Goal: Task Accomplishment & Management: Use online tool/utility

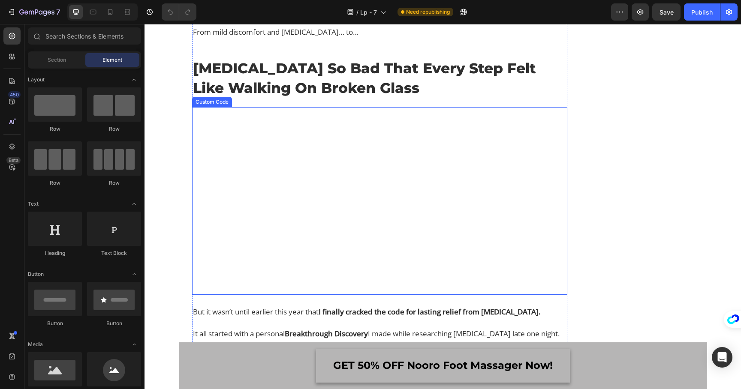
scroll to position [535, 0]
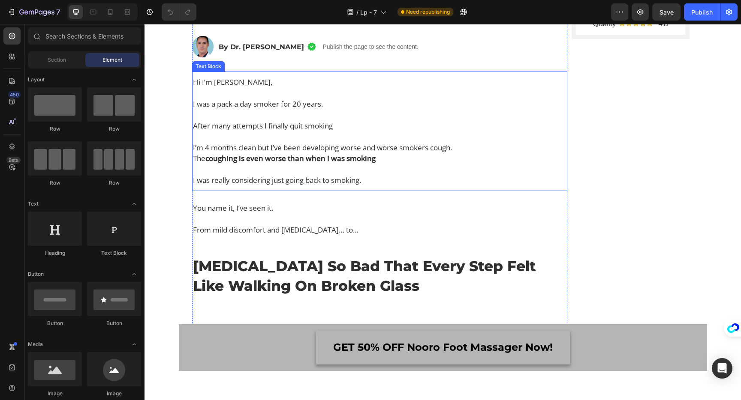
scroll to position [391, 0]
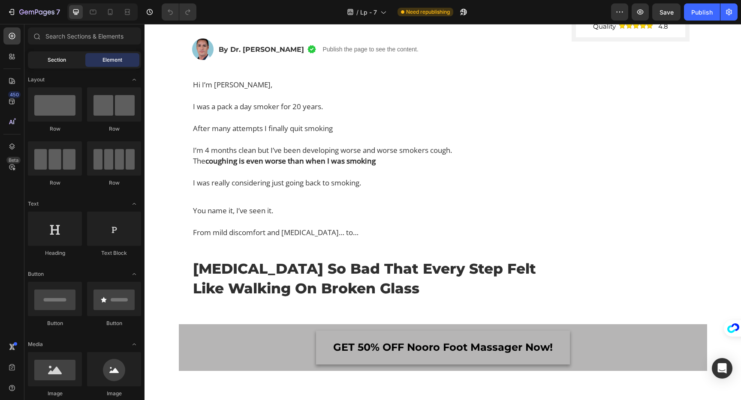
click at [57, 63] on span "Section" at bounding box center [57, 60] width 18 height 8
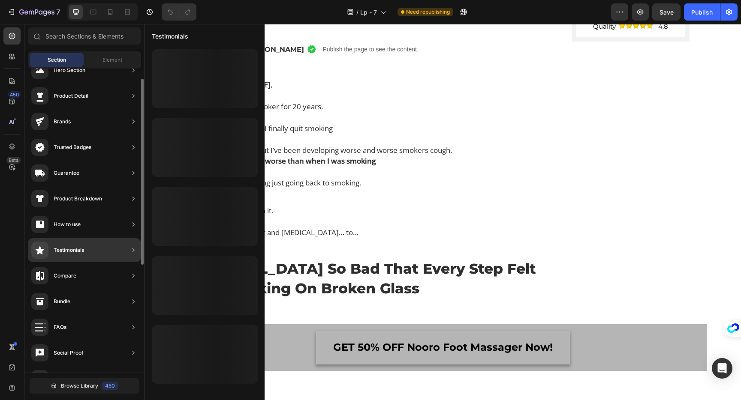
scroll to position [0, 0]
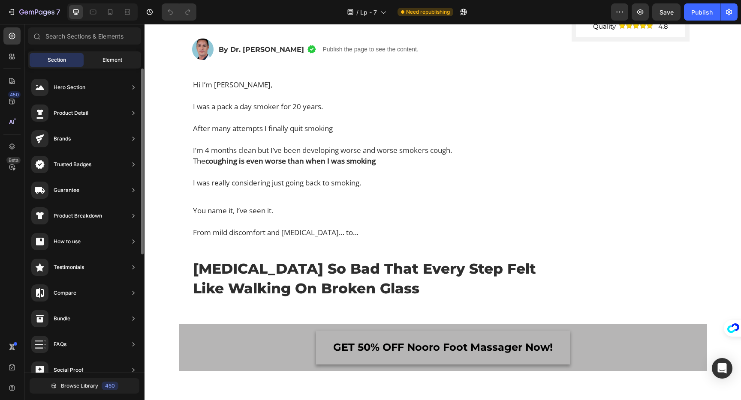
click at [117, 63] on span "Element" at bounding box center [112, 60] width 20 height 8
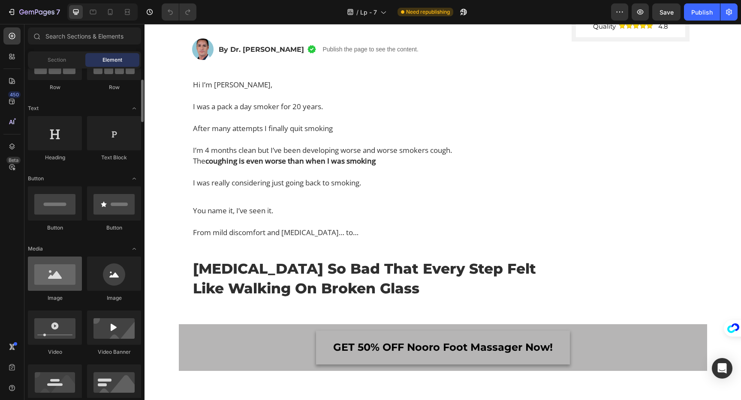
scroll to position [97, 0]
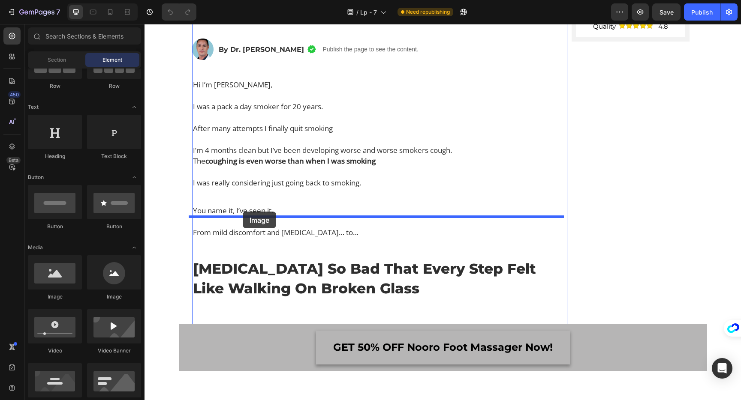
drag, startPoint x: 200, startPoint y: 316, endPoint x: 242, endPoint y: 212, distance: 111.9
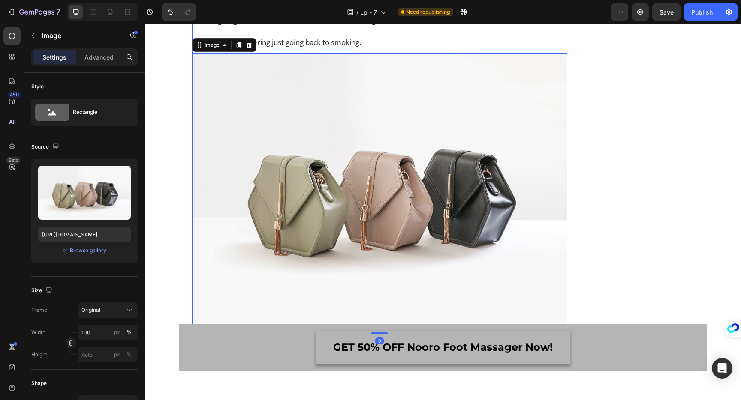
scroll to position [594, 0]
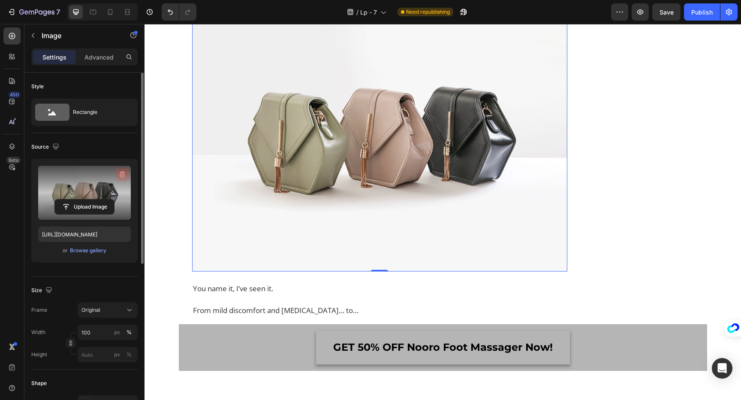
click at [123, 174] on icon "button" at bounding box center [123, 175] width 1 height 3
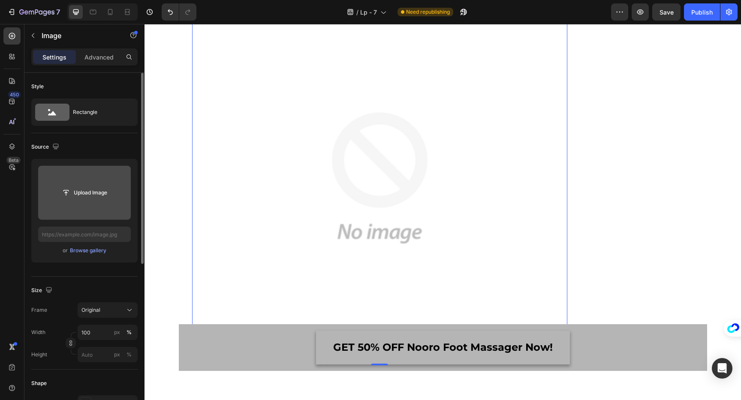
click at [112, 179] on input "file" at bounding box center [84, 193] width 93 height 54
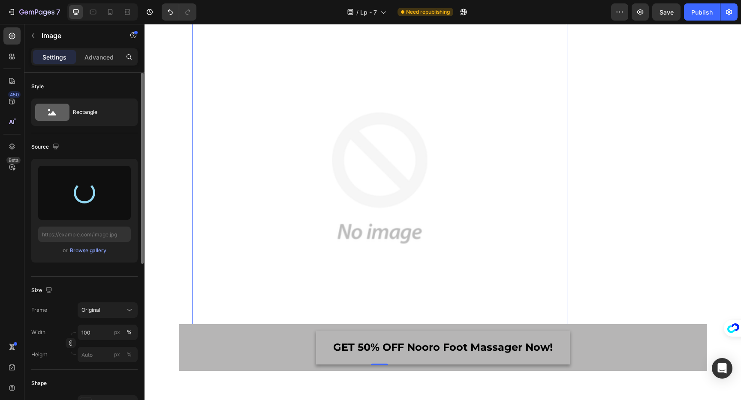
type input "[URL][DOMAIN_NAME]"
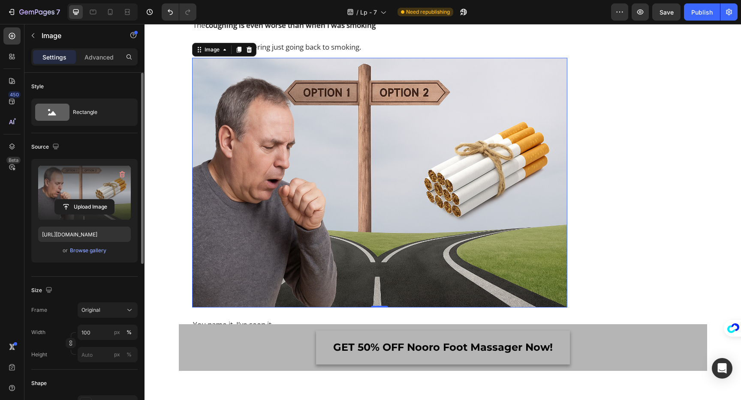
scroll to position [529, 0]
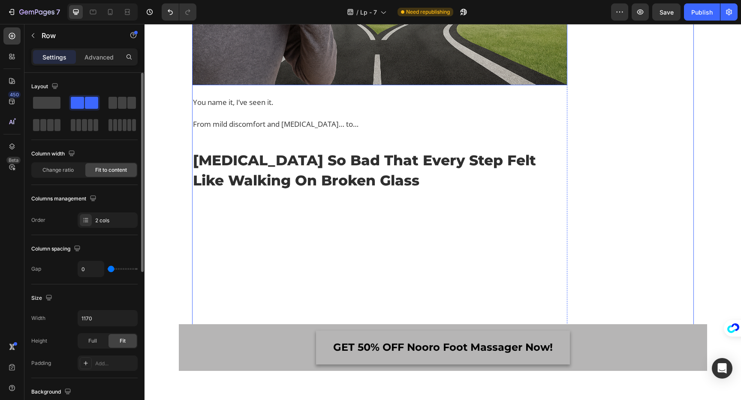
scroll to position [732, 0]
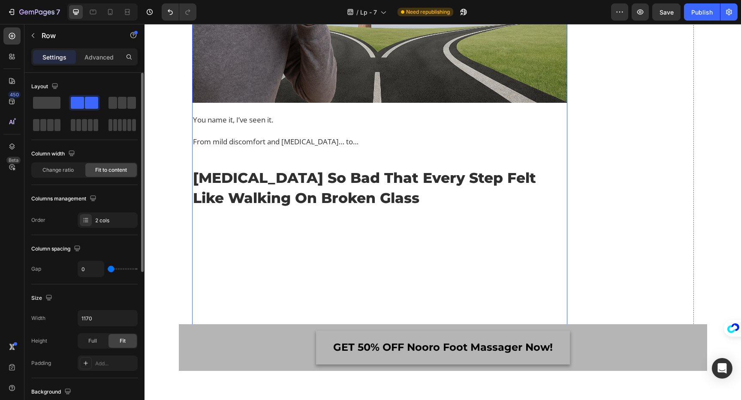
click at [261, 147] on p "From mild discomfort and [MEDICAL_DATA]… to…" at bounding box center [379, 141] width 373 height 11
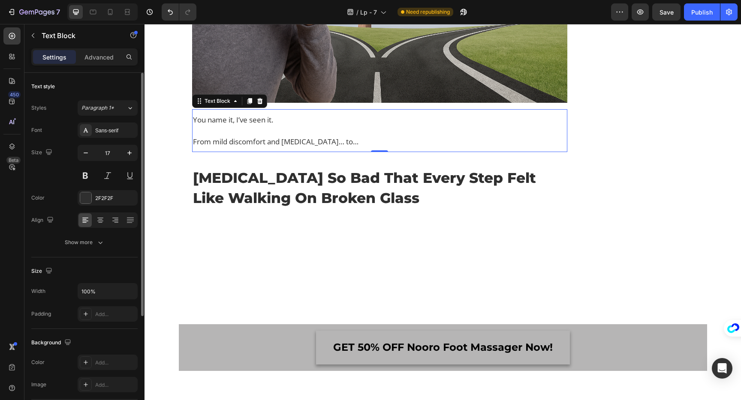
click at [261, 147] on p "From mild discomfort and [MEDICAL_DATA]… to…" at bounding box center [379, 141] width 373 height 11
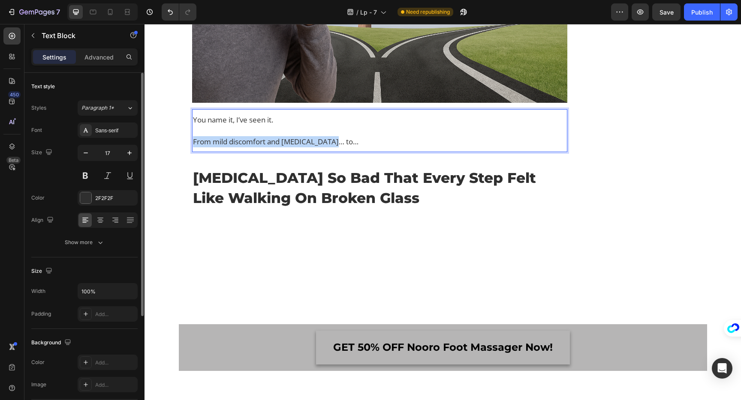
click at [261, 147] on p "From mild discomfort and [MEDICAL_DATA]… to…" at bounding box center [379, 141] width 373 height 11
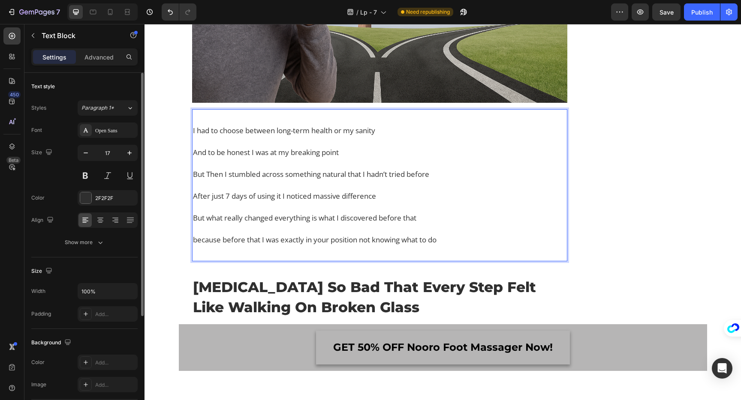
click at [215, 137] on div "I had to choose between long-term health or my sanity And to be honest I was at…" at bounding box center [379, 186] width 375 height 144
click at [192, 153] on div "⁠⁠⁠⁠⁠⁠⁠ I had to choose between long-term health or my sanity And to be honest …" at bounding box center [379, 186] width 375 height 144
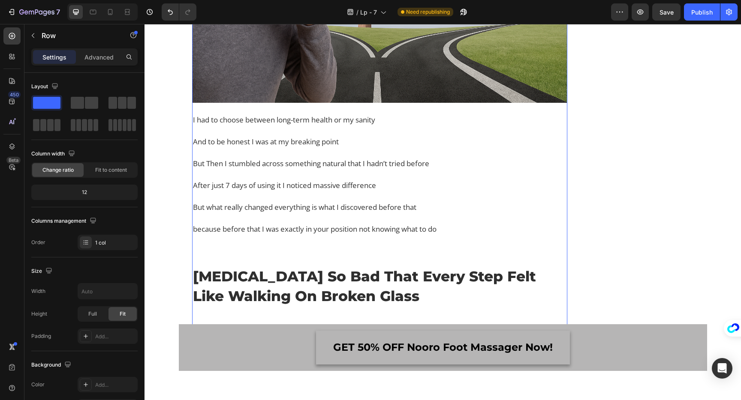
click at [246, 246] on p "because before that I was exactly in your position not knowing what to do" at bounding box center [379, 229] width 373 height 33
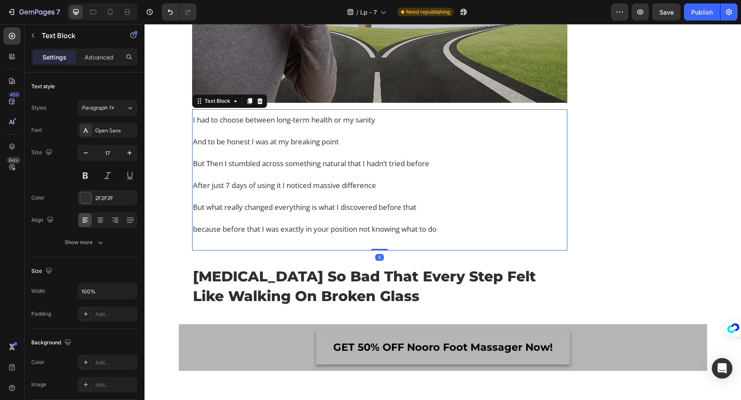
click at [234, 251] on div "I had to choose between long-term health or my sanity And to be honest I was at…" at bounding box center [379, 179] width 375 height 141
click at [376, 251] on div "I had to choose between long-term health or my sanity And to be honest I was at…" at bounding box center [379, 179] width 375 height 141
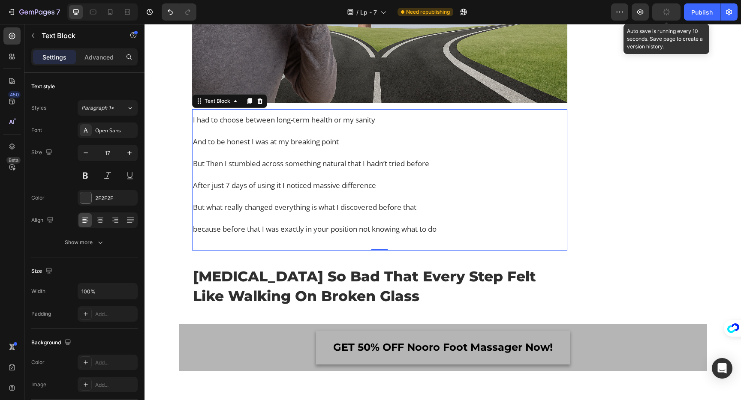
click at [676, 12] on button "button" at bounding box center [666, 11] width 28 height 17
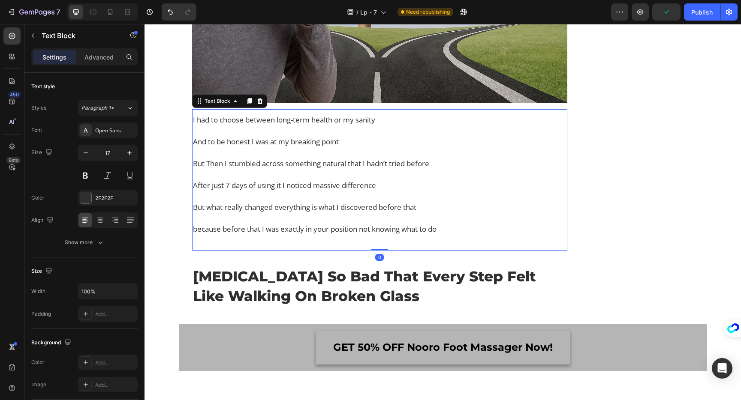
drag, startPoint x: 373, startPoint y: 273, endPoint x: 385, endPoint y: 235, distance: 39.9
click at [385, 235] on div "I had to choose between long-term health or my sanity And to be honest I was at…" at bounding box center [379, 179] width 375 height 141
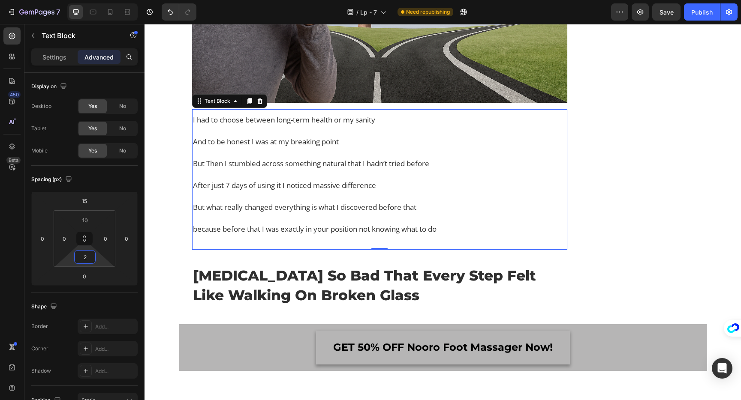
type input "0"
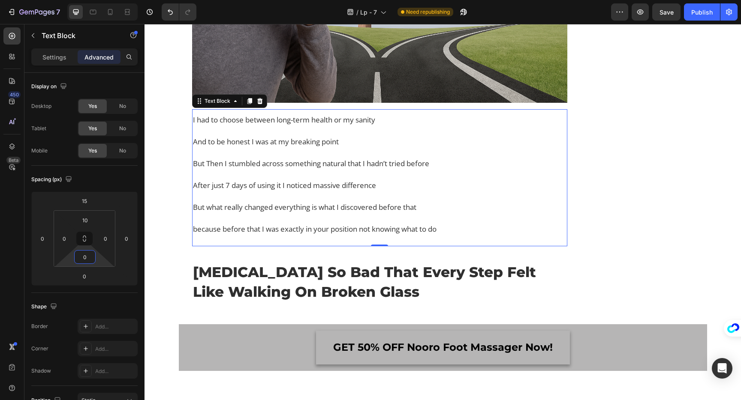
drag, startPoint x: 99, startPoint y: 260, endPoint x: 101, endPoint y: 279, distance: 19.8
click at [101, 0] on html "7 Version history / Lp - 7 Need republishing Preview Save Publish 450 Beta Sect…" at bounding box center [370, 0] width 741 height 0
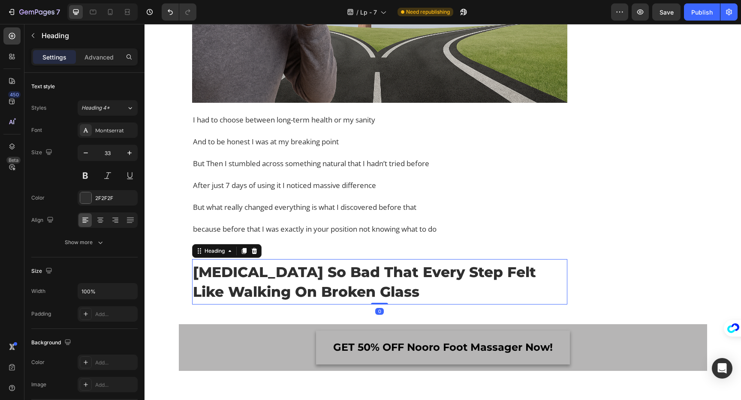
click at [231, 303] on h2 "[MEDICAL_DATA] So Bad That Every Step Felt Like Walking On Broken Glass" at bounding box center [379, 281] width 375 height 41
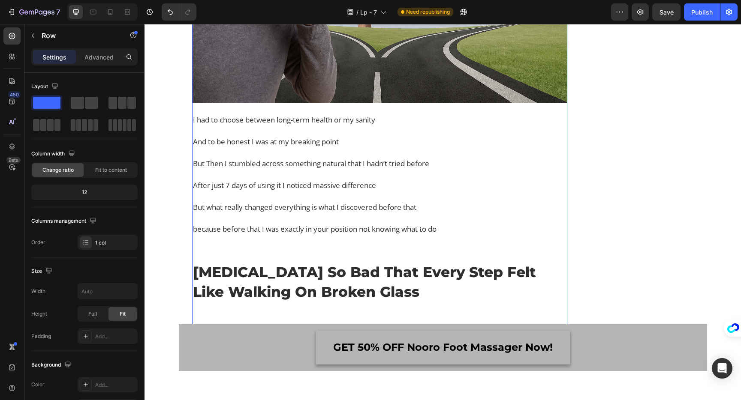
click at [367, 300] on h2 "[MEDICAL_DATA] So Bad That Every Step Felt Like Walking On Broken Glass" at bounding box center [379, 281] width 375 height 41
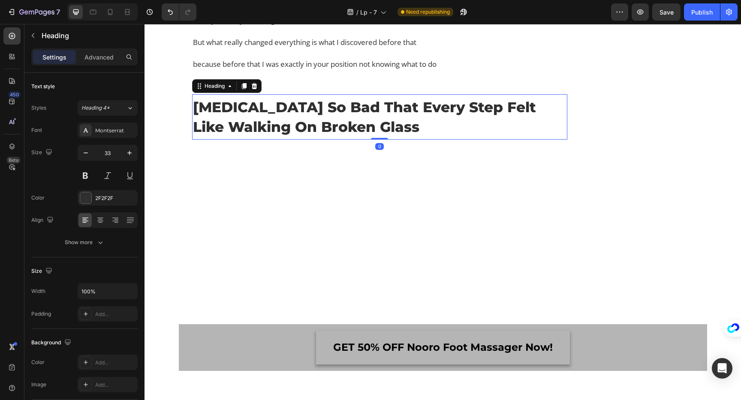
scroll to position [954, 0]
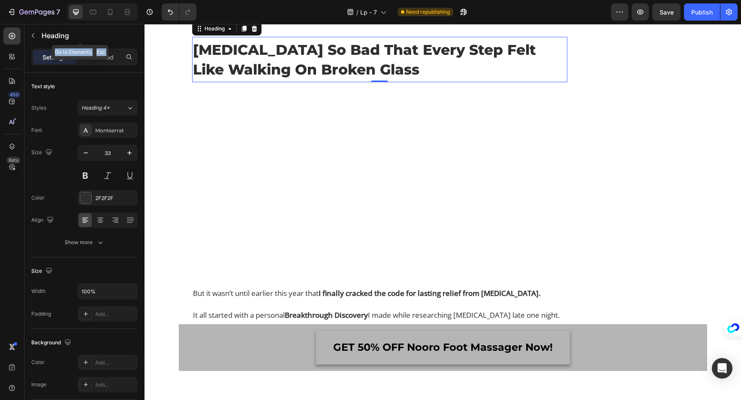
click at [97, 48] on div "Sections(18) Elements(83) Section Element Hero Section Product Detail Brands Tr…" at bounding box center [84, 212] width 120 height 376
click at [97, 57] on p "Advanced" at bounding box center [98, 57] width 29 height 9
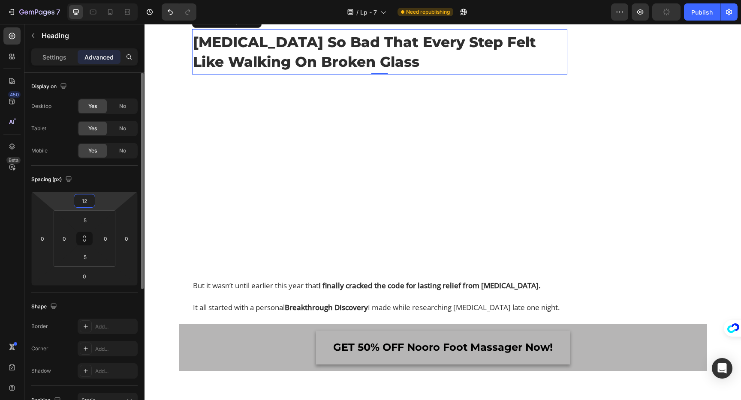
click at [102, 0] on html "7 Version history / Lp - 7 Need republishing Preview Publish 450 Beta Sections(…" at bounding box center [370, 0] width 741 height 0
type input "16"
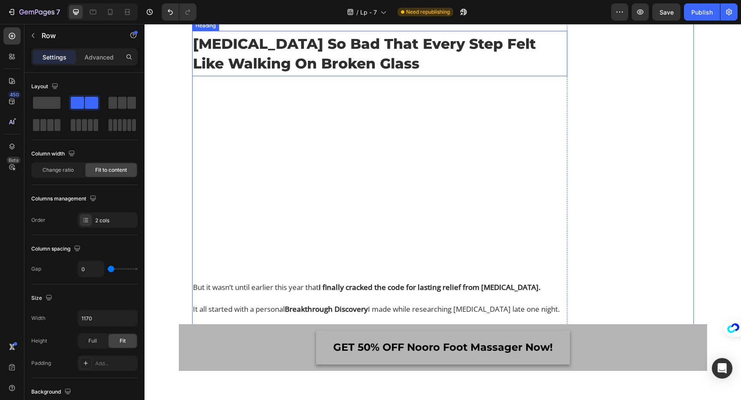
click at [249, 62] on h2 "[MEDICAL_DATA] So Bad That Every Step Felt Like Walking On Broken Glass" at bounding box center [379, 53] width 375 height 41
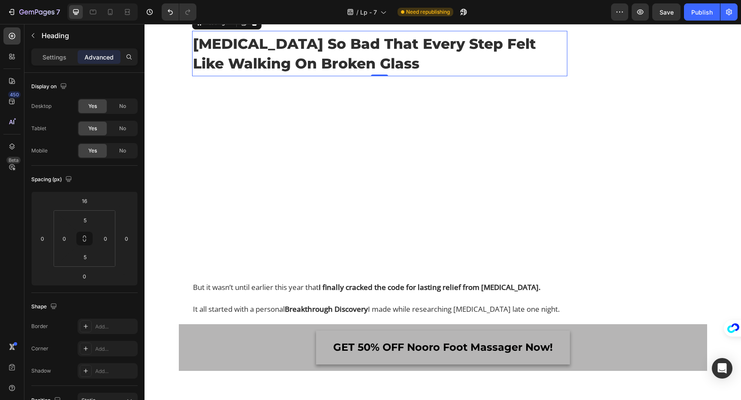
click at [249, 62] on h2 "[MEDICAL_DATA] So Bad That Every Step Felt Like Walking On Broken Glass" at bounding box center [379, 53] width 375 height 41
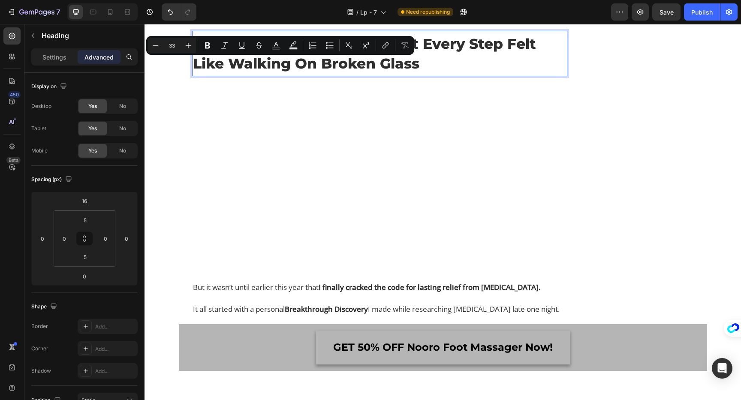
click at [254, 72] on p "[MEDICAL_DATA] So Bad That Every Step Felt Like Walking On Broken Glass" at bounding box center [379, 53] width 373 height 39
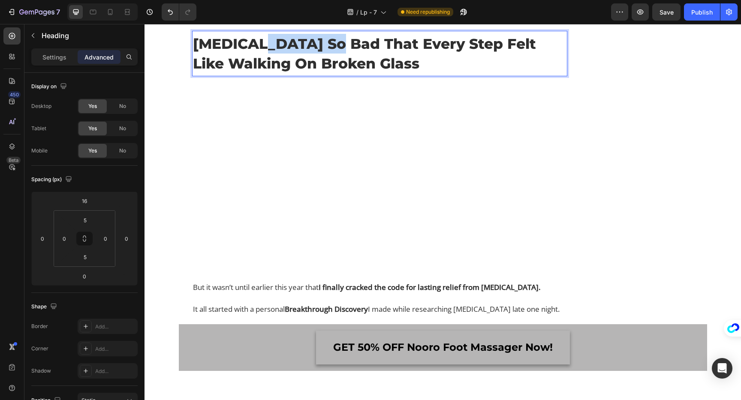
click at [254, 72] on p "[MEDICAL_DATA] So Bad That Every Step Felt Like Walking On Broken Glass" at bounding box center [379, 53] width 373 height 39
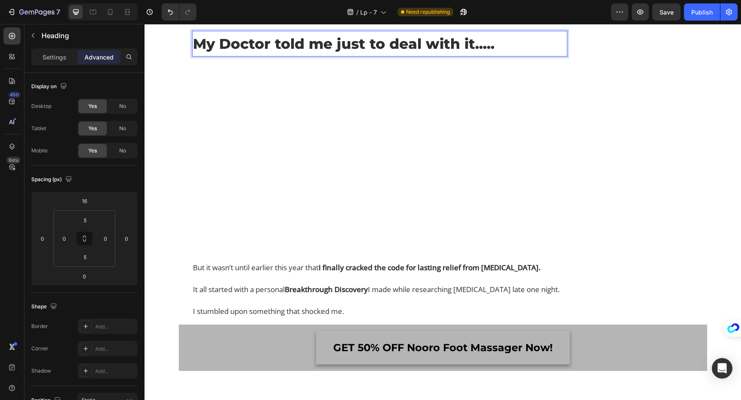
click at [277, 54] on p "My Doctor told me just to deal with it....." at bounding box center [379, 44] width 373 height 20
click at [313, 54] on p "My Doctor Told me just to deal with it....." at bounding box center [379, 44] width 373 height 20
click at [318, 54] on p "My Doctor Told me just to deal with it....." at bounding box center [379, 44] width 373 height 20
click at [344, 54] on p "My Doctor Told Me just to deal with it....." at bounding box center [379, 44] width 373 height 20
click at [338, 54] on p "My Doctor Told Me just to deal with it....." at bounding box center [379, 44] width 373 height 20
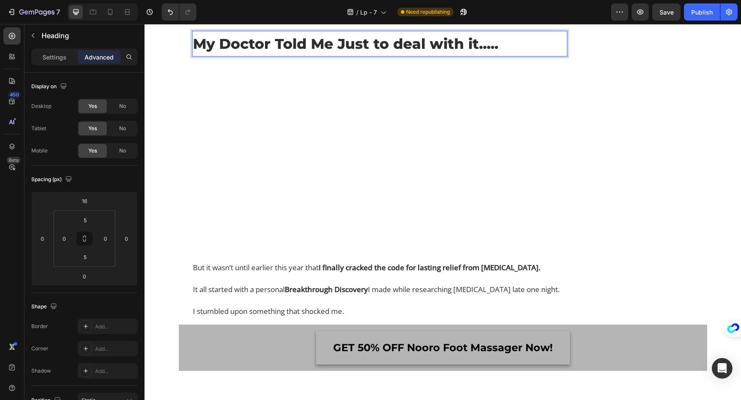
click at [372, 54] on p "My Doctor Told Me Just to deal with it....." at bounding box center [379, 44] width 373 height 20
click at [380, 54] on p "My Doctor Told Me Just to deal with it....." at bounding box center [379, 44] width 373 height 20
click at [402, 54] on p "My Doctor Told Me Just To deal with it....." at bounding box center [379, 44] width 373 height 20
click at [441, 54] on p "My Doctor Told Me Just To Deal with it....." at bounding box center [379, 44] width 373 height 20
click at [476, 54] on p "My Doctor Told Me Just To Deal With it....." at bounding box center [379, 44] width 373 height 20
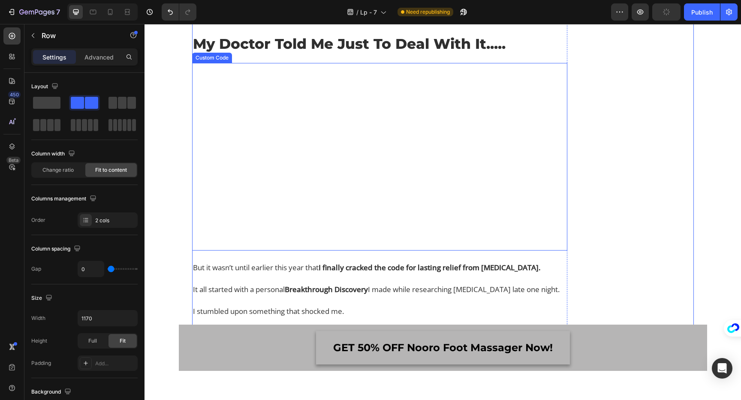
click at [406, 163] on video at bounding box center [379, 157] width 375 height 188
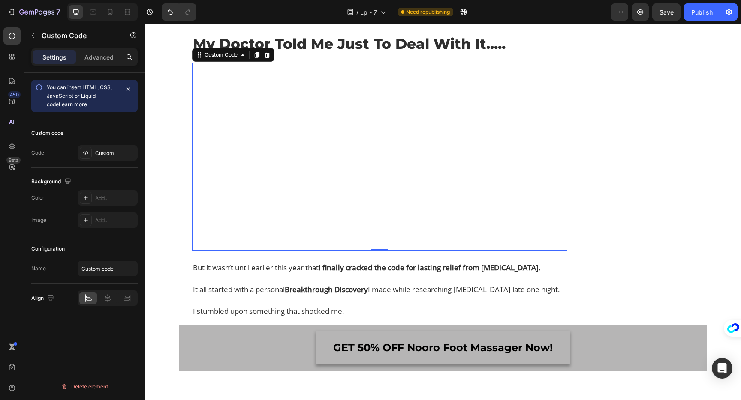
click at [304, 202] on video at bounding box center [379, 157] width 375 height 188
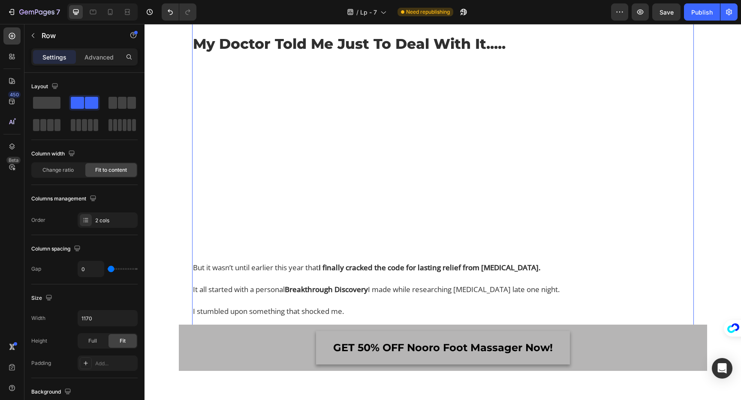
click at [511, 173] on video at bounding box center [379, 157] width 375 height 188
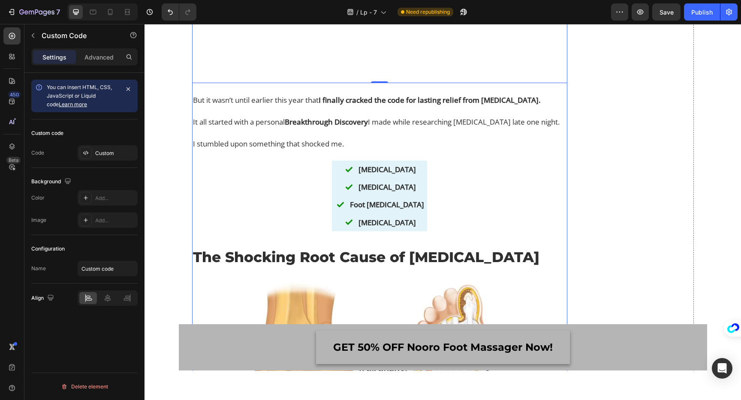
scroll to position [1120, 0]
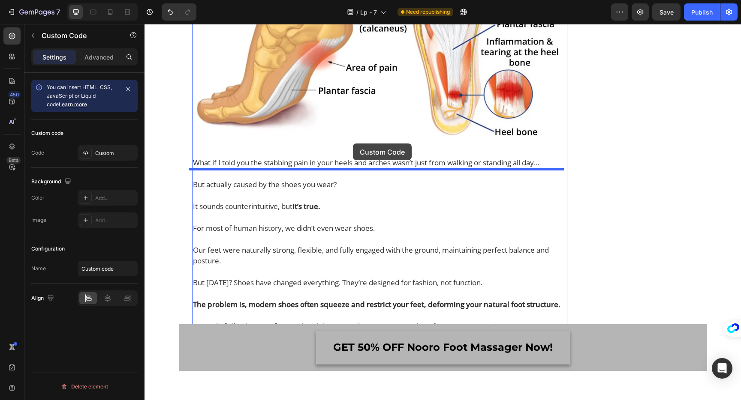
drag, startPoint x: 319, startPoint y: 84, endPoint x: 348, endPoint y: 150, distance: 71.6
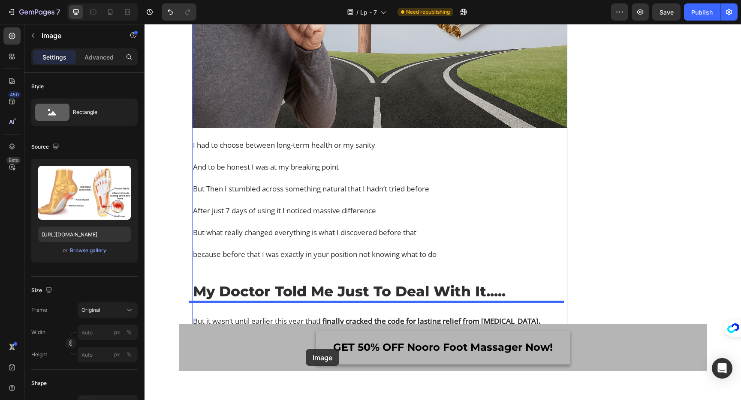
scroll to position [751, 0]
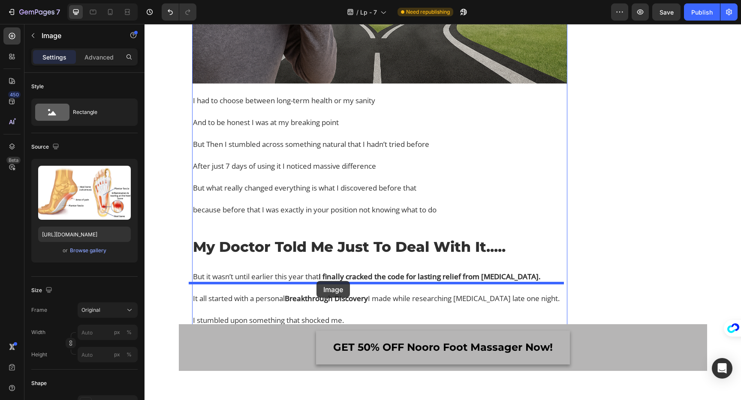
drag, startPoint x: 358, startPoint y: 246, endPoint x: 317, endPoint y: 281, distance: 53.8
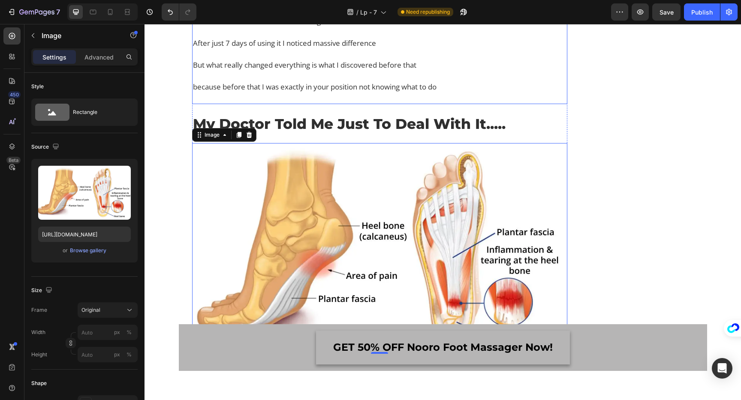
scroll to position [904, 0]
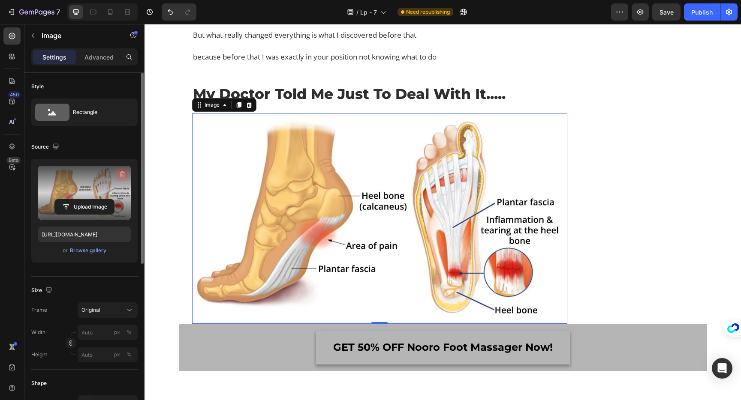
click at [119, 173] on icon "button" at bounding box center [122, 174] width 9 height 9
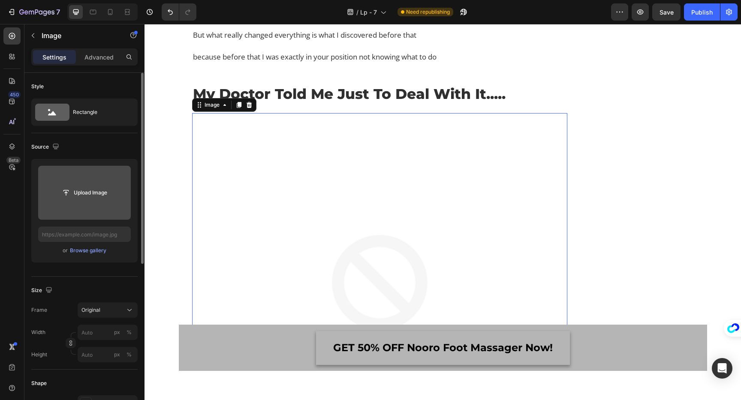
click at [93, 187] on input "file" at bounding box center [84, 193] width 59 height 15
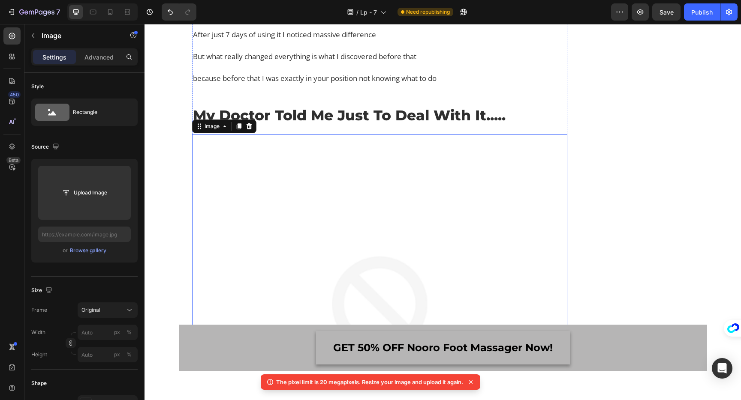
scroll to position [874, 0]
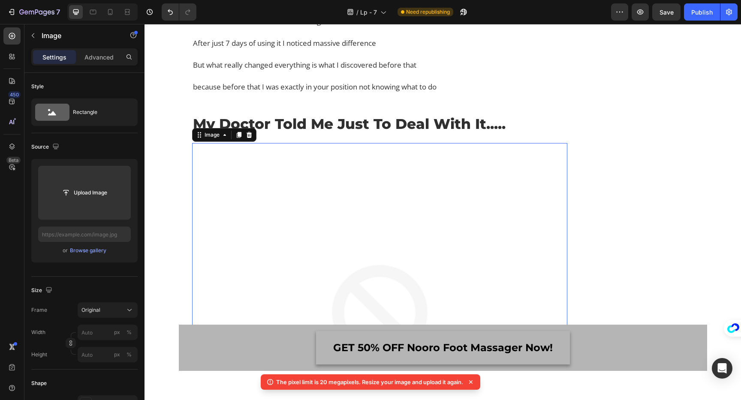
click at [288, 211] on img at bounding box center [379, 330] width 375 height 375
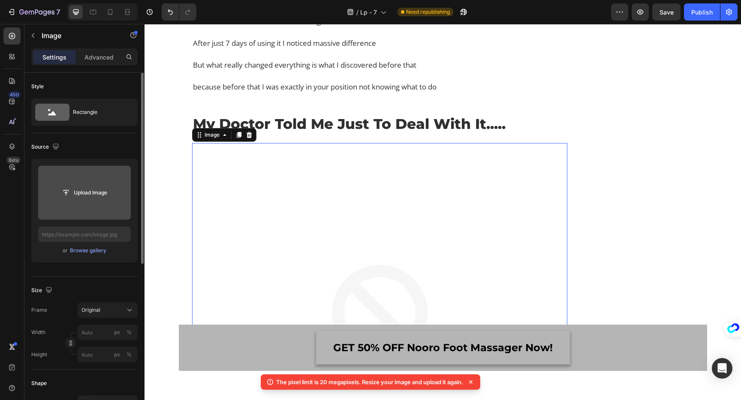
click at [78, 204] on input "file" at bounding box center [84, 193] width 93 height 54
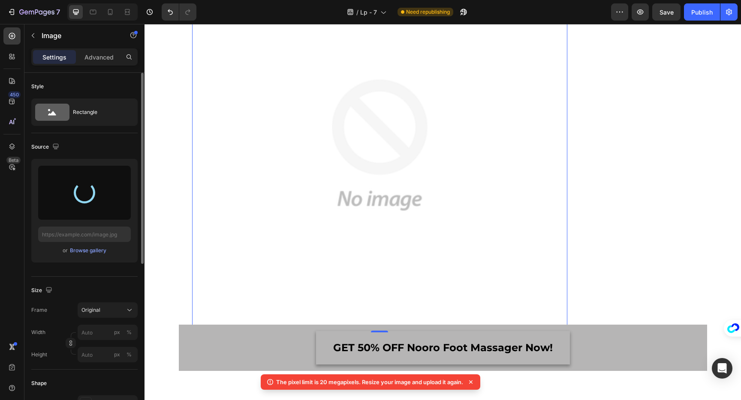
scroll to position [1060, 0]
type input "[URL][DOMAIN_NAME]"
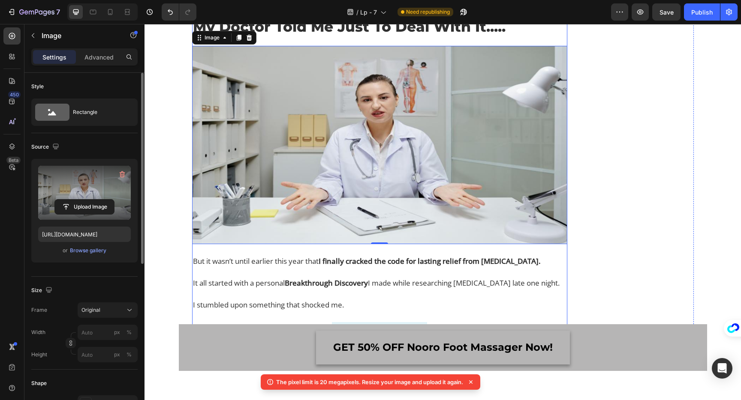
scroll to position [968, 0]
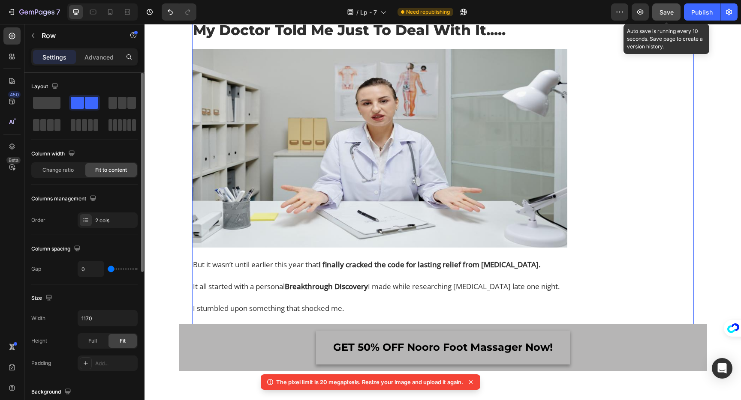
click at [667, 11] on span "Save" at bounding box center [666, 12] width 14 height 7
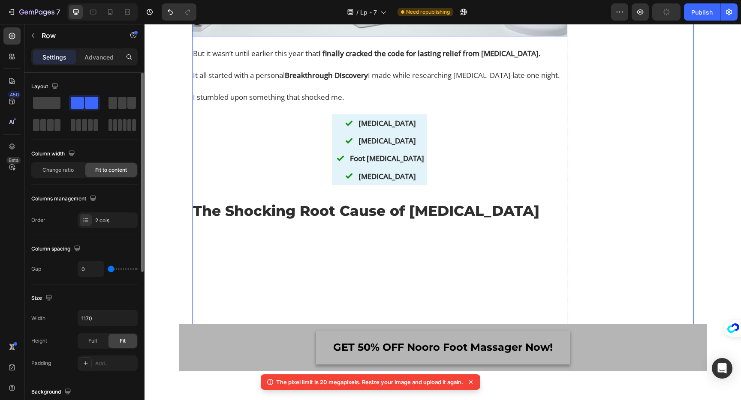
scroll to position [1178, 0]
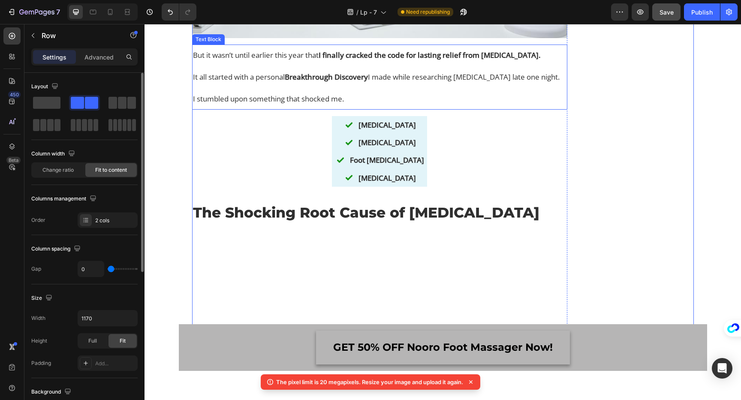
click at [268, 83] on p "It all started with a personal Breakthrough Discovery I made while researching …" at bounding box center [379, 77] width 373 height 11
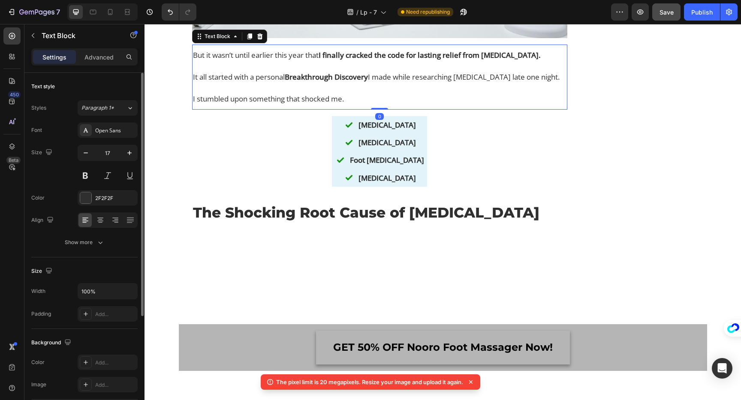
click at [268, 83] on p "It all started with a personal Breakthrough Discovery I made while researching …" at bounding box center [379, 77] width 373 height 11
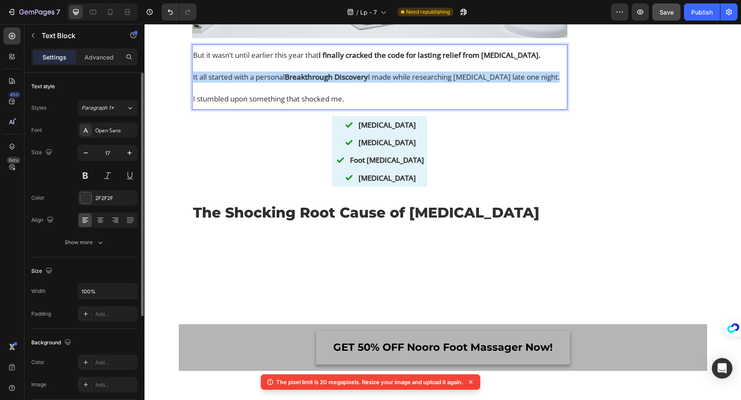
click at [268, 83] on p "It all started with a personal Breakthrough Discovery I made while researching …" at bounding box center [379, 77] width 373 height 11
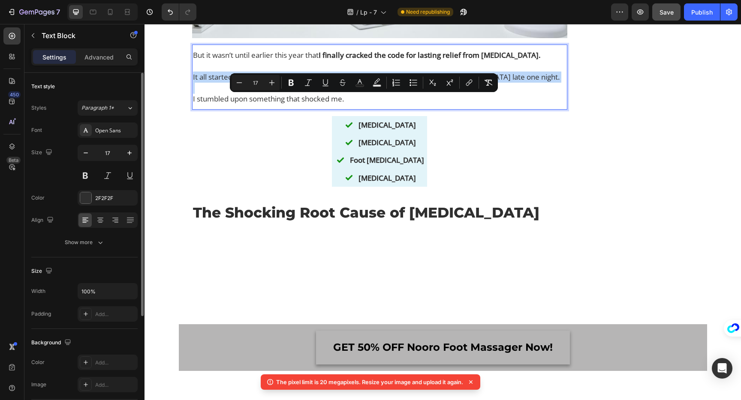
click at [268, 83] on p "It all started with a personal Breakthrough Discovery I made while researching …" at bounding box center [379, 77] width 373 height 11
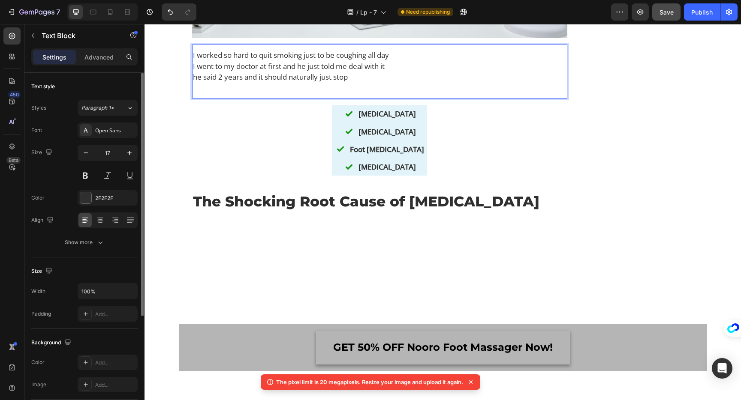
click at [193, 61] on p "I worked so hard to quit smoking just to be coughing all day" at bounding box center [379, 55] width 373 height 11
click at [396, 61] on p "I worked so hard to quit smoking just to be coughing all day" at bounding box center [379, 55] width 373 height 11
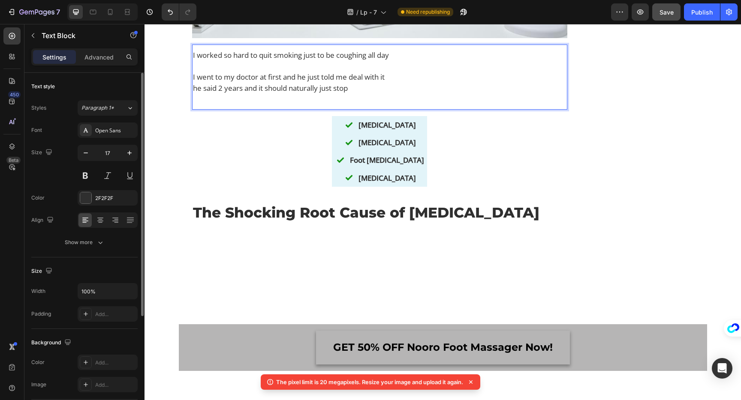
click at [397, 83] on p "I went to my doctor at first and he just told me deal with it" at bounding box center [379, 77] width 373 height 11
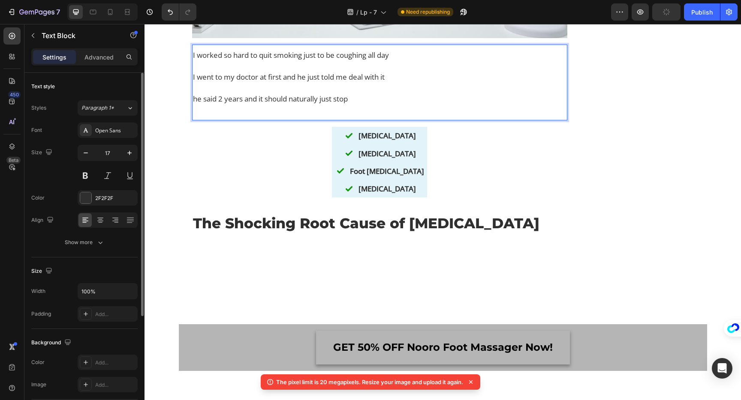
click at [224, 115] on p "he said 2 years and it should naturally just stop" at bounding box center [379, 104] width 373 height 22
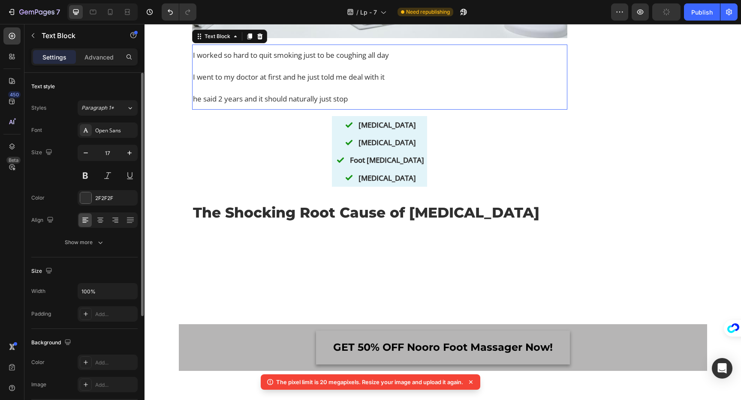
click at [201, 72] on div "I worked so hard to quit smoking just to be coughing all day I went to my docto…" at bounding box center [379, 77] width 375 height 57
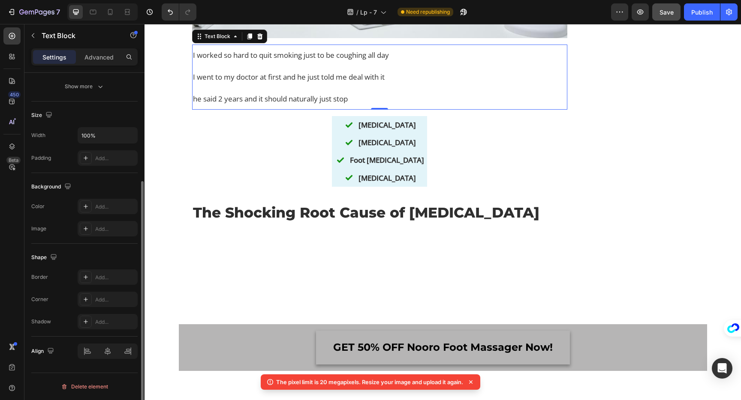
scroll to position [0, 0]
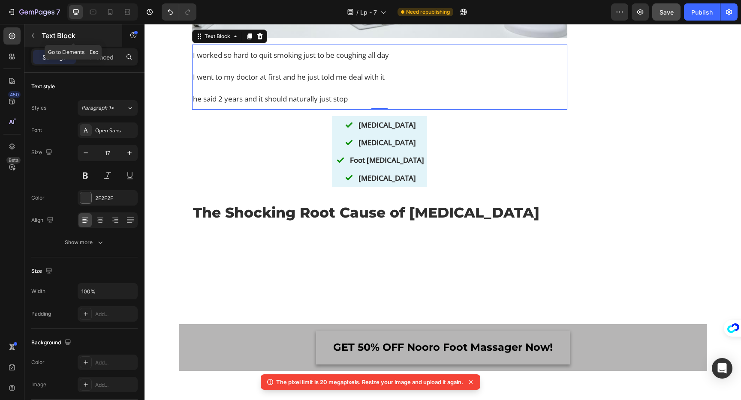
click at [39, 33] on button "button" at bounding box center [33, 36] width 14 height 14
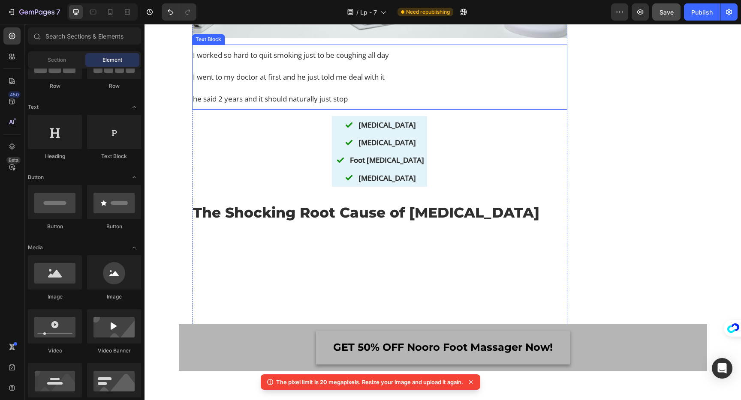
click at [289, 72] on p "I worked so hard to quit smoking just to be coughing all day" at bounding box center [379, 61] width 373 height 22
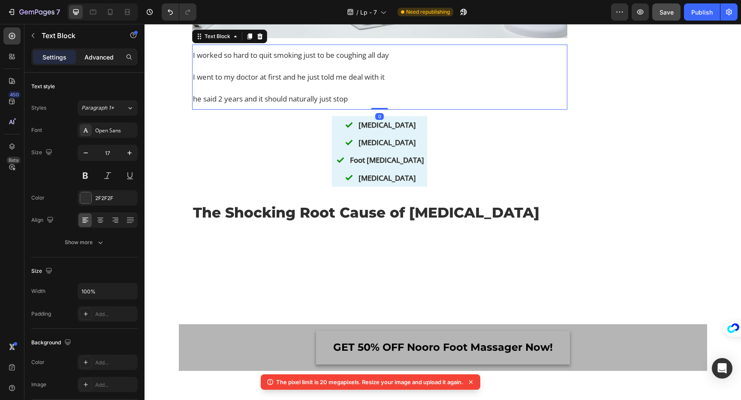
click at [85, 63] on div "Advanced" at bounding box center [99, 57] width 43 height 14
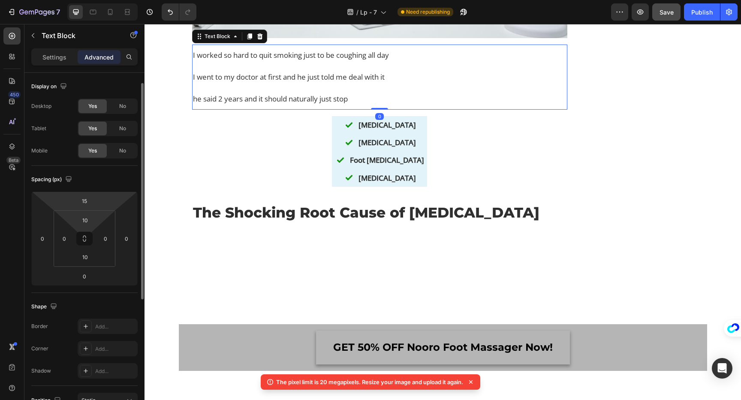
scroll to position [12, 0]
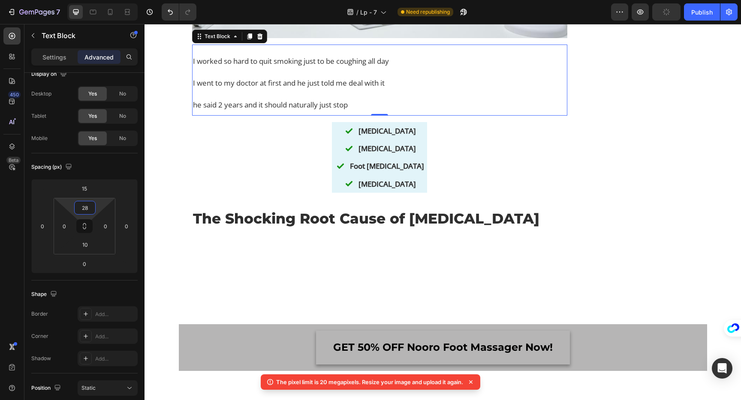
type input "0"
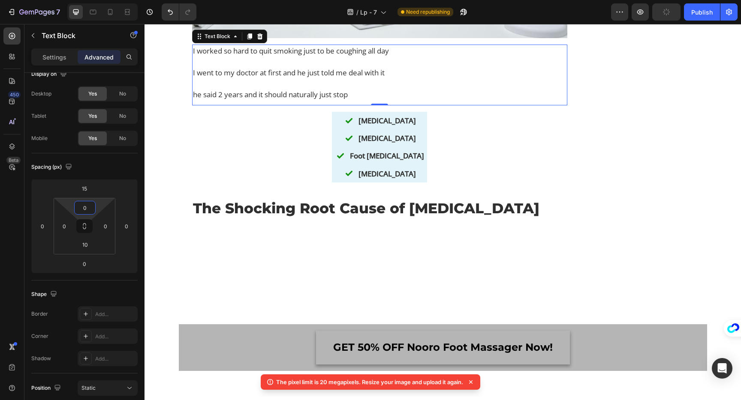
drag, startPoint x: 96, startPoint y: 208, endPoint x: 97, endPoint y: 220, distance: 12.1
click at [97, 0] on html "7 Version history / Lp - 7 Need republishing Preview Publish 450 Beta Sections(…" at bounding box center [370, 0] width 741 height 0
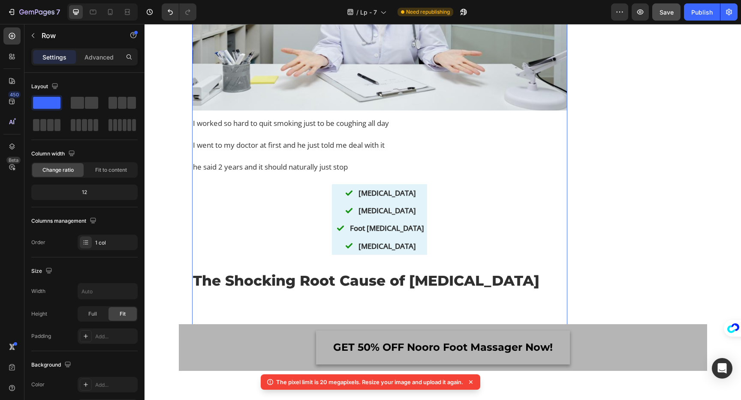
scroll to position [1103, 0]
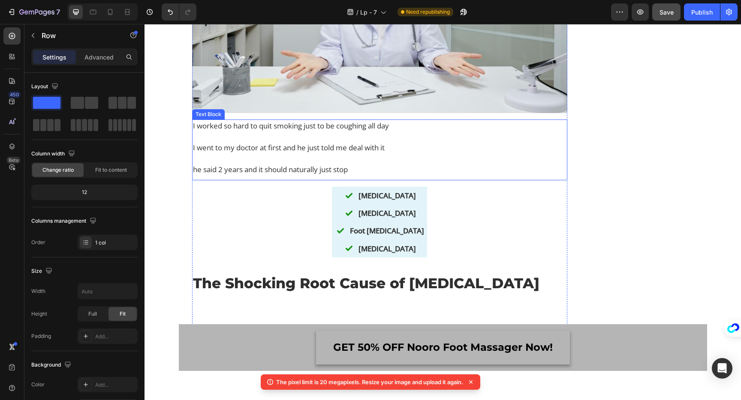
click at [283, 164] on p "I went to my doctor at first and he just told me deal with it" at bounding box center [379, 153] width 373 height 22
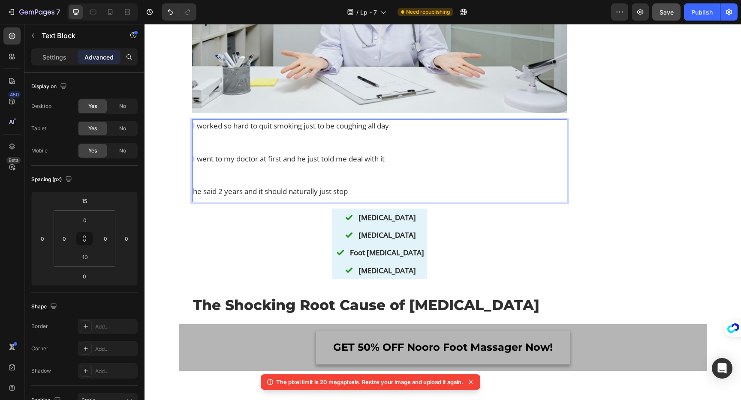
click at [251, 197] on p "he said 2 years and it should naturally just stop" at bounding box center [379, 191] width 373 height 11
click at [251, 186] on p "I went to my doctor at first and he just told me deal with it" at bounding box center [379, 169] width 373 height 33
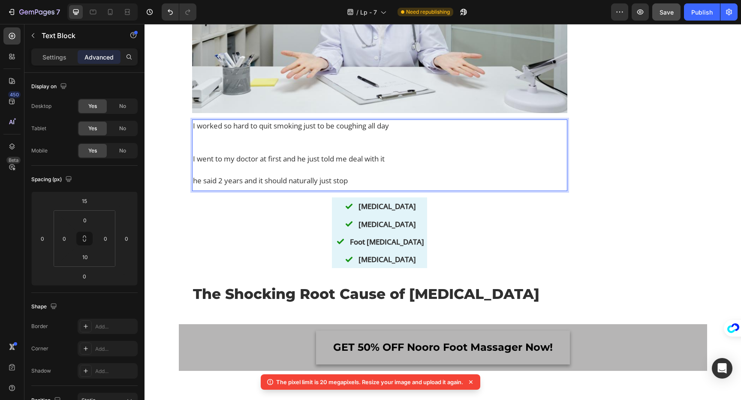
click at [199, 153] on p "I worked so hard to quit smoking just to be coughing all day" at bounding box center [379, 136] width 373 height 33
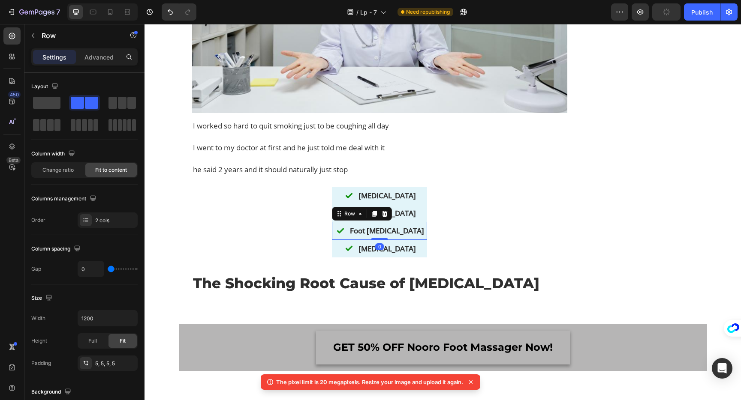
click at [343, 240] on div "Image Foot [MEDICAL_DATA] Text Block Row 0" at bounding box center [379, 231] width 95 height 18
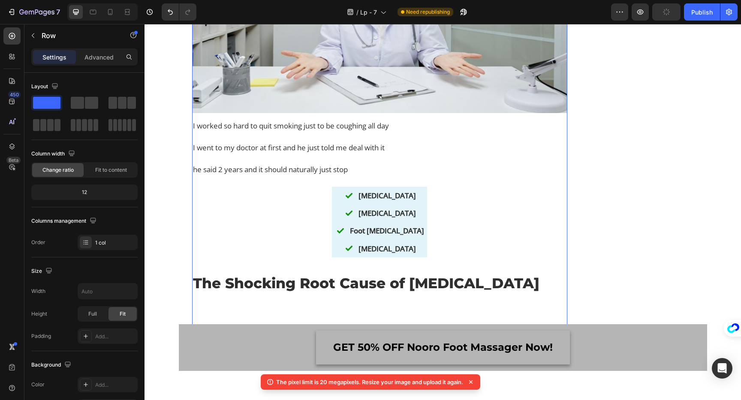
click at [342, 229] on div "Image [MEDICAL_DATA] Text Block Row Image [MEDICAL_DATA] Text Block Row Image F…" at bounding box center [379, 222] width 95 height 71
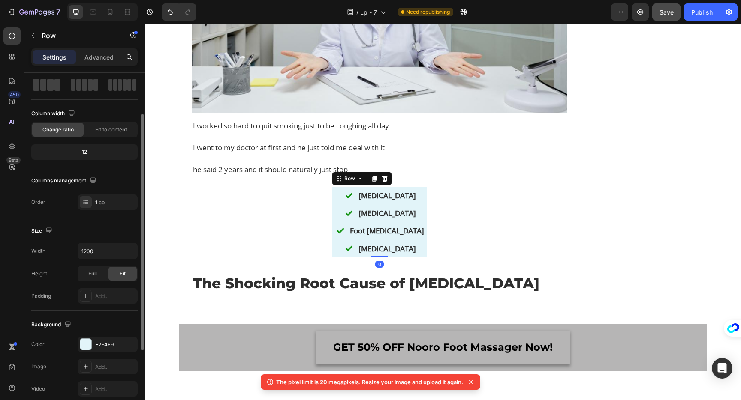
scroll to position [60, 0]
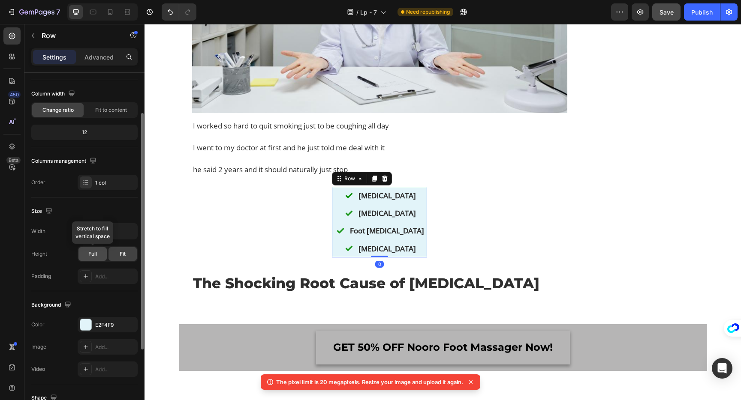
click at [96, 255] on span "Full" at bounding box center [92, 254] width 9 height 8
click at [127, 251] on div "Fit" at bounding box center [122, 254] width 28 height 14
click at [102, 251] on div "Full" at bounding box center [92, 254] width 28 height 14
click at [124, 230] on button "button" at bounding box center [129, 231] width 15 height 15
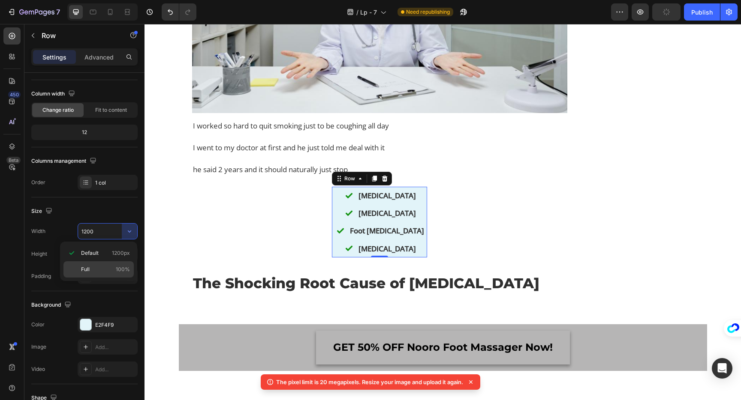
click at [107, 267] on p "Full 100%" at bounding box center [105, 270] width 49 height 8
type input "100%"
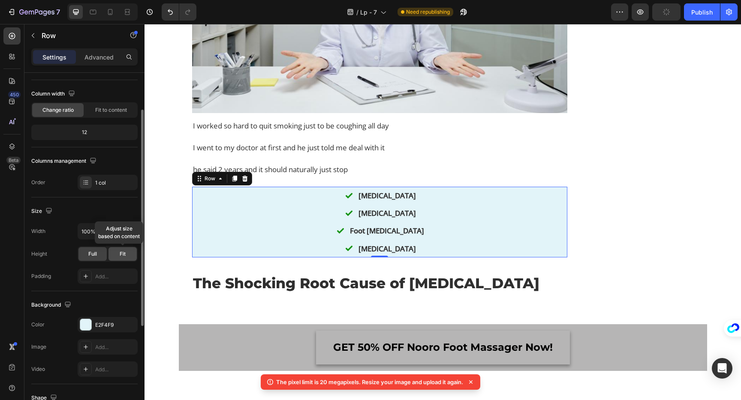
click at [120, 253] on span "Fit" at bounding box center [123, 254] width 6 height 8
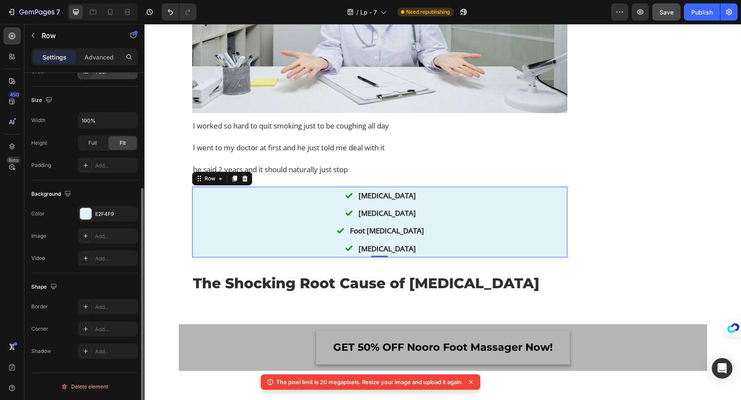
scroll to position [0, 0]
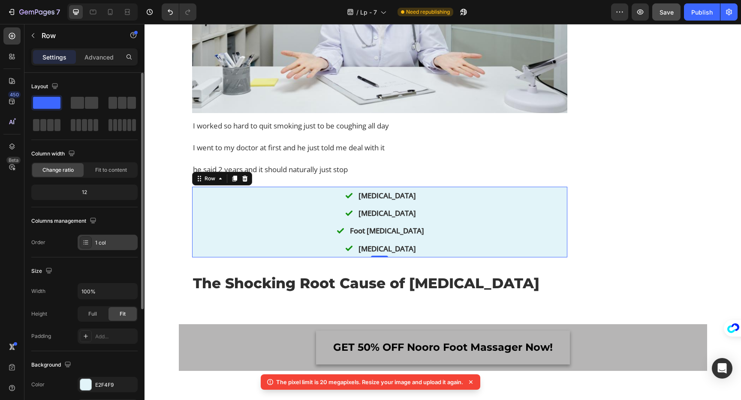
click at [84, 240] on icon at bounding box center [85, 242] width 7 height 7
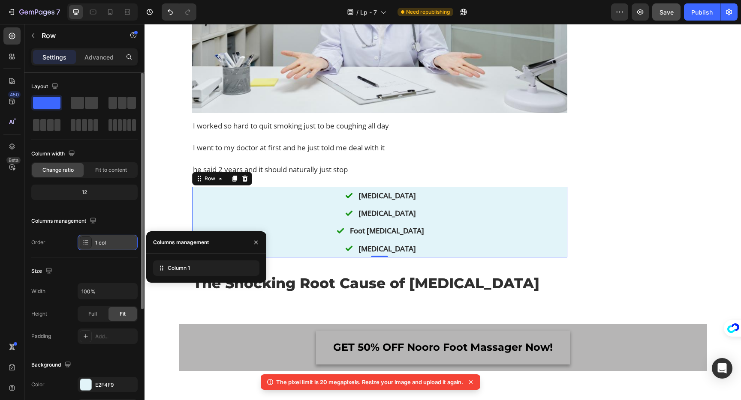
click at [84, 240] on icon at bounding box center [85, 242] width 7 height 7
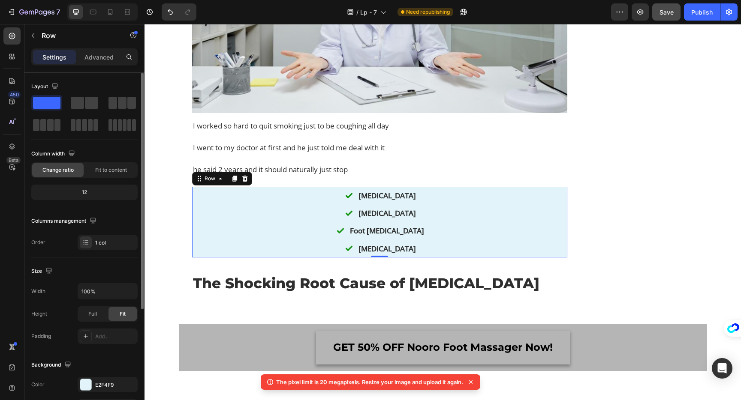
click at [98, 192] on div "12" at bounding box center [84, 192] width 103 height 12
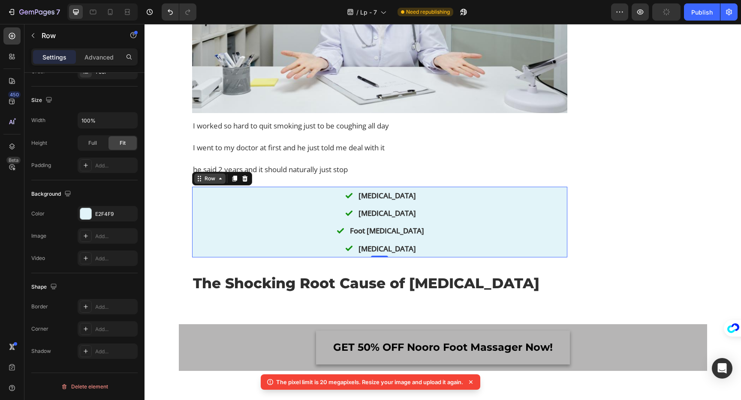
click at [217, 182] on icon at bounding box center [220, 178] width 7 height 7
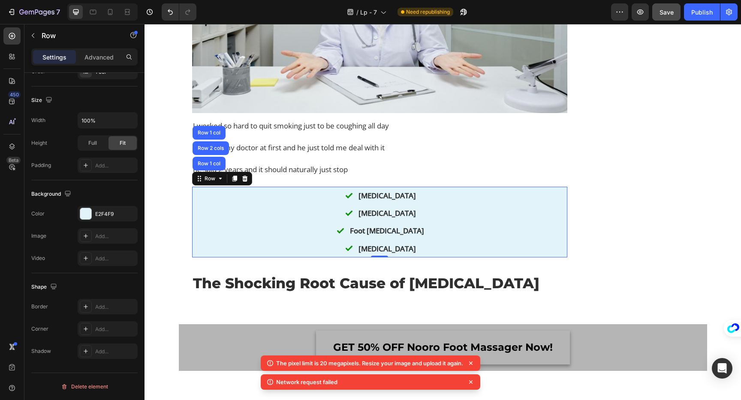
click at [323, 258] on div "Image [MEDICAL_DATA] Text Block Row Image [MEDICAL_DATA] Text Block Row Image F…" at bounding box center [379, 222] width 375 height 71
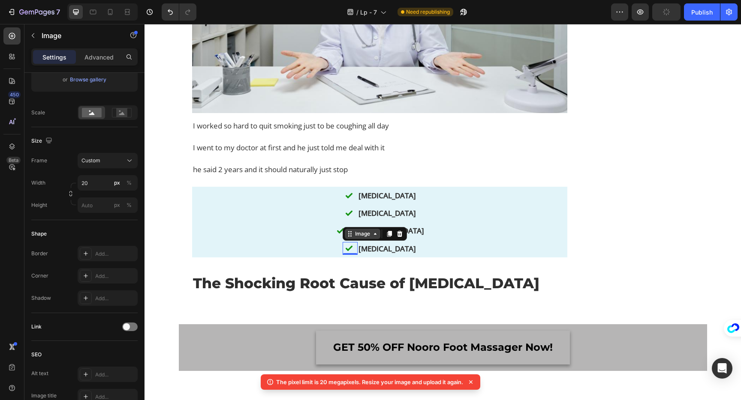
click at [372, 238] on div "Image" at bounding box center [362, 234] width 18 height 8
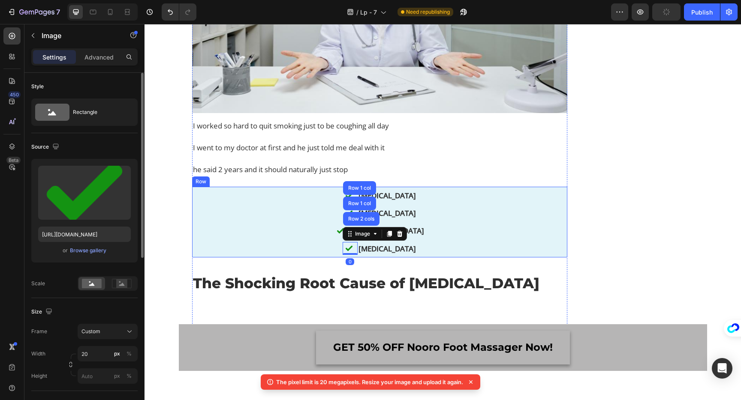
click at [321, 238] on div "Image [MEDICAL_DATA] Text Block Row Image [MEDICAL_DATA] Text Block Row Image F…" at bounding box center [379, 222] width 375 height 71
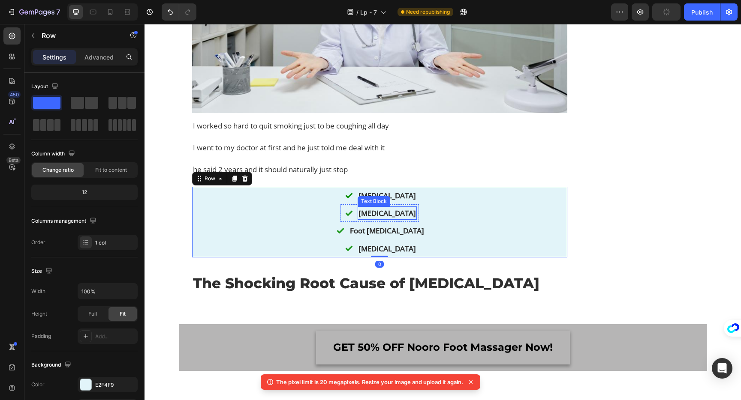
click at [362, 220] on div "[MEDICAL_DATA]" at bounding box center [387, 213] width 59 height 13
click at [318, 238] on div "Image [MEDICAL_DATA] Text Block Row Image [MEDICAL_DATA] Text Block Row Image F…" at bounding box center [379, 222] width 375 height 71
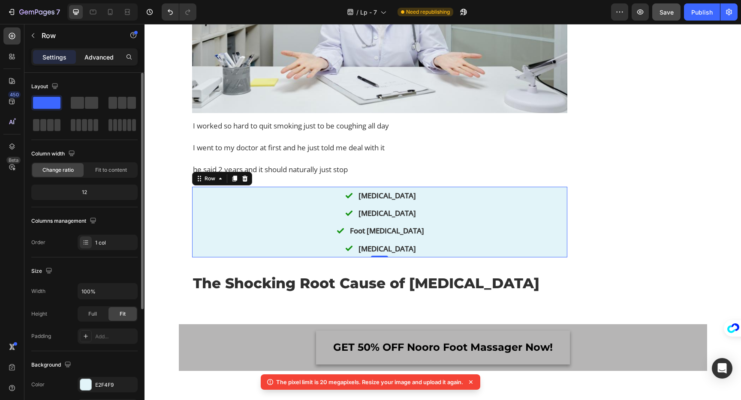
click at [98, 53] on p "Advanced" at bounding box center [98, 57] width 29 height 9
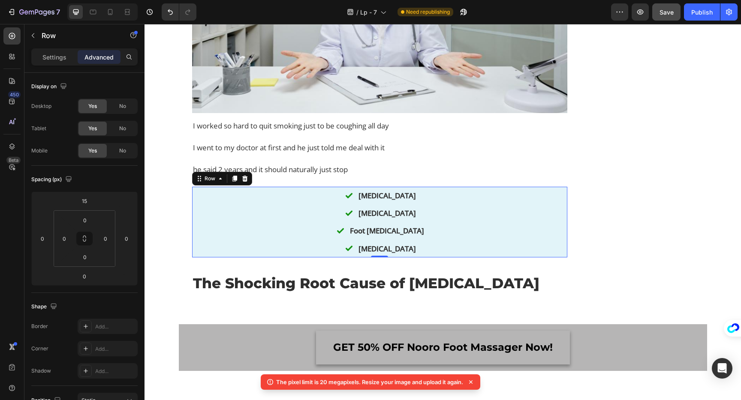
click at [48, 64] on div "Settings Advanced" at bounding box center [84, 56] width 106 height 17
click at [56, 49] on div "Settings Advanced" at bounding box center [84, 56] width 106 height 17
click at [49, 57] on p "Settings" at bounding box center [54, 57] width 24 height 9
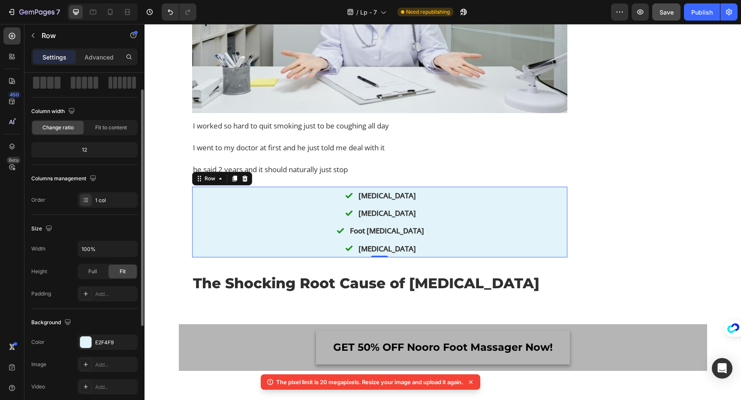
scroll to position [43, 0]
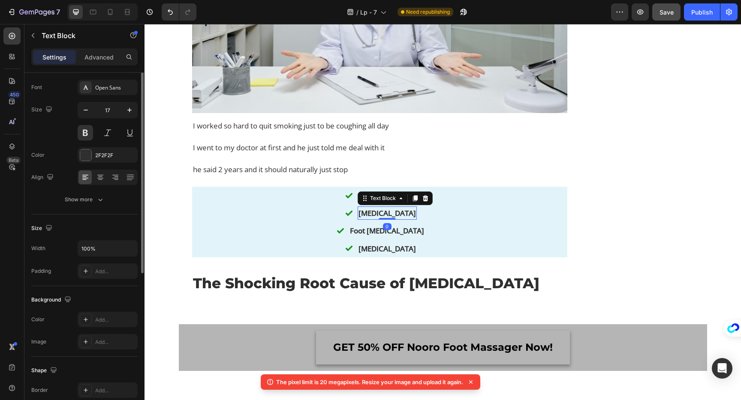
click at [369, 219] on p "[MEDICAL_DATA]" at bounding box center [386, 213] width 57 height 12
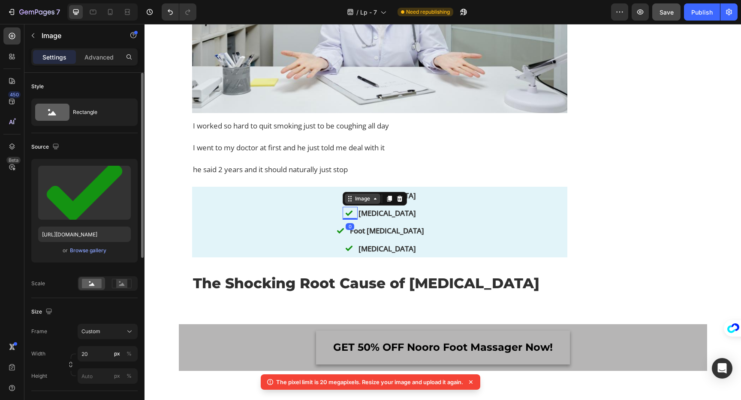
click at [352, 204] on div "Image" at bounding box center [363, 199] width 36 height 10
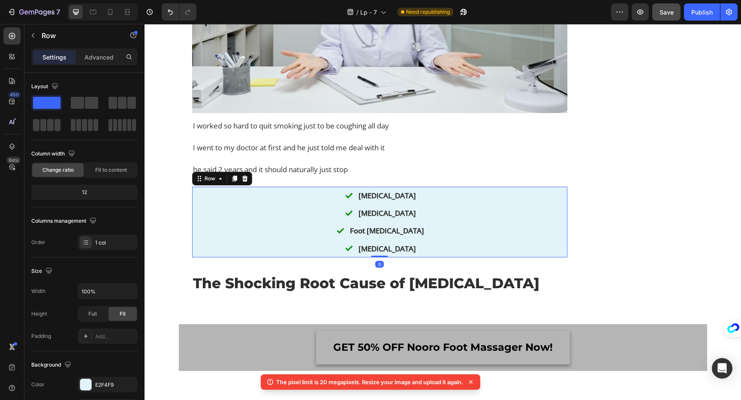
click at [330, 222] on div "Image [MEDICAL_DATA] Text Block Row Image [MEDICAL_DATA] Text Block Row Image F…" at bounding box center [379, 222] width 375 height 71
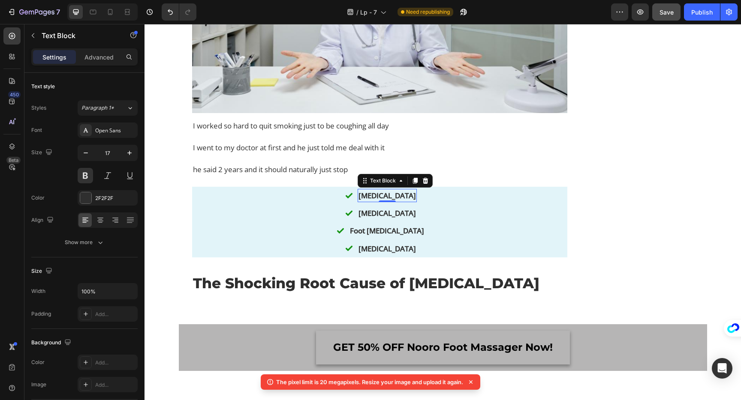
click at [368, 201] on p "[MEDICAL_DATA]" at bounding box center [386, 196] width 57 height 12
click at [355, 202] on div "Image" at bounding box center [349, 195] width 15 height 13
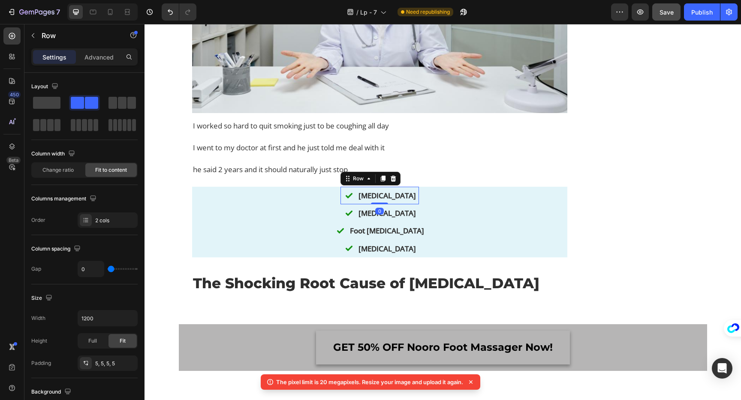
click at [361, 204] on div "Image [MEDICAL_DATA] Text Block Row 0" at bounding box center [379, 196] width 78 height 18
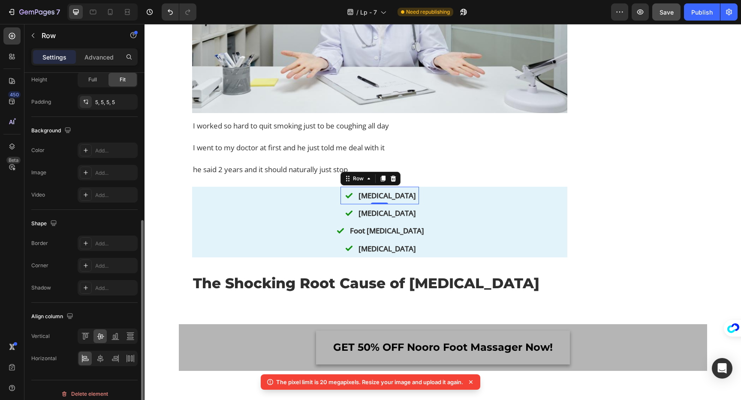
scroll to position [269, 0]
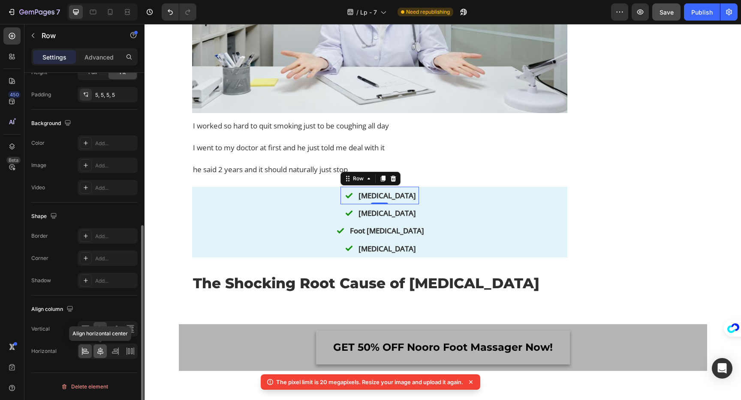
click at [97, 355] on icon at bounding box center [100, 351] width 9 height 9
click at [87, 353] on icon at bounding box center [86, 353] width 6 height 2
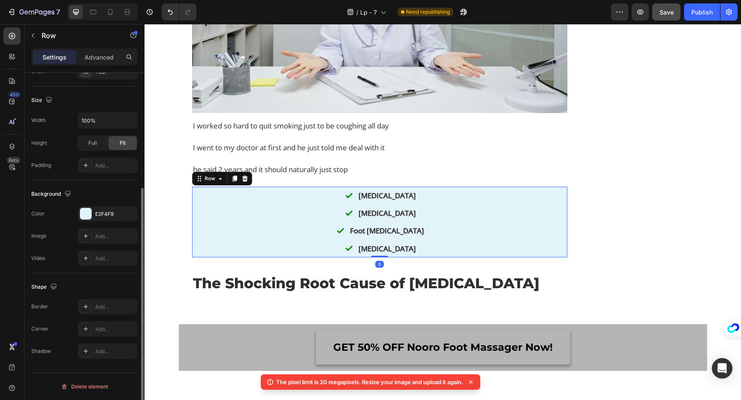
click at [263, 251] on div "Image [MEDICAL_DATA] Text Block Row Image [MEDICAL_DATA] Text Block Row Image F…" at bounding box center [379, 222] width 375 height 71
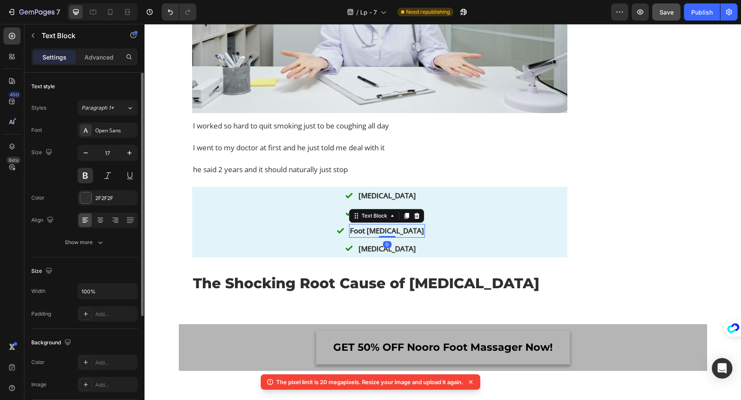
click at [374, 237] on p "Foot [MEDICAL_DATA]" at bounding box center [387, 231] width 74 height 12
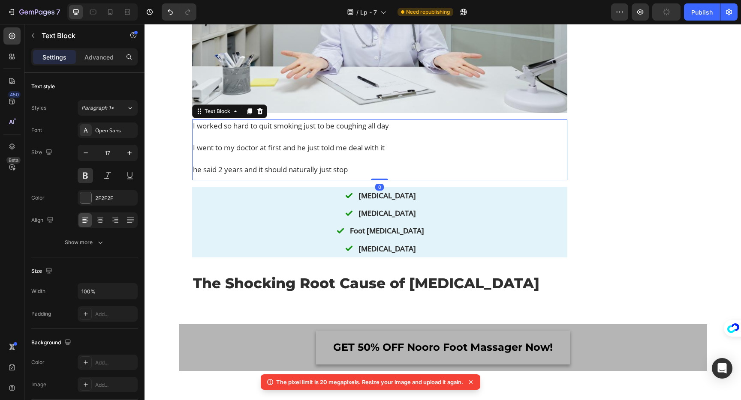
click at [231, 175] on p "he said 2 years and it should naturally just stop" at bounding box center [379, 169] width 373 height 11
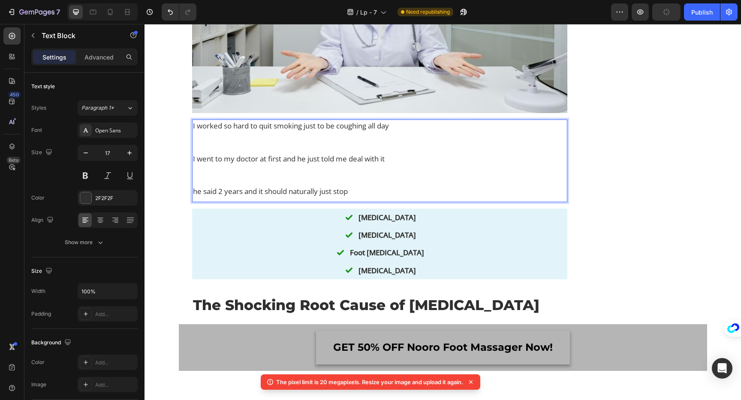
click at [193, 197] on p "he said 2 years and it should naturally just stop" at bounding box center [379, 191] width 373 height 11
click at [201, 186] on p "I went to my doctor at first and he just told me deal with it" at bounding box center [379, 169] width 373 height 33
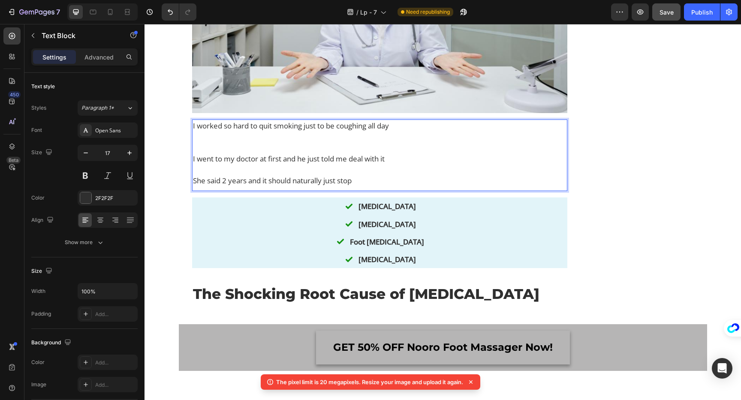
click at [199, 153] on p "I worked so hard to quit smoking just to be coughing all day" at bounding box center [379, 136] width 373 height 33
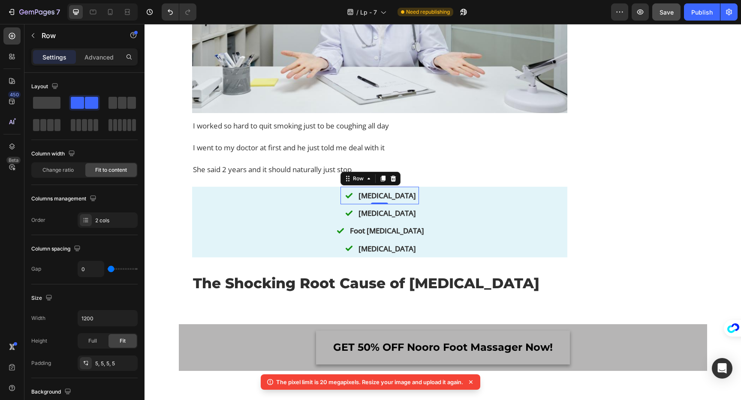
click at [359, 204] on div "Image [MEDICAL_DATA] Text Block Row 0" at bounding box center [379, 196] width 78 height 18
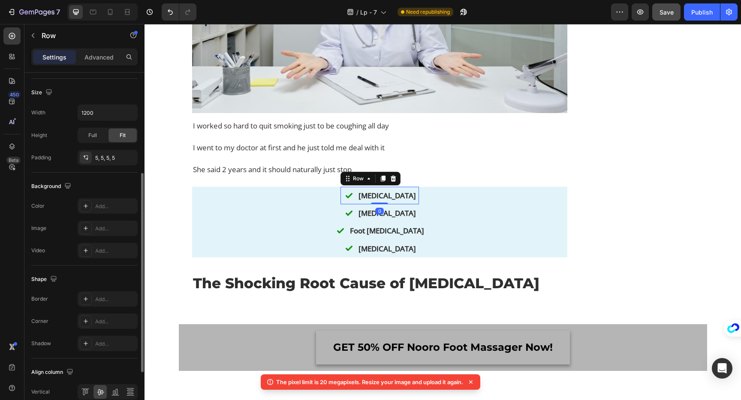
scroll to position [269, 0]
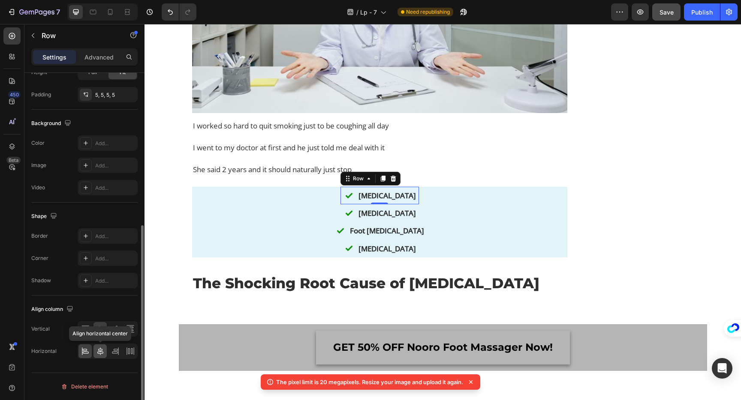
click at [99, 355] on icon at bounding box center [100, 351] width 9 height 9
click at [80, 355] on div at bounding box center [84, 352] width 13 height 14
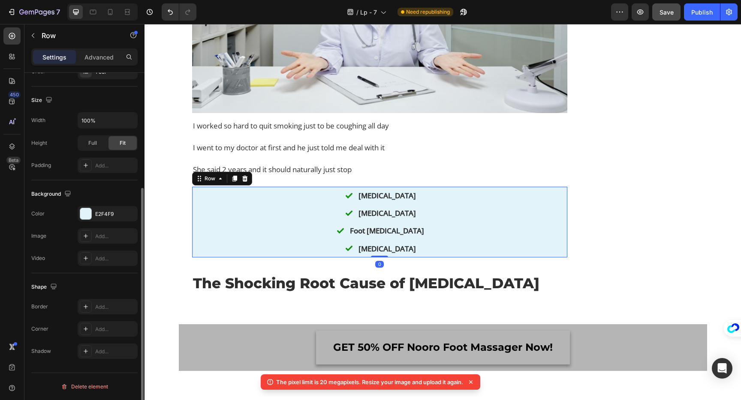
scroll to position [171, 0]
click at [334, 258] on div "Image [MEDICAL_DATA] Text Block Row Image [MEDICAL_DATA] Text Block Row Image F…" at bounding box center [379, 222] width 375 height 71
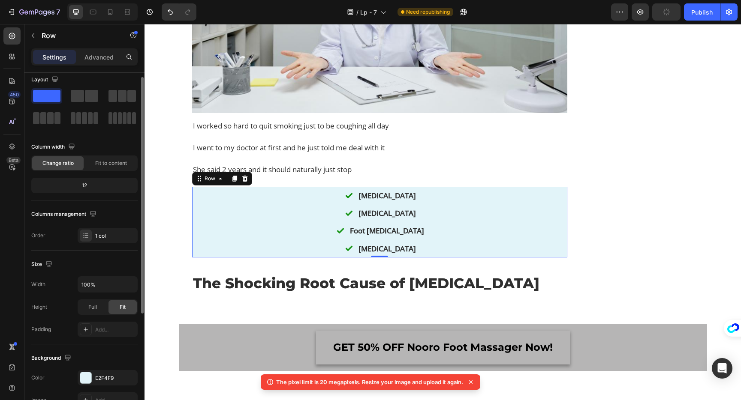
scroll to position [6, 0]
click at [114, 240] on div "1 col" at bounding box center [115, 238] width 40 height 8
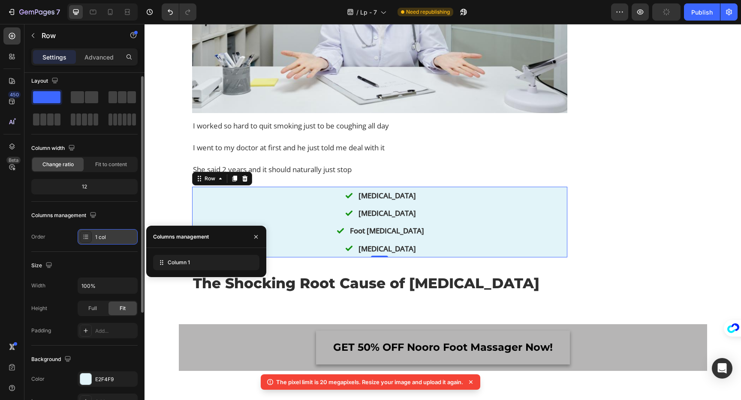
click at [114, 240] on div "1 col" at bounding box center [115, 238] width 40 height 8
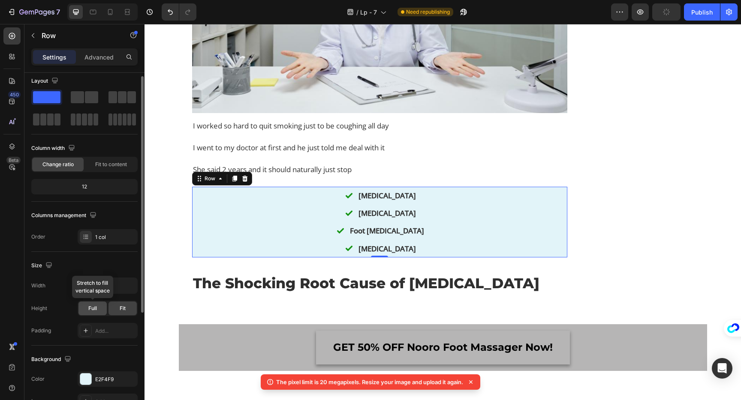
click at [93, 312] on span "Full" at bounding box center [92, 309] width 9 height 8
click at [119, 312] on div "Fit" at bounding box center [122, 309] width 28 height 14
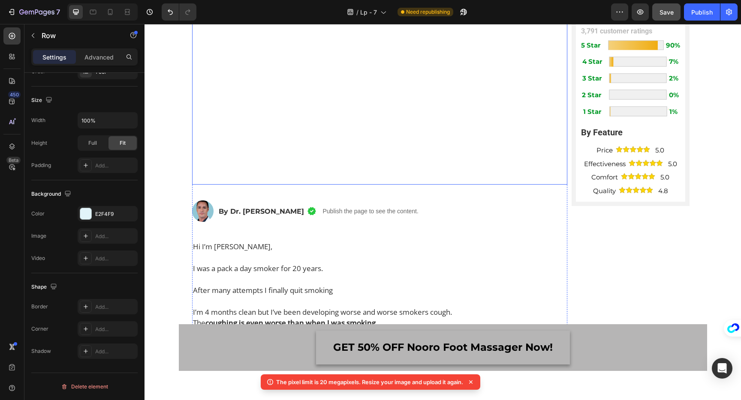
scroll to position [230, 0]
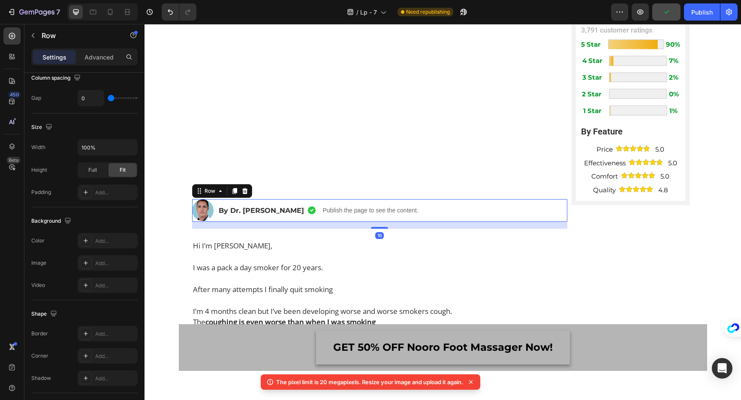
click at [438, 222] on div "Image By Dr. [PERSON_NAME] Text Block Image Row Publish the page to see the con…" at bounding box center [379, 210] width 375 height 23
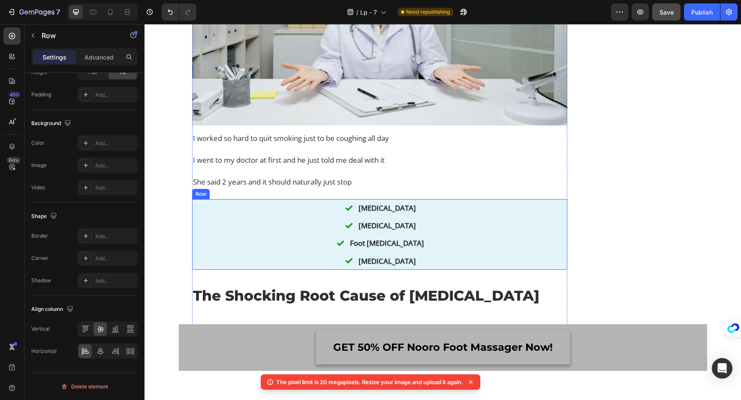
scroll to position [171, 0]
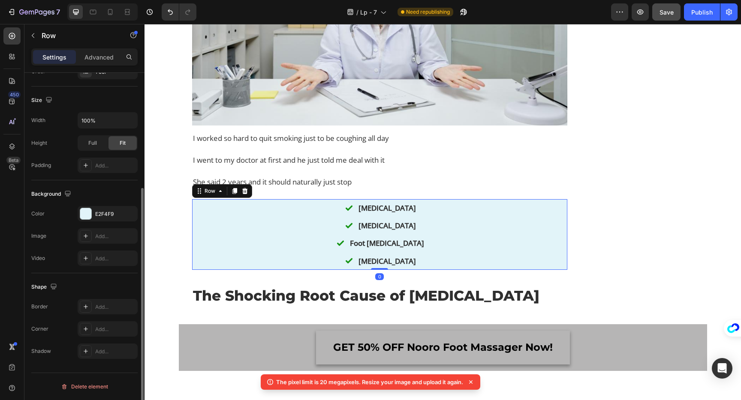
click at [324, 253] on div "Image [MEDICAL_DATA] Text Block Row Image [MEDICAL_DATA] Text Block Row Image F…" at bounding box center [379, 234] width 375 height 71
click at [96, 148] on div "Full" at bounding box center [92, 143] width 28 height 14
click at [119, 144] on div "Fit" at bounding box center [122, 143] width 28 height 14
click at [92, 147] on span "Full" at bounding box center [92, 143] width 9 height 8
click at [115, 147] on div "Fit" at bounding box center [122, 143] width 28 height 14
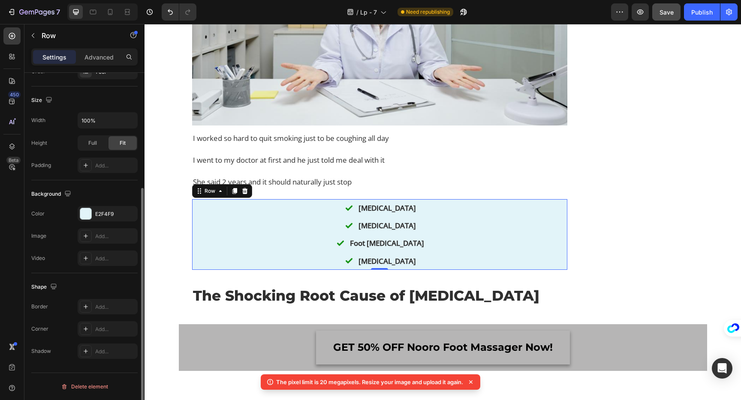
click at [89, 151] on div "Width 100% Height Full Fit Padding Add..." at bounding box center [84, 142] width 106 height 61
click at [97, 144] on div "Full" at bounding box center [92, 143] width 28 height 14
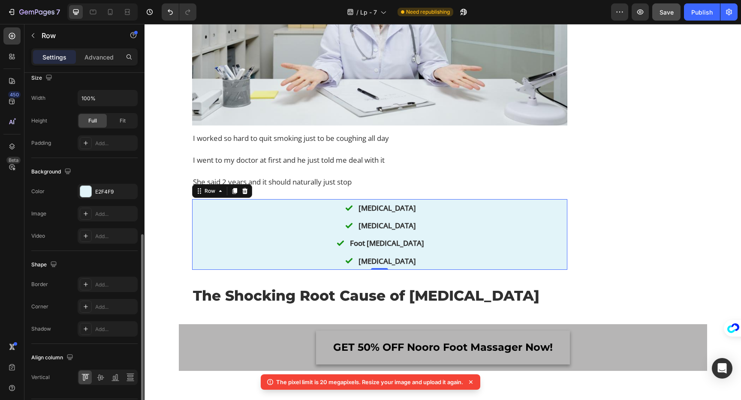
scroll to position [219, 0]
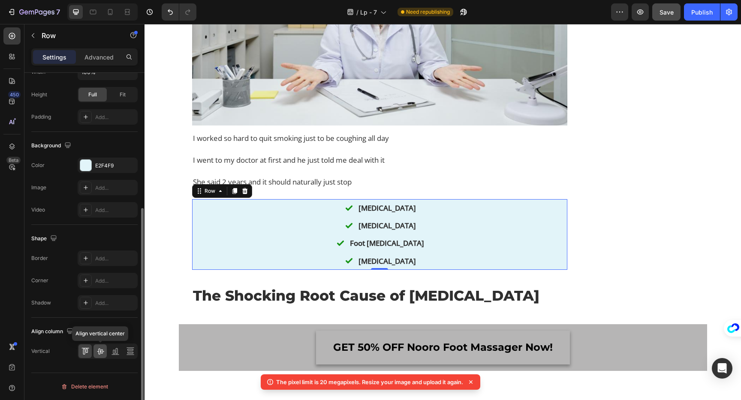
click at [102, 349] on icon at bounding box center [100, 351] width 9 height 9
click at [125, 348] on div at bounding box center [129, 352] width 13 height 14
click at [98, 351] on icon at bounding box center [100, 351] width 9 height 9
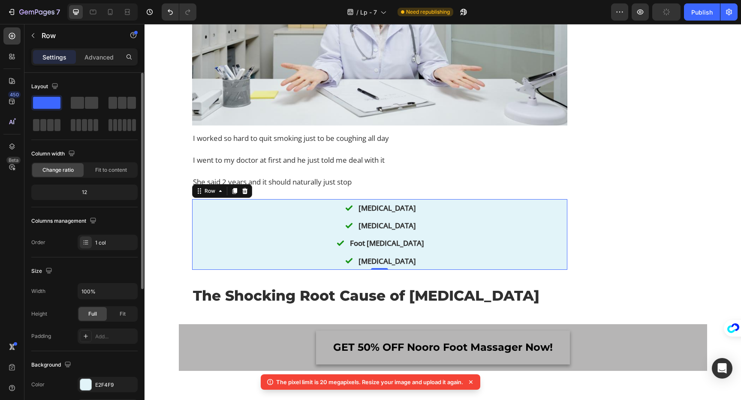
click at [90, 192] on div "12" at bounding box center [84, 192] width 103 height 12
click at [103, 165] on div "Fit to content" at bounding box center [110, 170] width 51 height 14
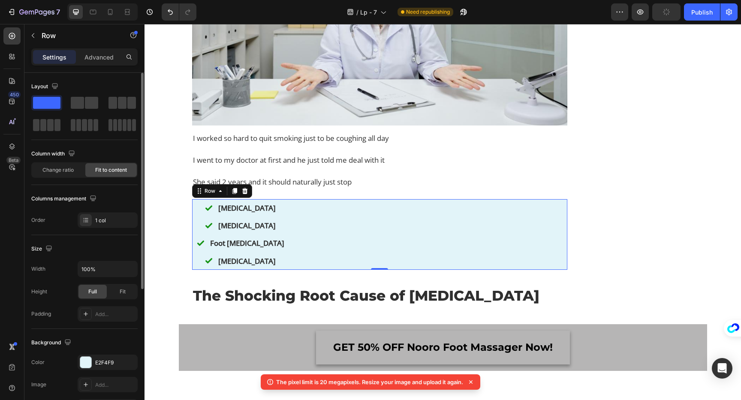
click at [103, 168] on span "Fit to content" at bounding box center [111, 170] width 32 height 8
click at [63, 173] on span "Change ratio" at bounding box center [57, 170] width 31 height 8
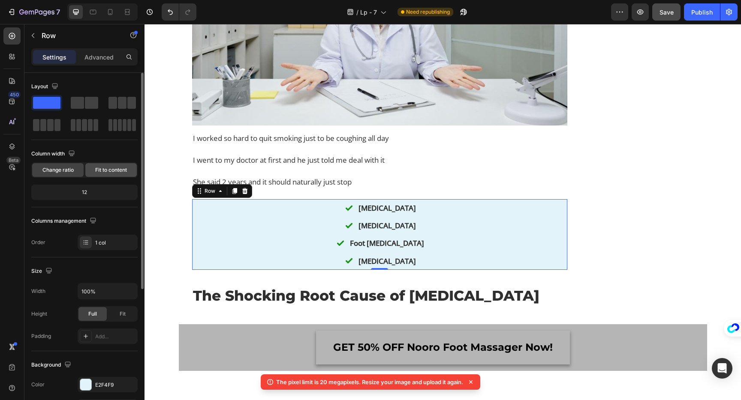
click at [108, 173] on span "Fit to content" at bounding box center [111, 170] width 32 height 8
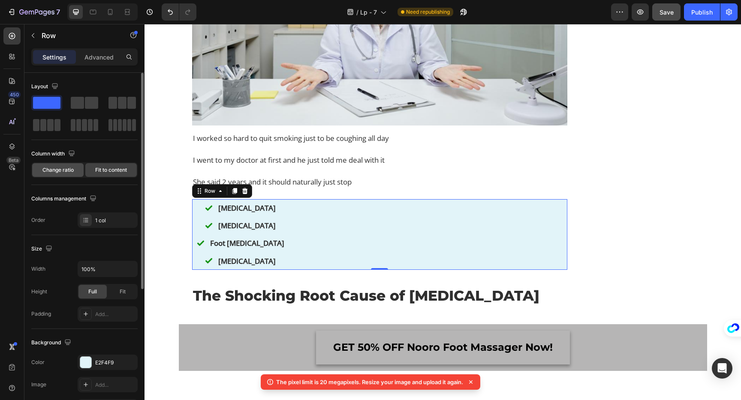
click at [65, 171] on span "Change ratio" at bounding box center [57, 170] width 31 height 8
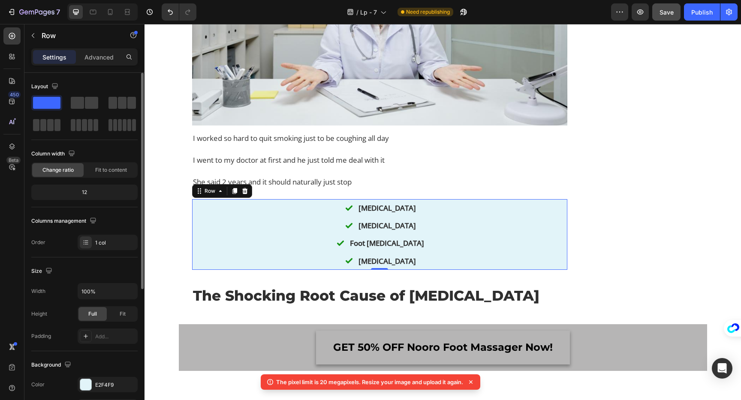
drag, startPoint x: 93, startPoint y: 194, endPoint x: 87, endPoint y: 192, distance: 6.0
click at [93, 193] on div "12" at bounding box center [84, 192] width 103 height 12
click at [87, 192] on div "12" at bounding box center [84, 192] width 103 height 12
click at [81, 192] on div "12" at bounding box center [84, 192] width 103 height 12
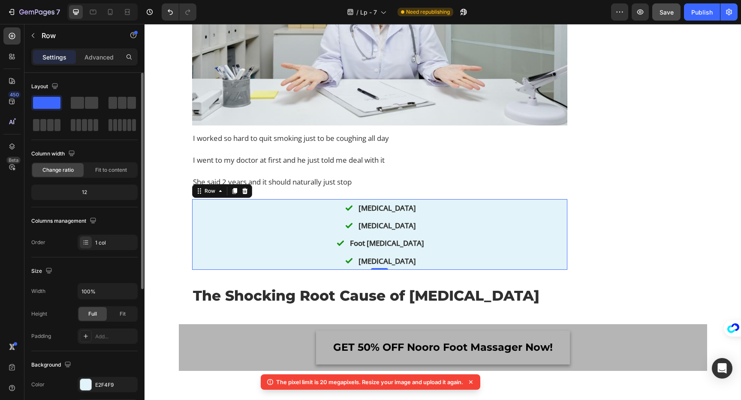
click at [81, 192] on div "12" at bounding box center [84, 192] width 103 height 12
click at [88, 171] on div "Fit to content" at bounding box center [110, 170] width 51 height 14
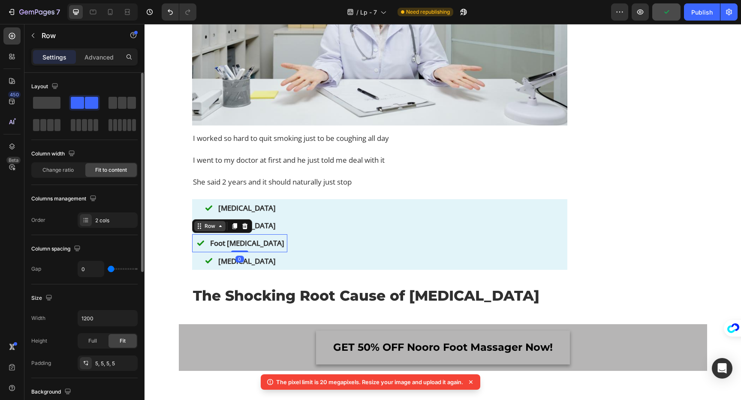
click at [204, 231] on div "Row" at bounding box center [209, 226] width 31 height 10
click at [246, 214] on p "[MEDICAL_DATA]" at bounding box center [246, 208] width 57 height 12
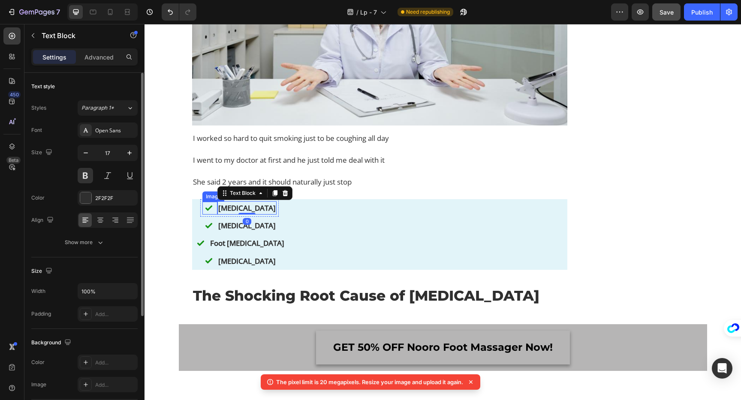
click at [204, 213] on img at bounding box center [208, 208] width 9 height 9
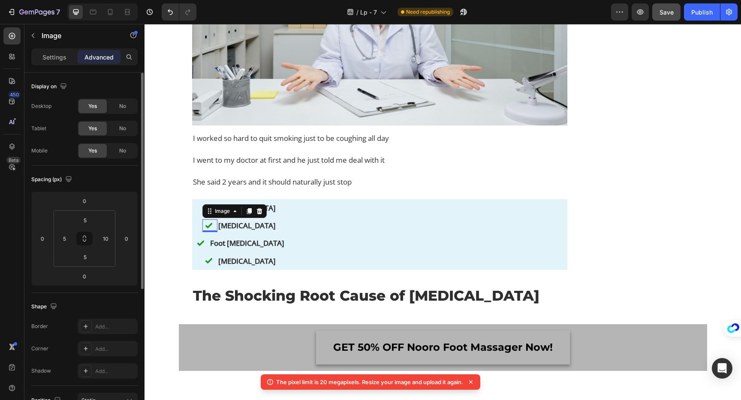
click at [204, 230] on img at bounding box center [208, 226] width 9 height 9
click at [228, 231] on p "[MEDICAL_DATA]" at bounding box center [246, 226] width 57 height 12
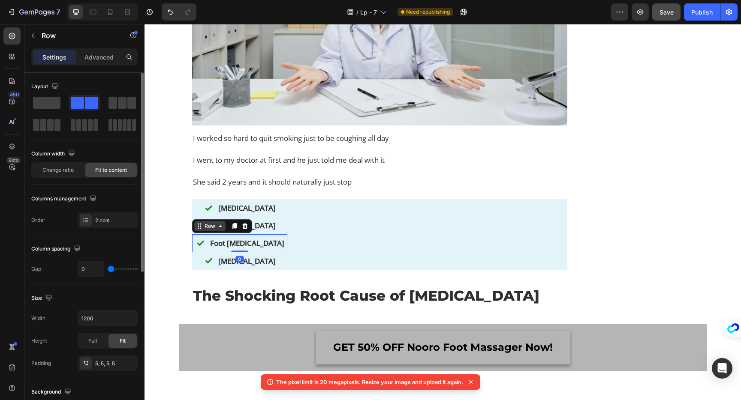
click at [207, 233] on div "Row" at bounding box center [222, 226] width 60 height 14
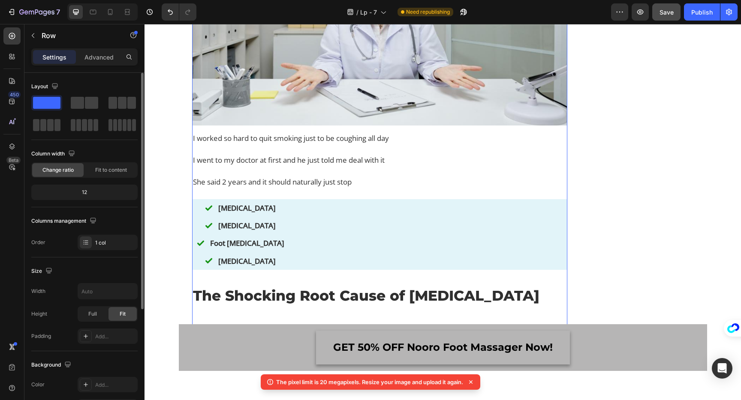
click at [216, 234] on div "Image [MEDICAL_DATA] Text Block Row" at bounding box center [239, 226] width 78 height 18
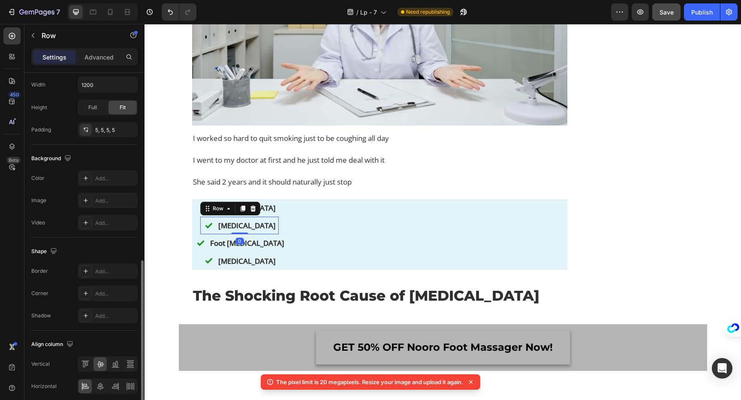
scroll to position [269, 0]
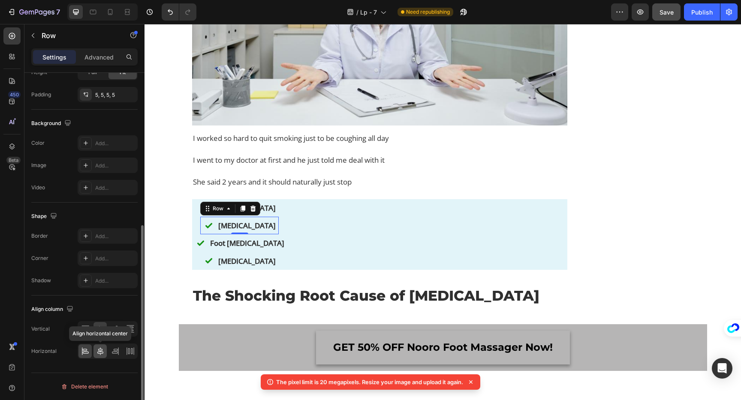
click at [100, 348] on icon at bounding box center [100, 352] width 6 height 8
click at [100, 351] on icon at bounding box center [100, 352] width 6 height 8
click at [78, 347] on div at bounding box center [108, 351] width 60 height 15
click at [85, 350] on icon at bounding box center [85, 351] width 9 height 9
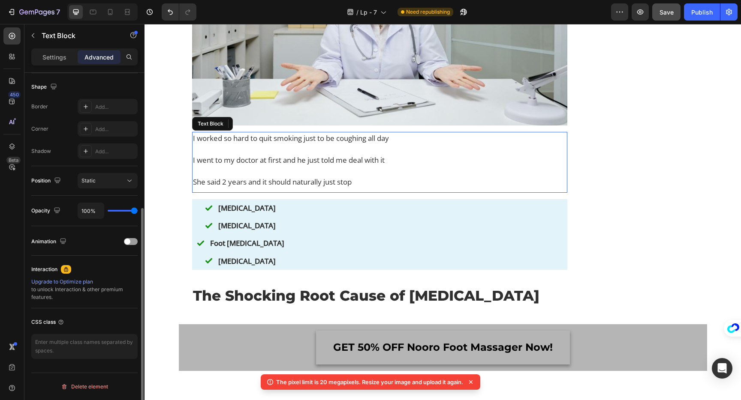
click at [336, 188] on p "She said 2 years and it should naturally just stop" at bounding box center [379, 182] width 373 height 11
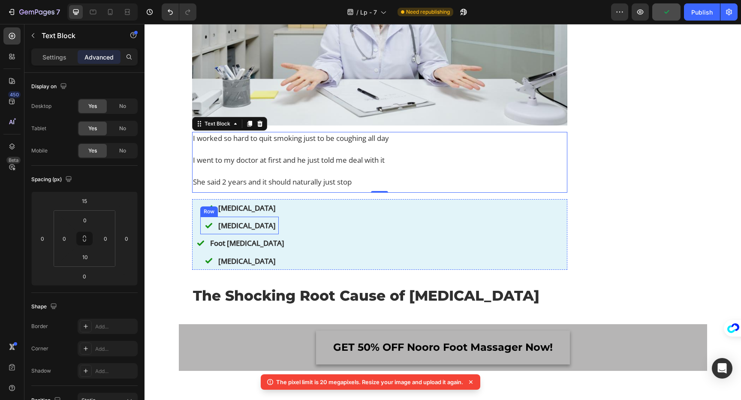
click at [200, 234] on div "Image [MEDICAL_DATA] Text Block Row" at bounding box center [239, 226] width 78 height 18
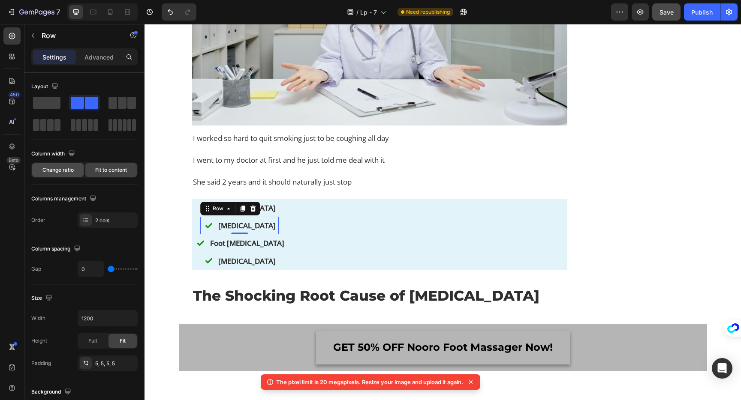
click at [63, 175] on div "Change ratio" at bounding box center [57, 170] width 51 height 14
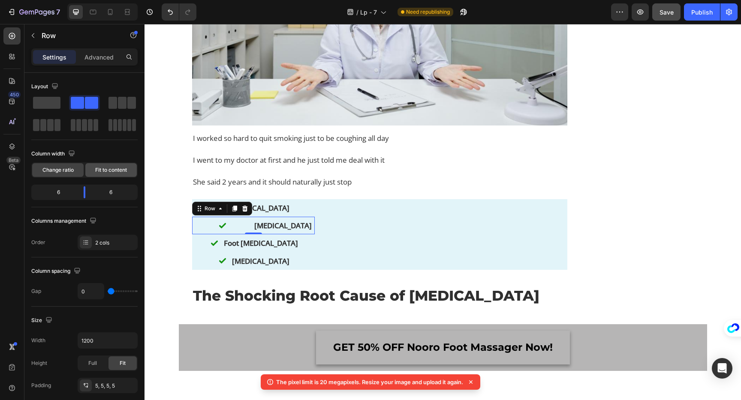
click at [104, 168] on span "Fit to content" at bounding box center [111, 170] width 32 height 8
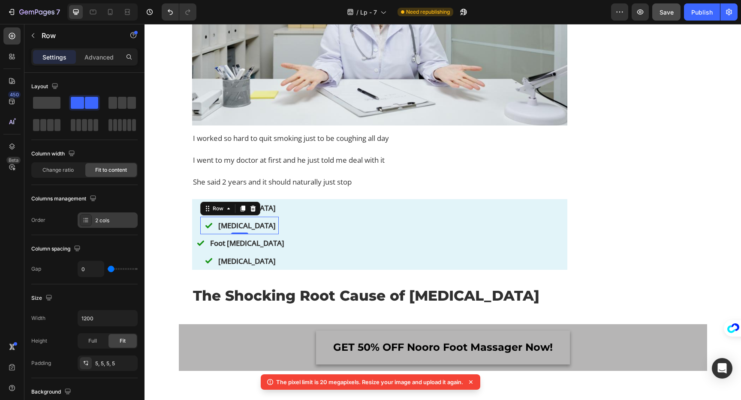
click at [105, 226] on div "2 cols" at bounding box center [108, 220] width 60 height 15
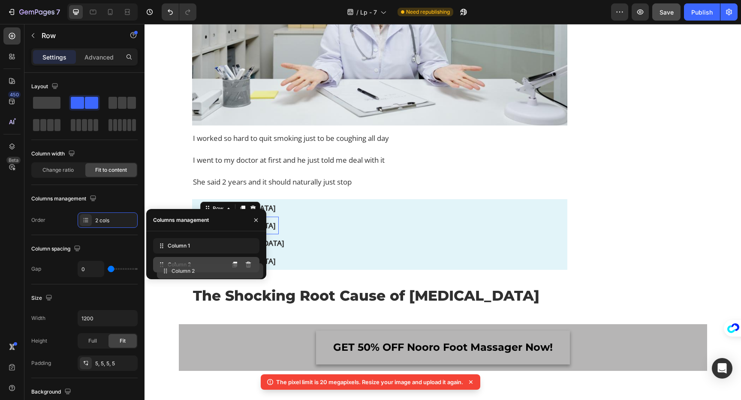
drag, startPoint x: 199, startPoint y: 264, endPoint x: 201, endPoint y: 269, distance: 5.2
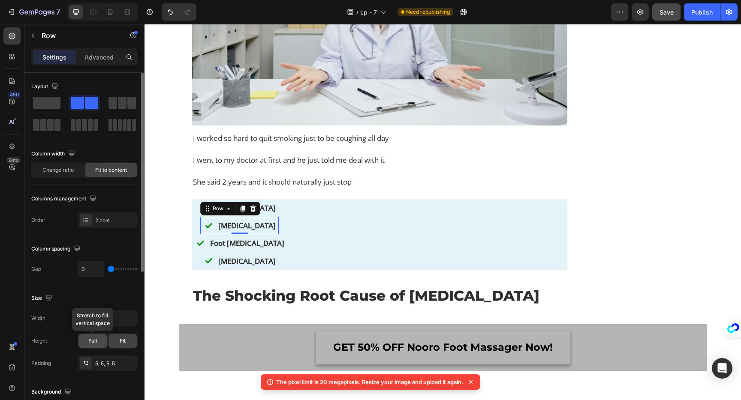
click at [92, 339] on span "Full" at bounding box center [92, 341] width 9 height 8
click at [91, 339] on span "Full" at bounding box center [92, 341] width 9 height 8
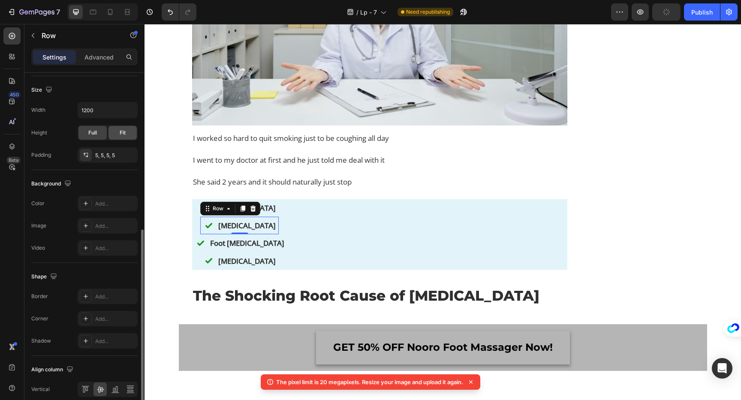
scroll to position [269, 0]
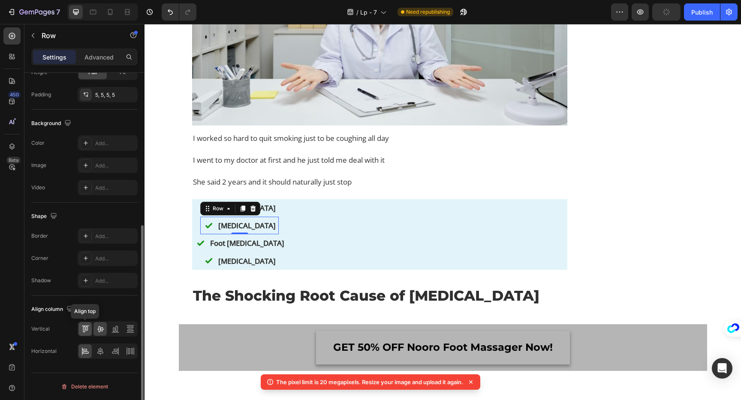
click at [87, 333] on icon at bounding box center [85, 329] width 9 height 9
click at [101, 333] on icon at bounding box center [100, 329] width 9 height 9
click at [276, 252] on div "Image [MEDICAL_DATA] Text Block Row Image [MEDICAL_DATA] Text Block Row 0 Image…" at bounding box center [379, 234] width 375 height 71
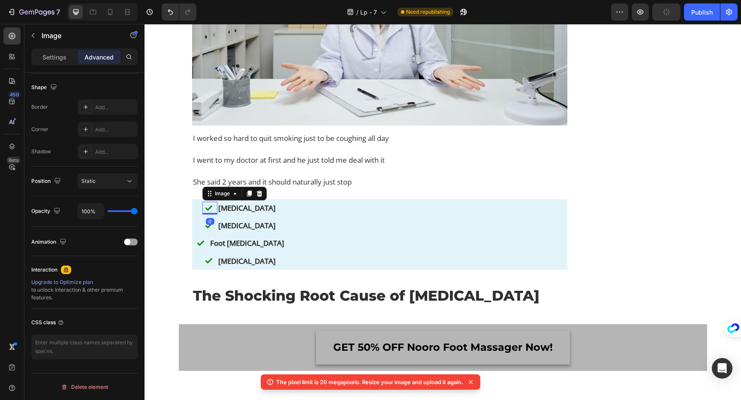
click at [202, 215] on div "Image 0" at bounding box center [209, 208] width 15 height 13
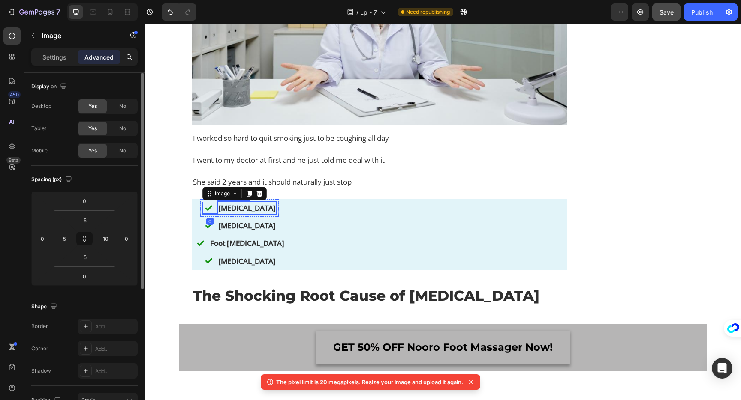
click at [209, 217] on div "Image 0 [MEDICAL_DATA] Text Block Row" at bounding box center [239, 208] width 78 height 18
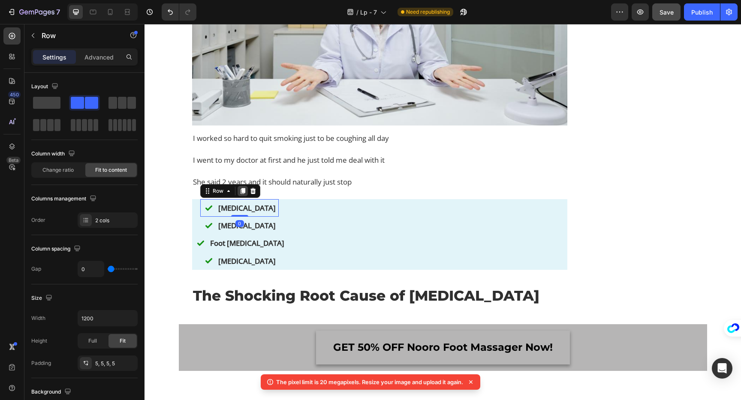
click at [240, 194] on icon at bounding box center [242, 191] width 5 height 6
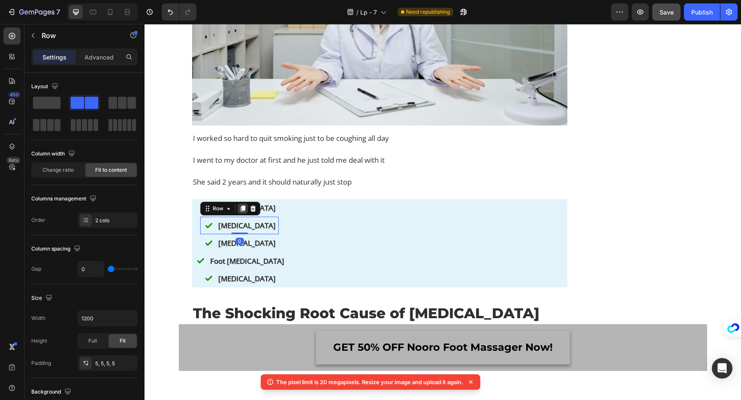
click at [239, 212] on icon at bounding box center [242, 208] width 7 height 7
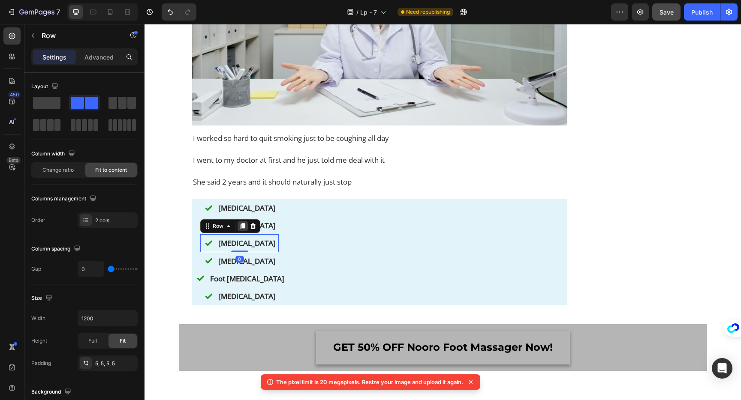
click at [239, 230] on icon at bounding box center [242, 226] width 7 height 7
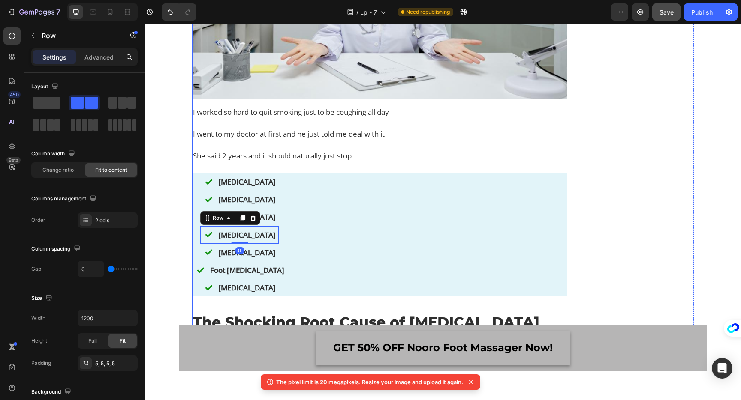
scroll to position [1135, 0]
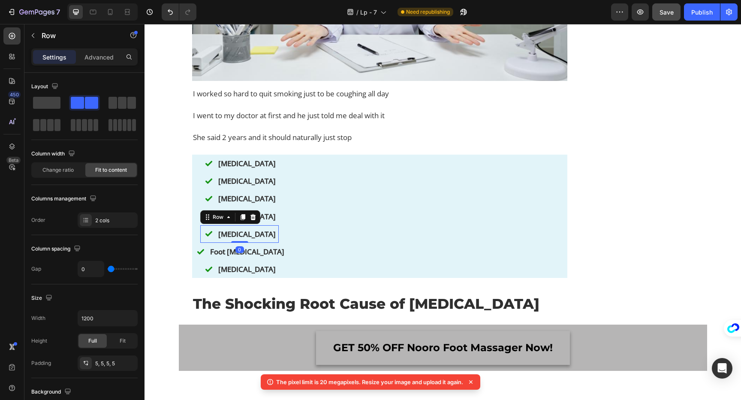
click at [256, 243] on div "Image [MEDICAL_DATA] Text Block Row 0" at bounding box center [239, 234] width 78 height 18
click at [250, 220] on icon at bounding box center [253, 217] width 6 height 6
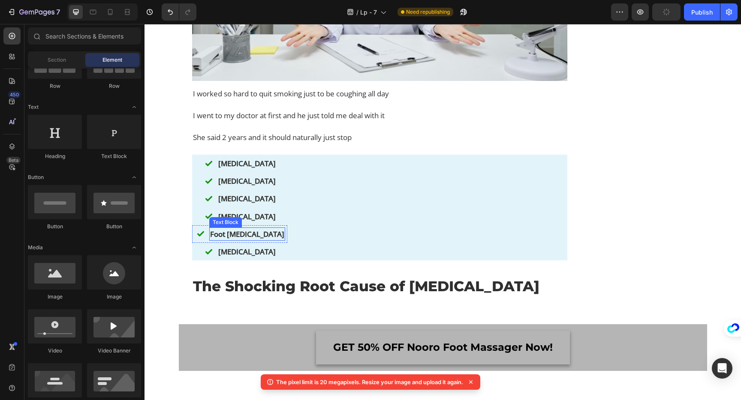
click at [249, 240] on p "Foot [MEDICAL_DATA]" at bounding box center [247, 234] width 74 height 12
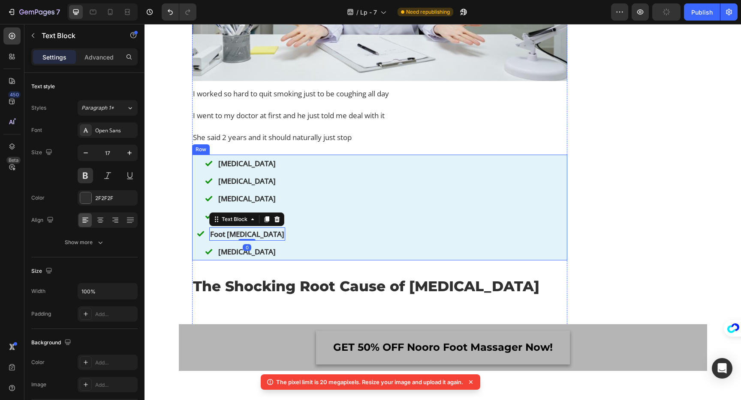
click at [258, 243] on div "Image Foot [MEDICAL_DATA] Text Block 0 Row" at bounding box center [239, 234] width 95 height 18
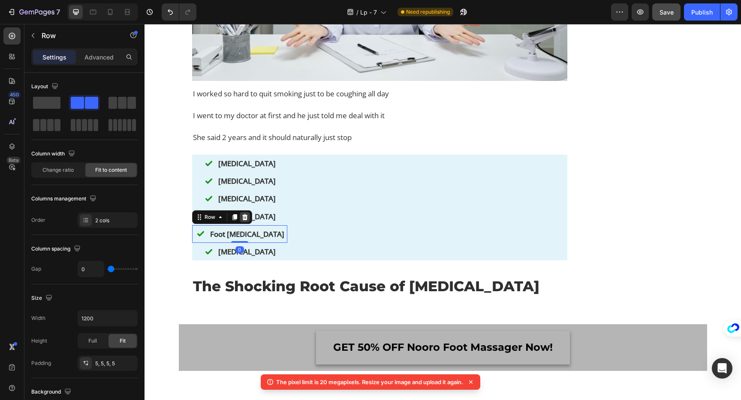
click at [245, 221] on icon at bounding box center [244, 217] width 7 height 7
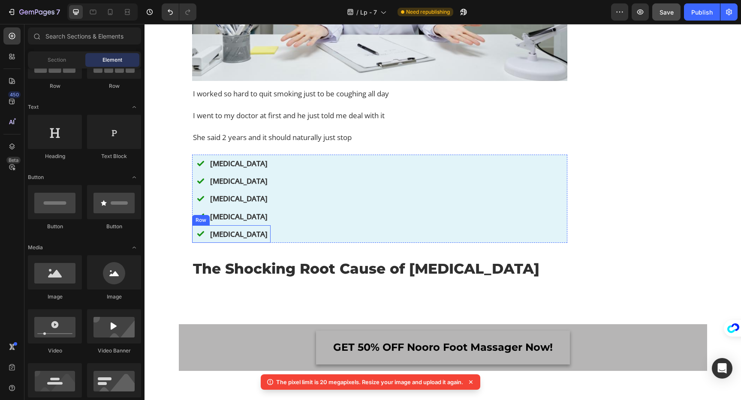
click at [244, 240] on p "[MEDICAL_DATA]" at bounding box center [238, 234] width 57 height 12
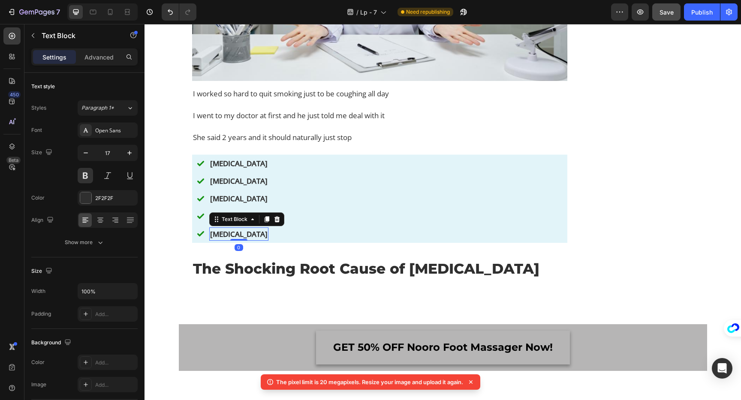
click at [247, 243] on div "Image [MEDICAL_DATA] Text Block 0 Row" at bounding box center [231, 234] width 78 height 18
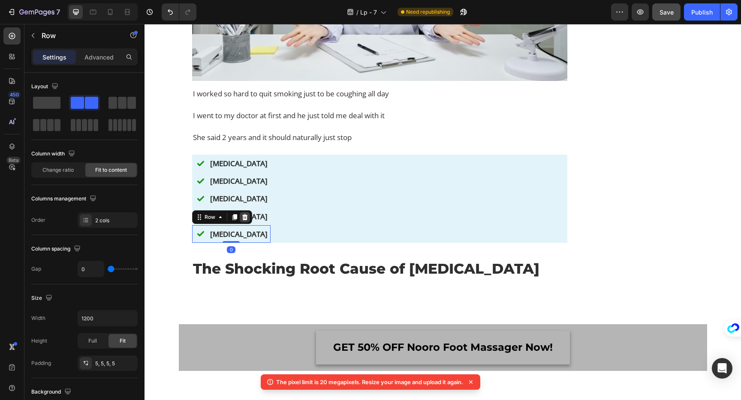
click at [248, 221] on icon at bounding box center [244, 217] width 7 height 7
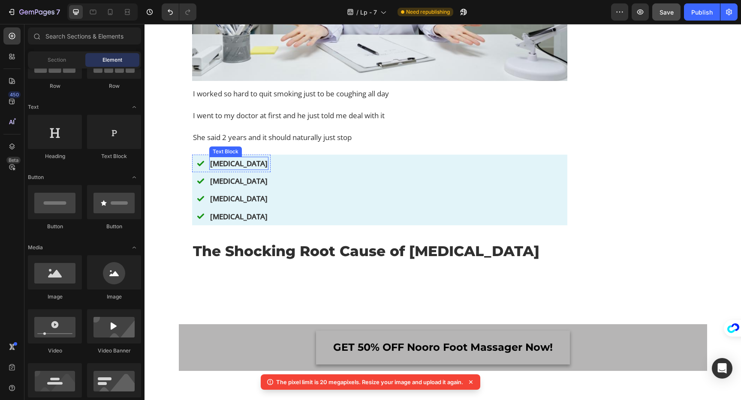
click at [233, 169] on p "[MEDICAL_DATA]" at bounding box center [238, 164] width 57 height 12
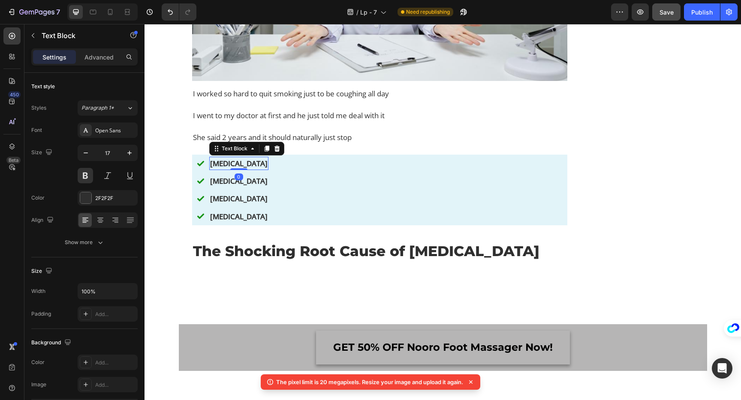
click at [233, 169] on p "[MEDICAL_DATA]" at bounding box center [238, 164] width 57 height 12
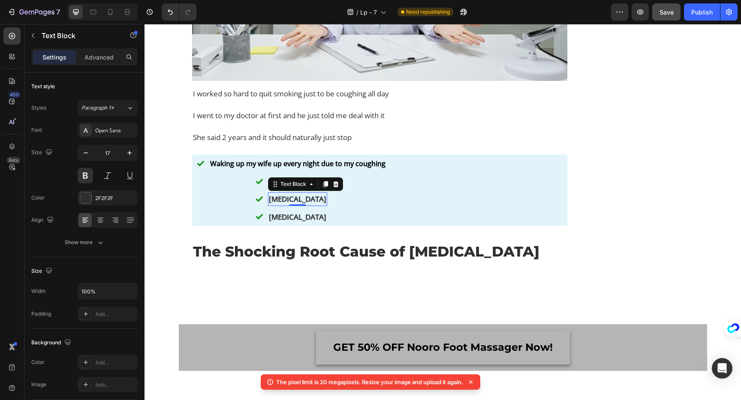
click at [311, 205] on p "[MEDICAL_DATA]" at bounding box center [297, 199] width 57 height 12
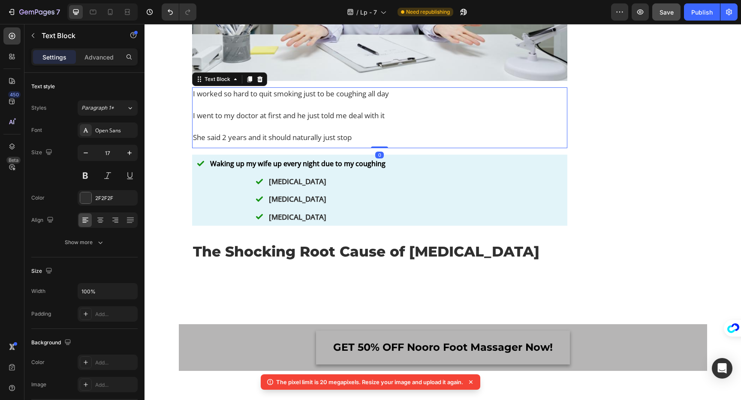
click at [323, 143] on p "She said 2 years and it should naturally just stop" at bounding box center [379, 137] width 373 height 11
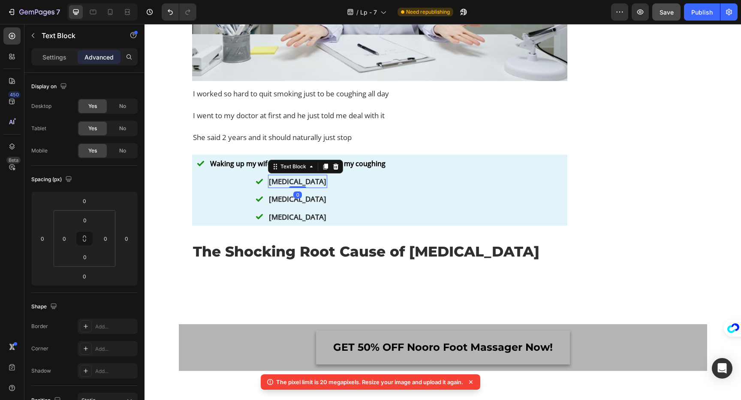
click at [286, 187] on p "[MEDICAL_DATA]" at bounding box center [297, 182] width 57 height 12
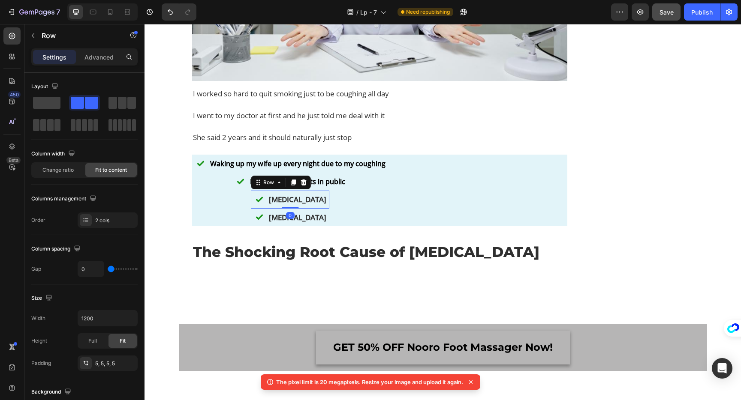
click at [308, 208] on div "Image [MEDICAL_DATA] Text Block Row 0" at bounding box center [290, 200] width 78 height 18
click at [232, 191] on div "Image Having coughing fits in public Text Block Row 0" at bounding box center [290, 182] width 116 height 18
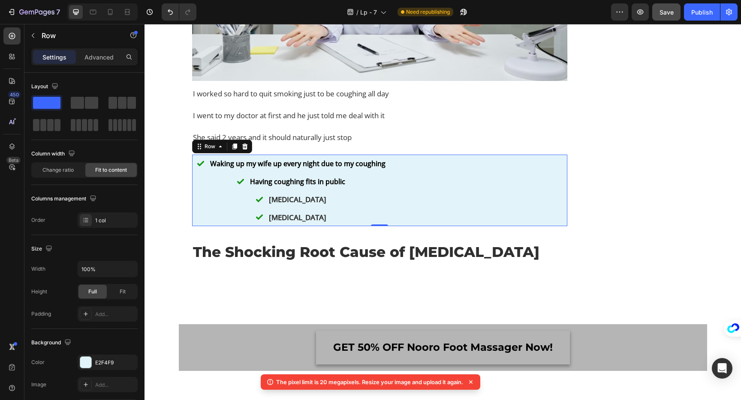
click at [203, 200] on div "Image Waking up my wife up every night due to my coughing Text Block Row Image …" at bounding box center [290, 191] width 196 height 72
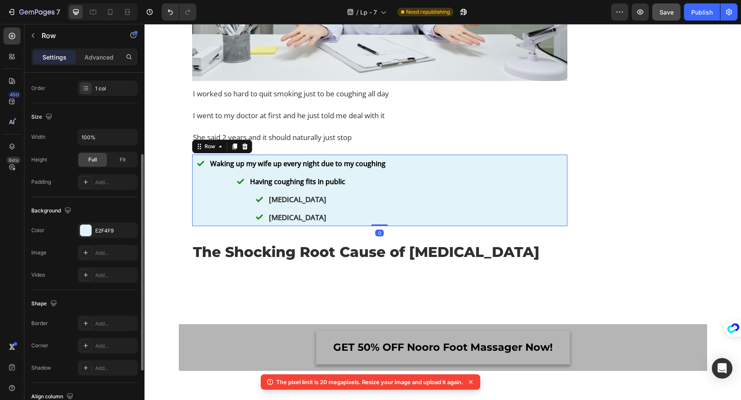
scroll to position [137, 0]
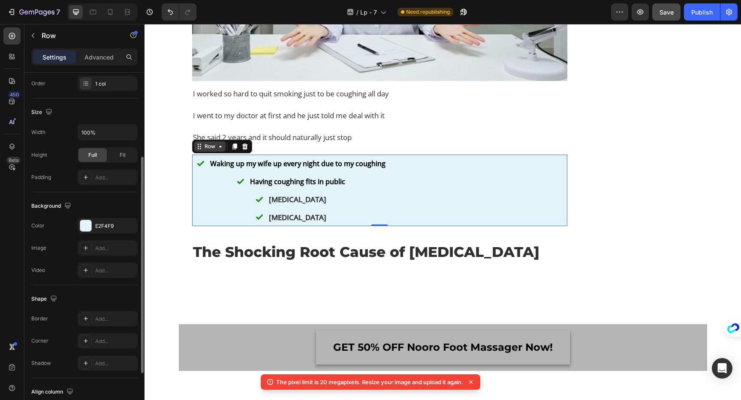
click at [217, 150] on icon at bounding box center [220, 146] width 7 height 7
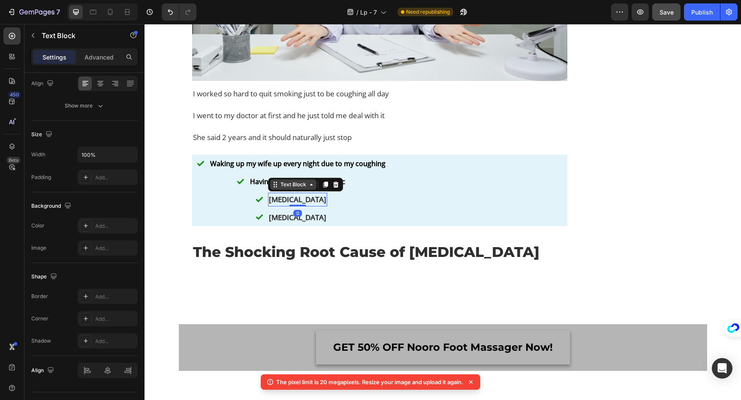
click at [294, 189] on div "Text Block" at bounding box center [293, 185] width 29 height 8
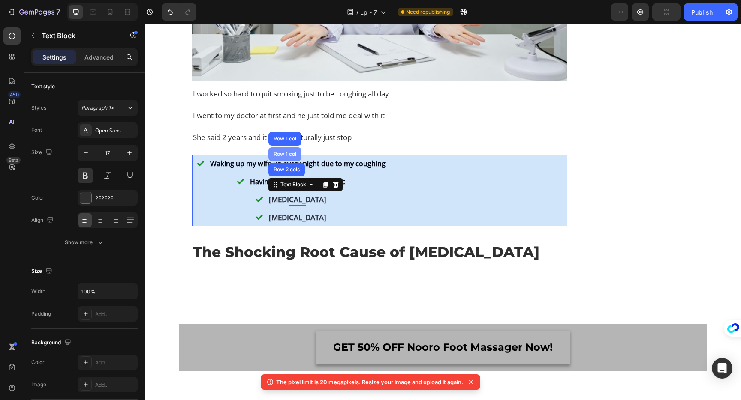
click at [288, 157] on div "Row 1 col" at bounding box center [285, 154] width 26 height 5
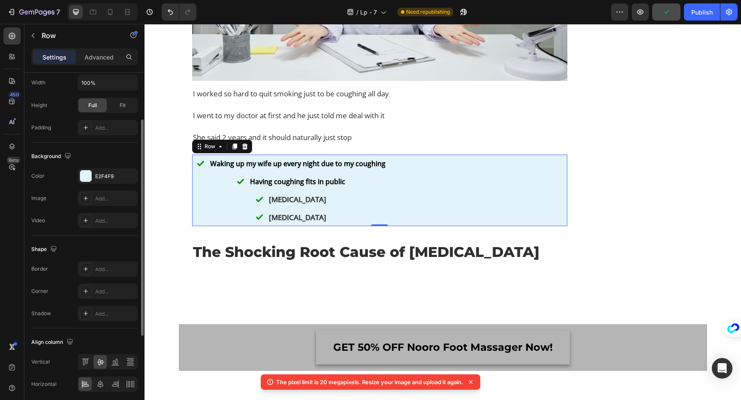
scroll to position [219, 0]
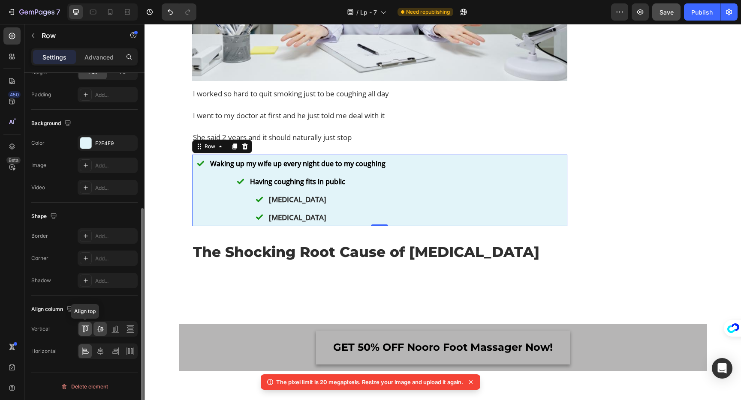
click at [86, 330] on icon at bounding box center [86, 329] width 2 height 4
click at [101, 329] on icon at bounding box center [100, 330] width 7 height 6
click at [105, 353] on div at bounding box center [99, 352] width 13 height 14
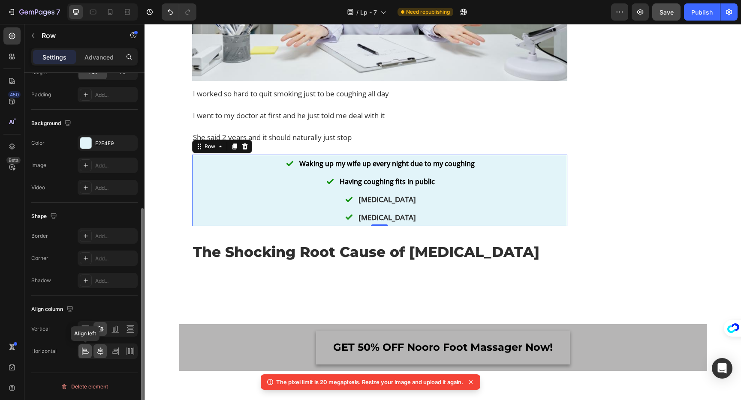
click at [87, 351] on icon at bounding box center [85, 351] width 9 height 9
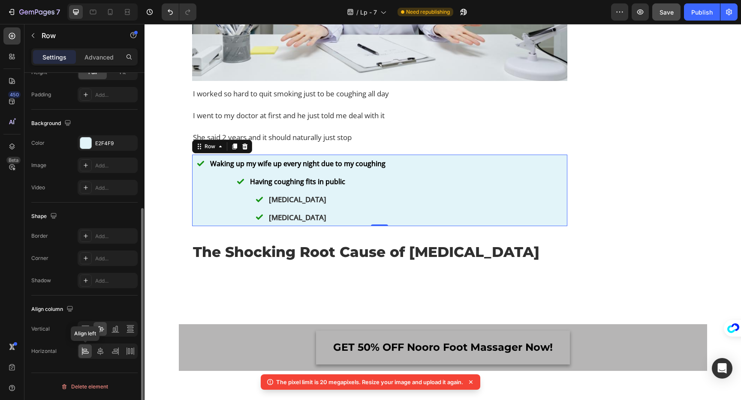
click at [87, 351] on icon at bounding box center [85, 351] width 9 height 9
click at [131, 352] on icon at bounding box center [130, 351] width 9 height 9
click at [89, 351] on div at bounding box center [84, 352] width 13 height 14
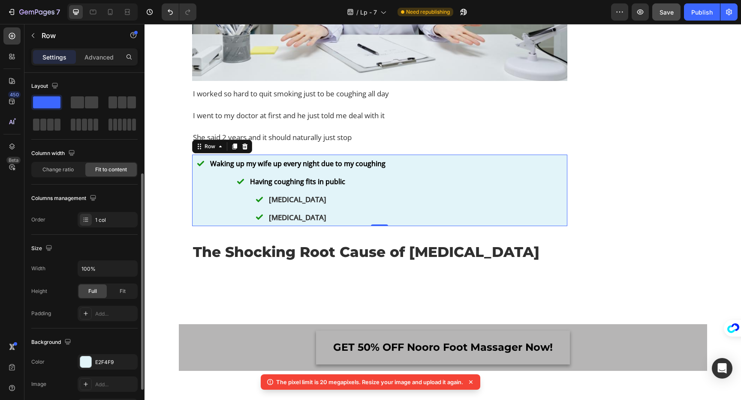
scroll to position [0, 0]
click at [114, 295] on div "Fit" at bounding box center [122, 292] width 28 height 14
click at [94, 294] on span "Full" at bounding box center [92, 292] width 9 height 8
click at [66, 173] on span "Change ratio" at bounding box center [57, 170] width 31 height 8
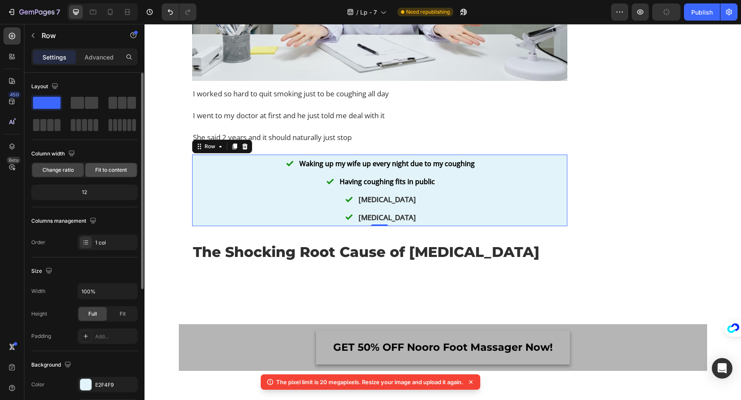
click at [93, 174] on div "Fit to content" at bounding box center [110, 170] width 51 height 14
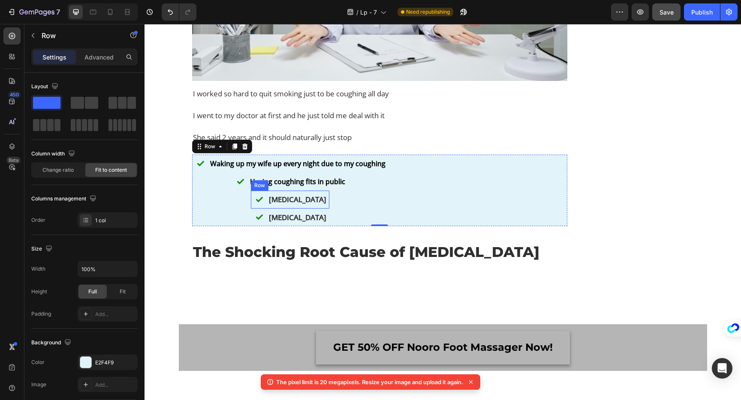
click at [287, 189] on div "Having coughing fits in public Text Block" at bounding box center [297, 182] width 97 height 14
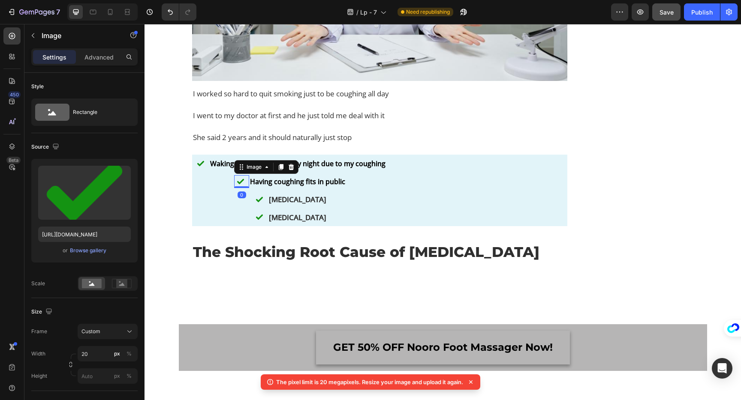
click at [242, 188] on div "Image 0" at bounding box center [241, 181] width 15 height 13
click at [248, 191] on div "Image 0 Having coughing fits in public Text Block Row" at bounding box center [290, 182] width 116 height 18
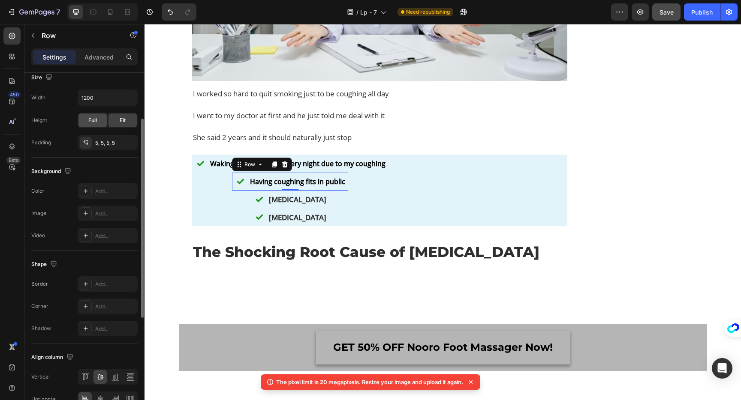
scroll to position [269, 0]
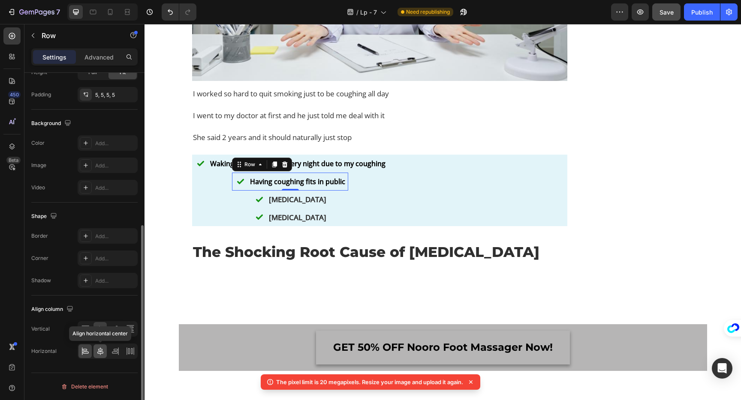
click at [101, 356] on div at bounding box center [99, 352] width 13 height 14
click at [81, 352] on icon at bounding box center [85, 351] width 9 height 9
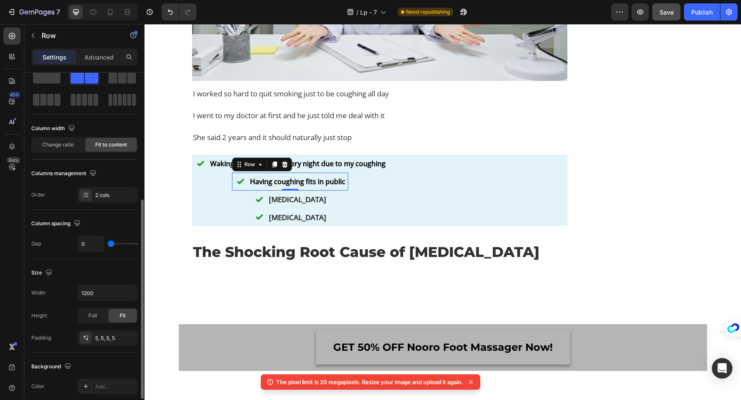
scroll to position [0, 0]
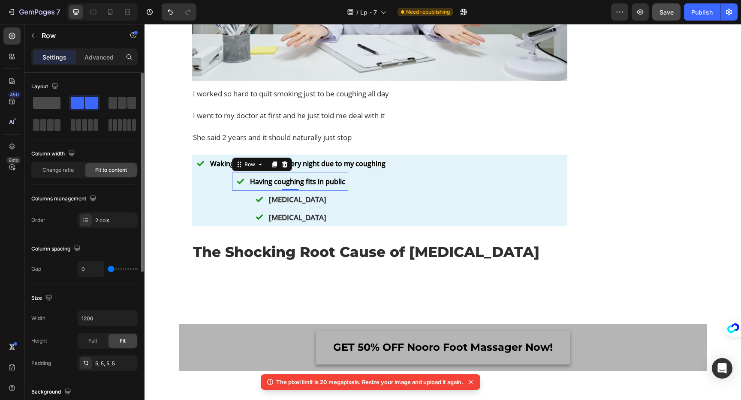
click at [49, 105] on span at bounding box center [46, 103] width 27 height 12
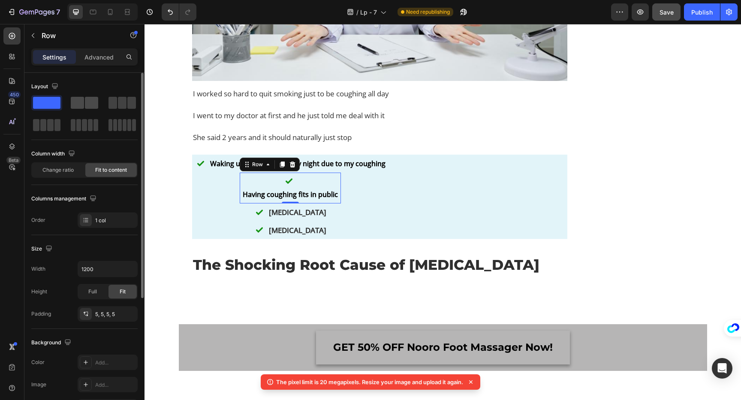
click at [82, 105] on span at bounding box center [77, 103] width 13 height 12
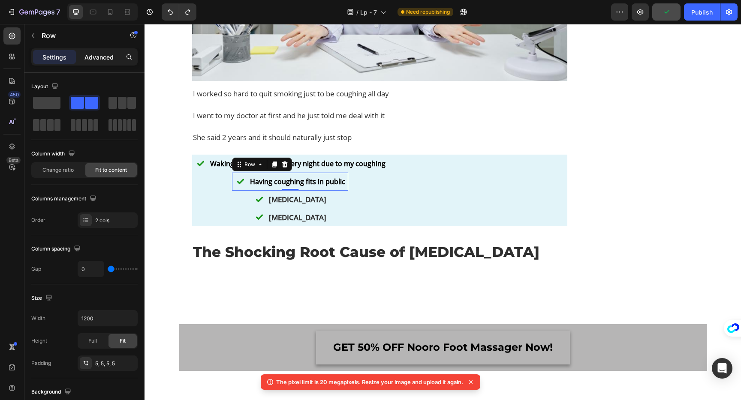
click at [103, 60] on p "Advanced" at bounding box center [98, 57] width 29 height 9
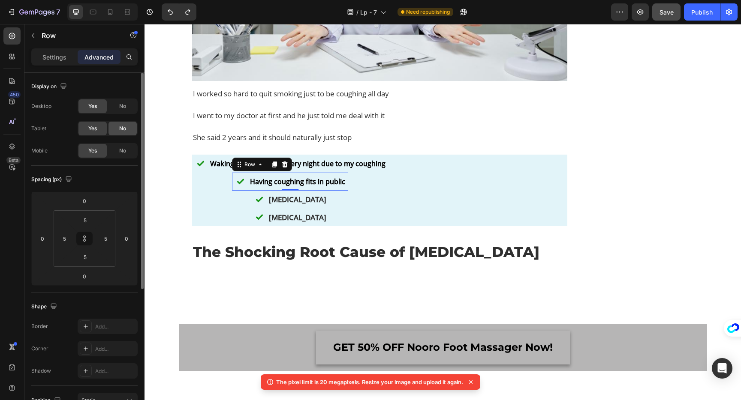
scroll to position [220, 0]
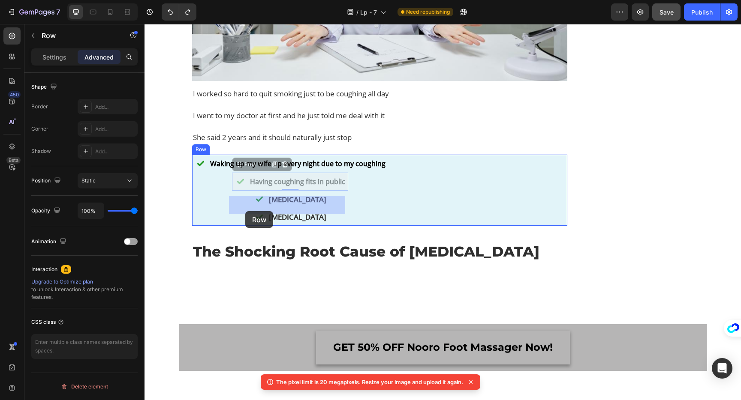
drag, startPoint x: 232, startPoint y: 213, endPoint x: 245, endPoint y: 210, distance: 13.1
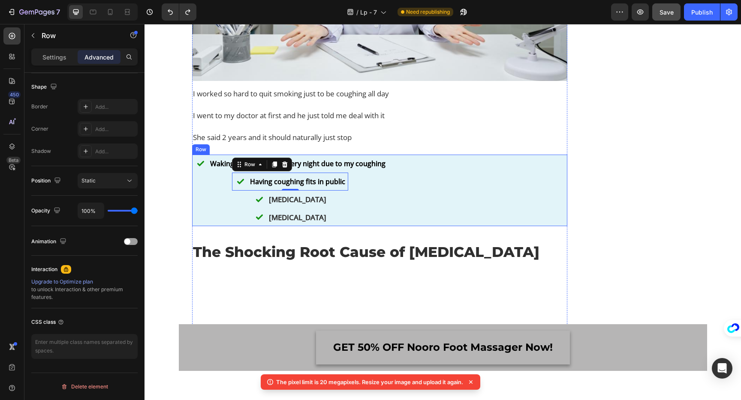
click at [204, 203] on div "Image Waking up my wife up every night due to my coughing Text Block Row Image …" at bounding box center [290, 191] width 196 height 72
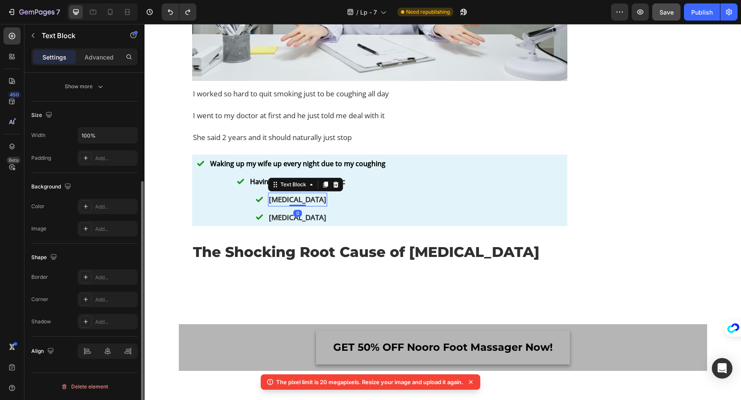
click at [297, 205] on p "[MEDICAL_DATA]" at bounding box center [297, 200] width 57 height 12
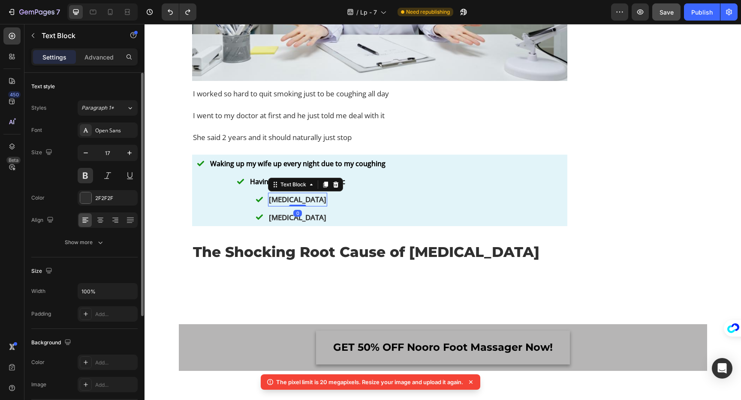
click at [294, 205] on p "[MEDICAL_DATA]" at bounding box center [297, 200] width 57 height 12
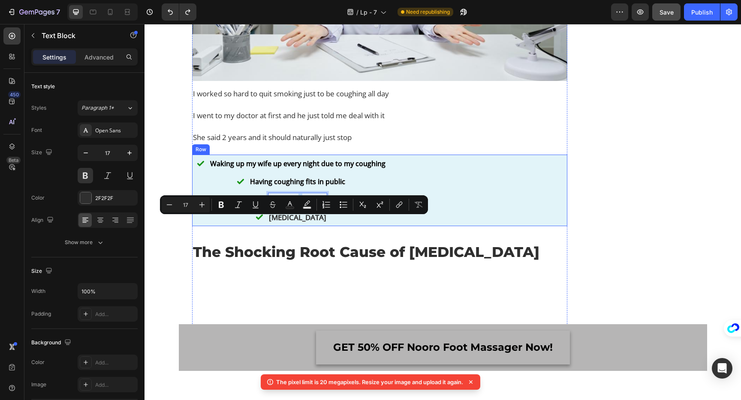
click at [227, 226] on div "Image Waking up my wife up every night due to my coughing Text Block Row Image …" at bounding box center [290, 191] width 196 height 72
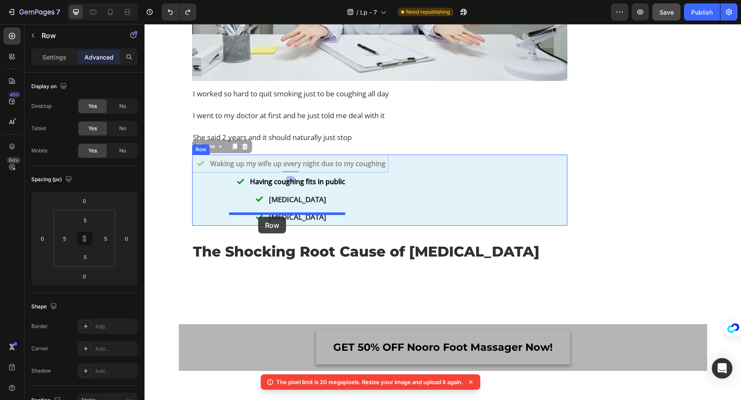
drag, startPoint x: 201, startPoint y: 194, endPoint x: 258, endPoint y: 216, distance: 60.8
type input "16"
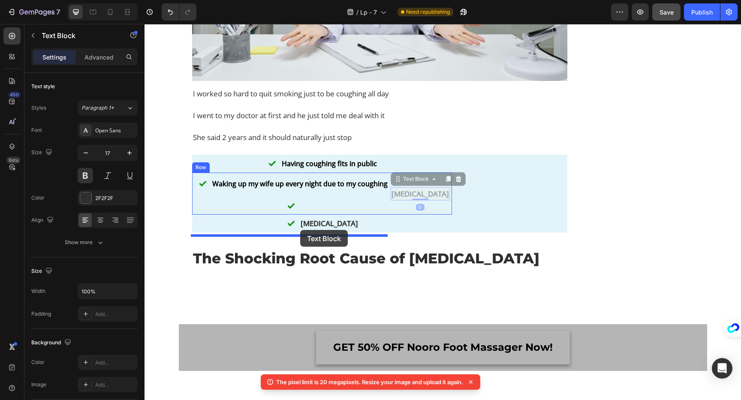
drag, startPoint x: 425, startPoint y: 220, endPoint x: 300, endPoint y: 230, distance: 125.6
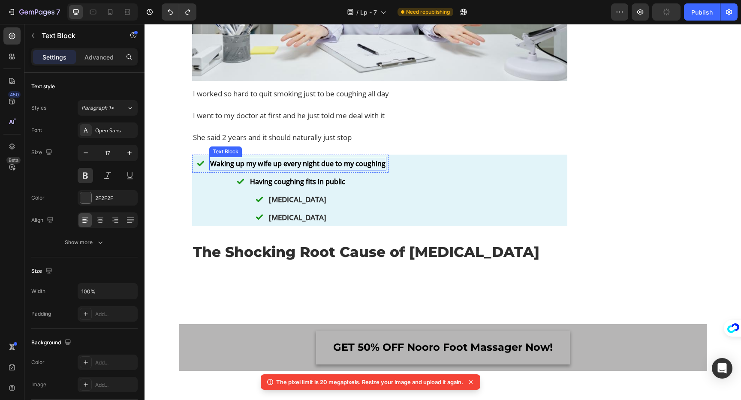
click at [271, 168] on strong "Waking up my wife up every night due to my coughing" at bounding box center [297, 163] width 175 height 9
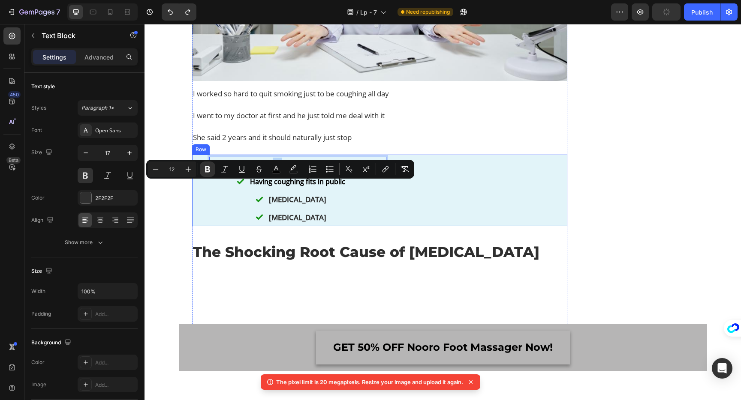
click at [201, 208] on div "Image Waking up my wife up every night due to my coughing Text Block 0 Row Imag…" at bounding box center [290, 191] width 196 height 72
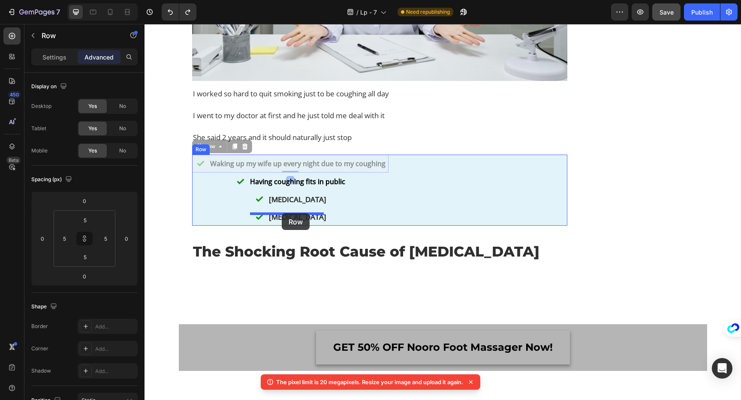
drag, startPoint x: 202, startPoint y: 194, endPoint x: 281, endPoint y: 213, distance: 81.3
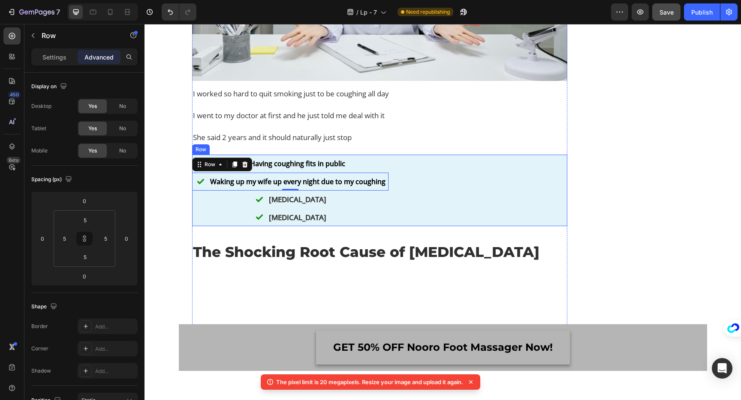
click at [367, 226] on div "Image Having coughing fits in public Text Block Row Image Waking up my wife up …" at bounding box center [290, 191] width 196 height 72
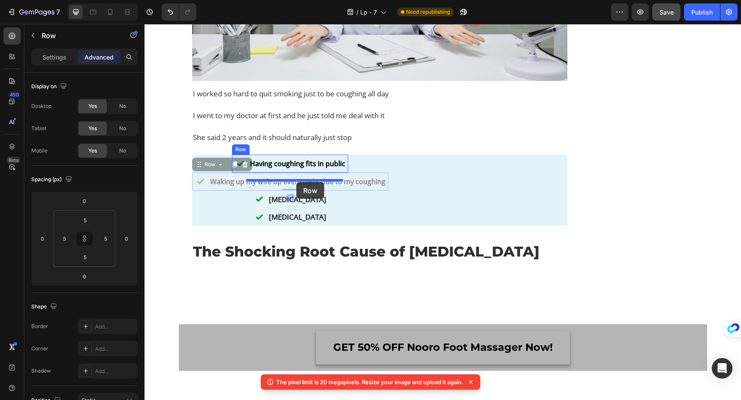
drag, startPoint x: 311, startPoint y: 212, endPoint x: 297, endPoint y: 183, distance: 32.4
drag, startPoint x: 203, startPoint y: 212, endPoint x: 261, endPoint y: 180, distance: 65.8
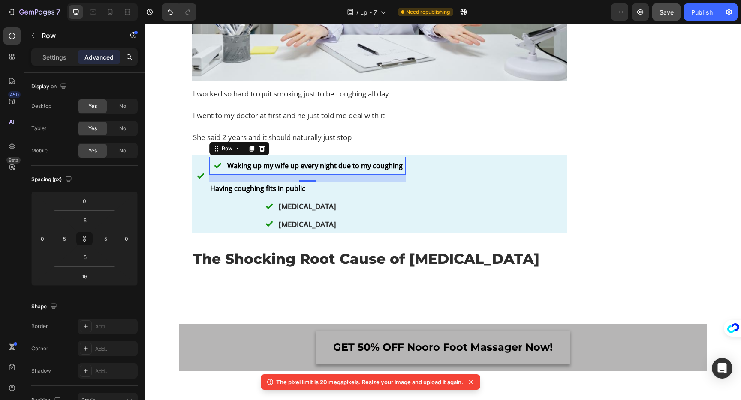
type input "0"
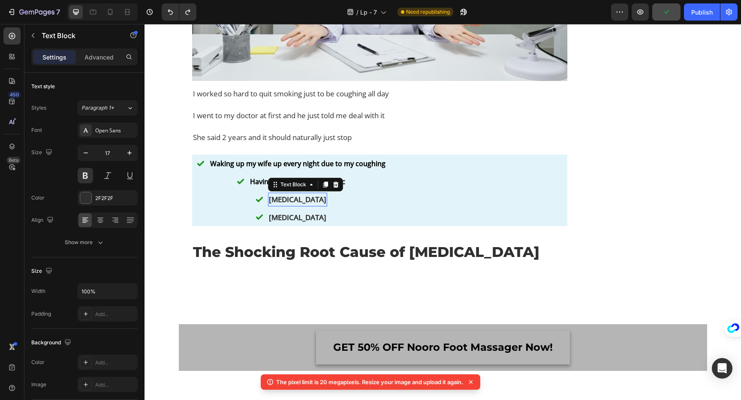
click at [292, 205] on p "[MEDICAL_DATA]" at bounding box center [297, 200] width 57 height 12
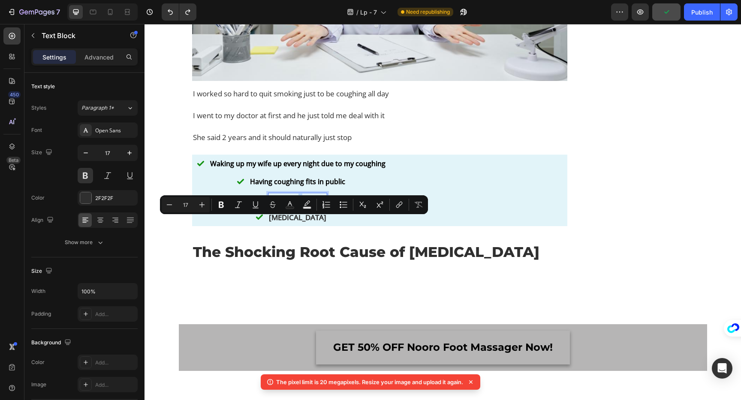
click at [292, 205] on p "[MEDICAL_DATA]" at bounding box center [297, 200] width 57 height 12
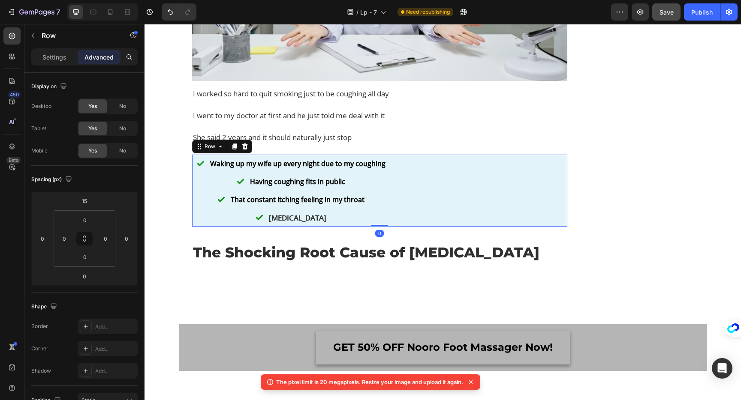
click at [346, 227] on div "Image Waking up my wife up every night due to my coughing Text Block Row Image …" at bounding box center [290, 191] width 196 height 72
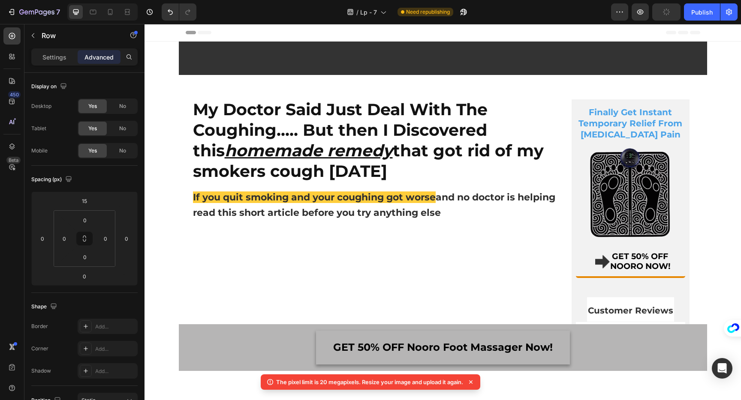
scroll to position [1135, 0]
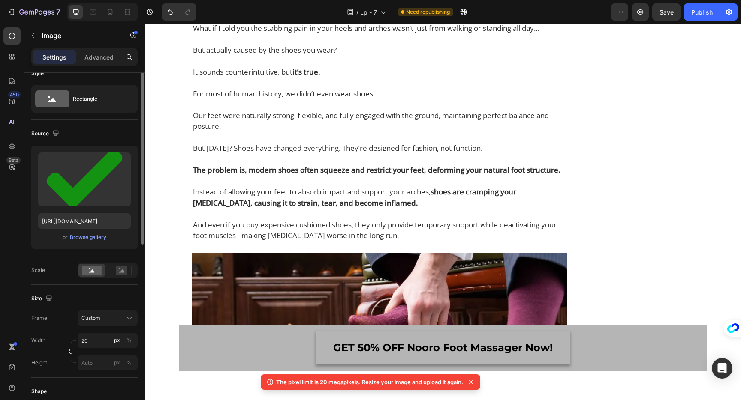
scroll to position [0, 0]
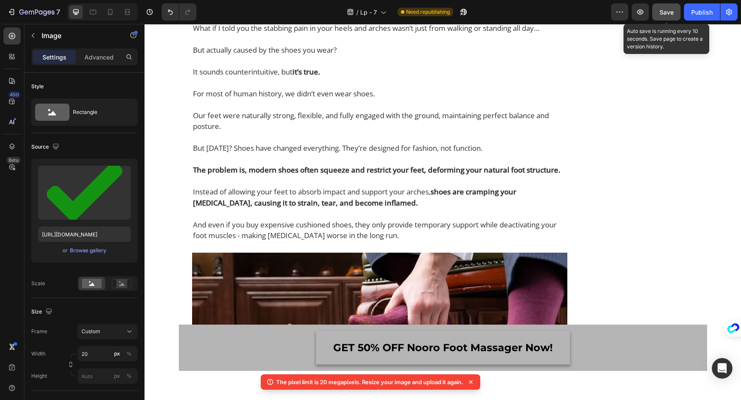
click at [664, 12] on span "Save" at bounding box center [666, 12] width 14 height 7
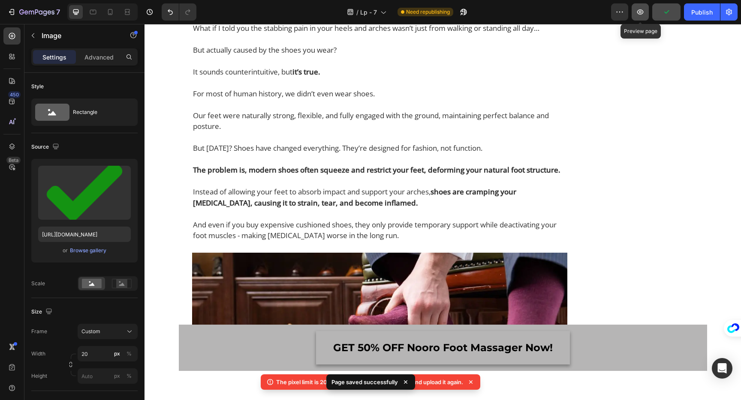
click at [639, 15] on icon "button" at bounding box center [640, 12] width 9 height 9
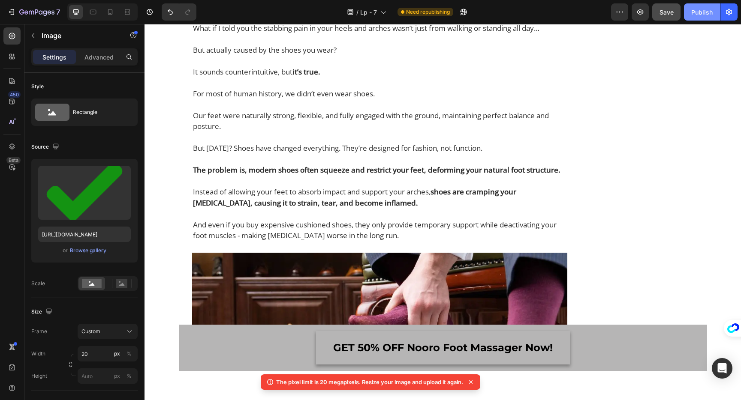
click at [700, 10] on div "Publish" at bounding box center [701, 12] width 21 height 9
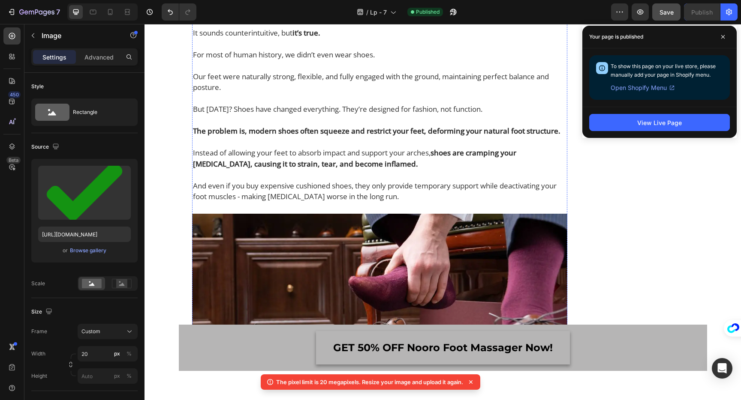
scroll to position [1082, 0]
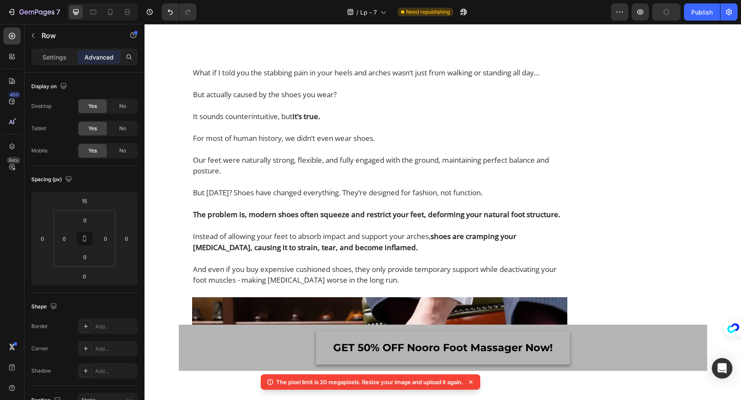
scroll to position [1132, 0]
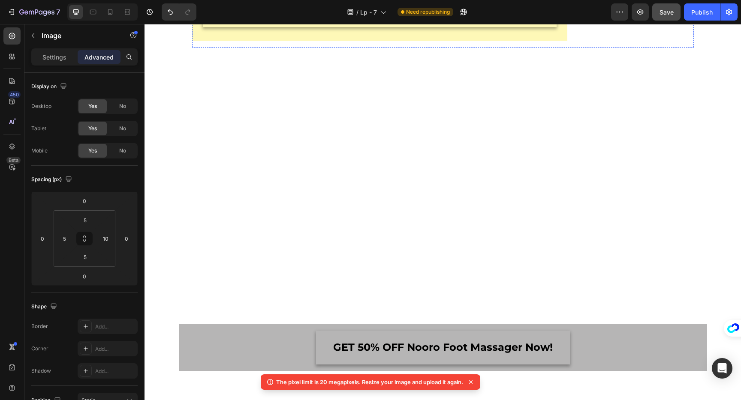
scroll to position [9789, 0]
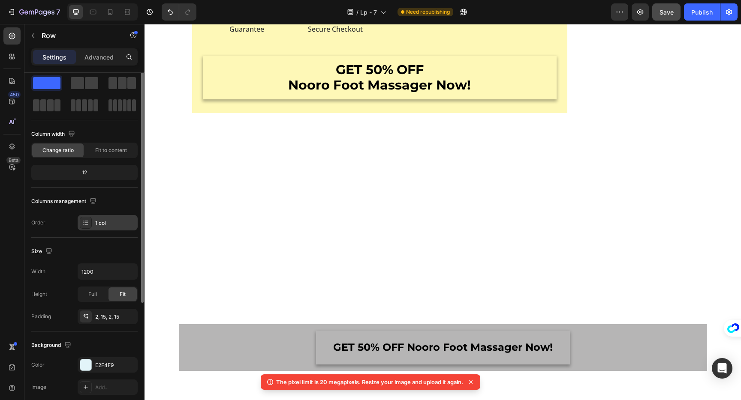
scroll to position [41, 0]
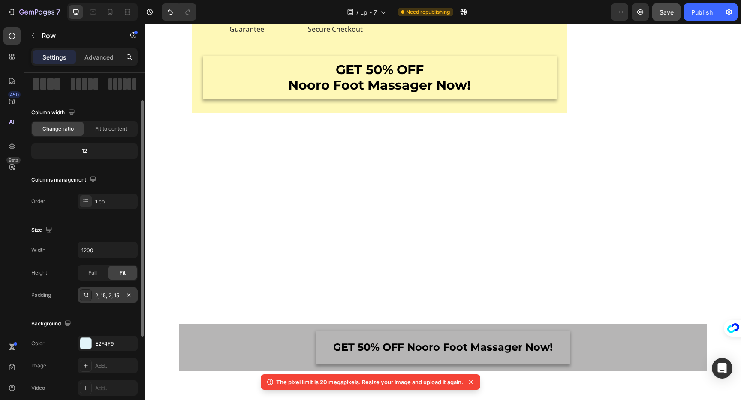
click at [112, 297] on div "2, 15, 2, 15" at bounding box center [107, 296] width 25 height 8
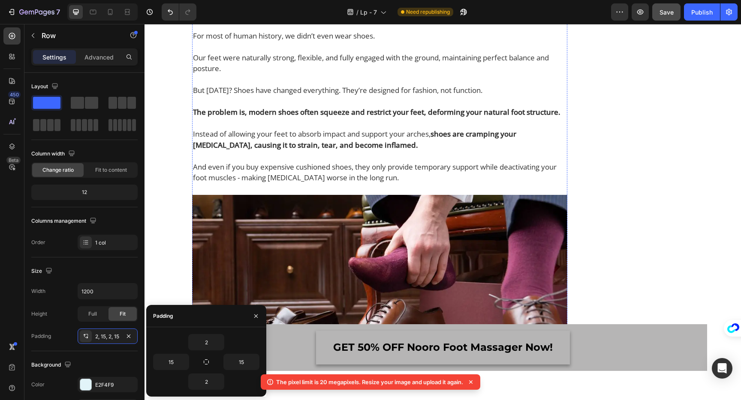
scroll to position [1193, 0]
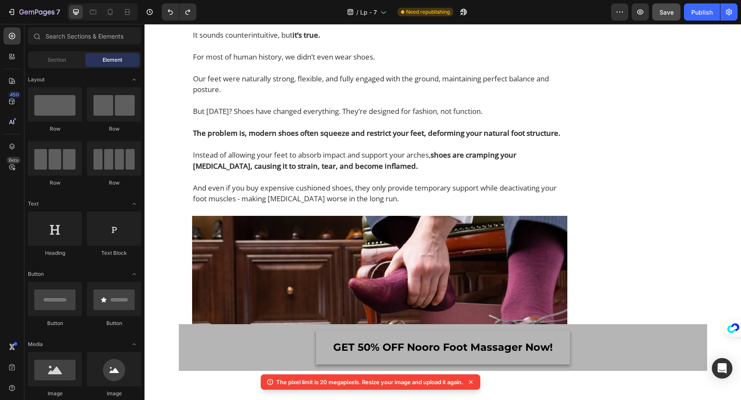
scroll to position [1204, 0]
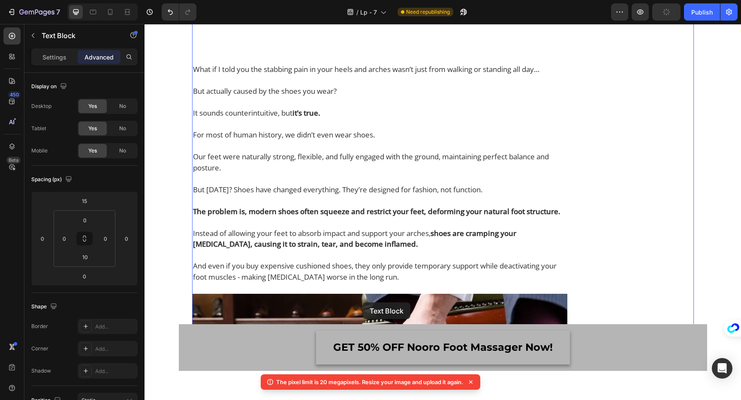
drag, startPoint x: 361, startPoint y: 158, endPoint x: 365, endPoint y: 303, distance: 144.9
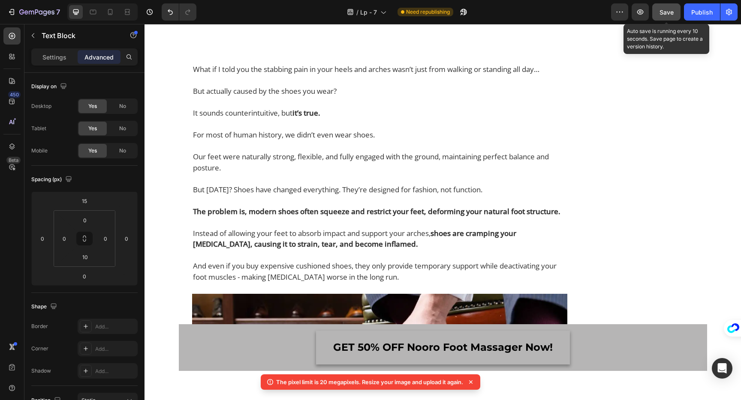
click at [658, 15] on button "Save" at bounding box center [666, 11] width 28 height 17
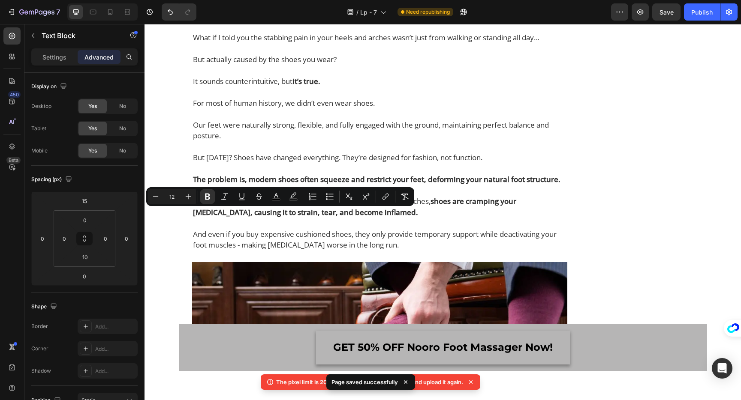
drag, startPoint x: 391, startPoint y: 240, endPoint x: 189, endPoint y: 208, distance: 204.9
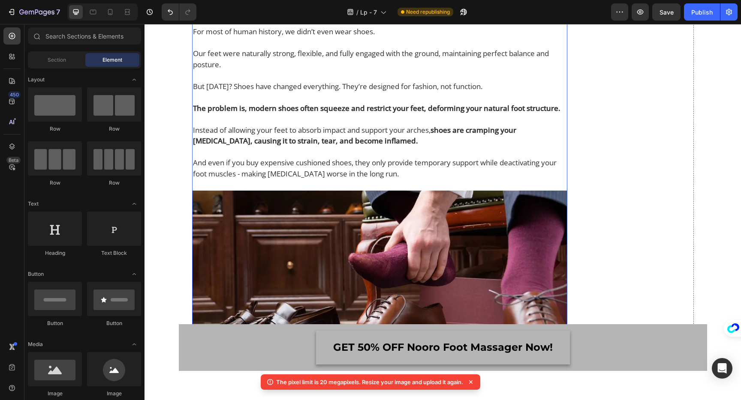
scroll to position [1322, 0]
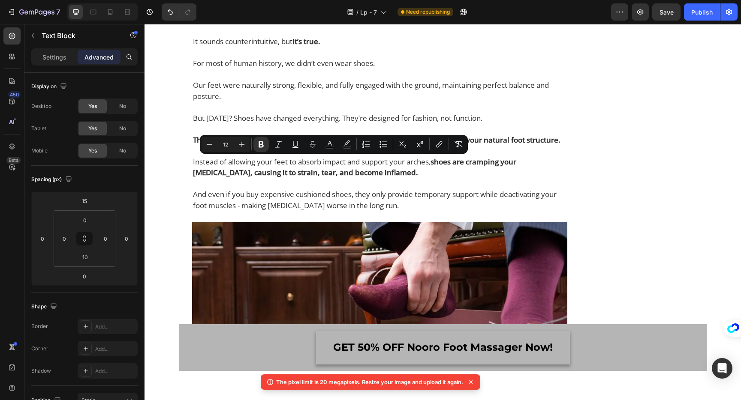
drag, startPoint x: 496, startPoint y: 211, endPoint x: 156, endPoint y: 146, distance: 345.7
click at [263, 145] on icon "Editor contextual toolbar" at bounding box center [260, 144] width 5 height 6
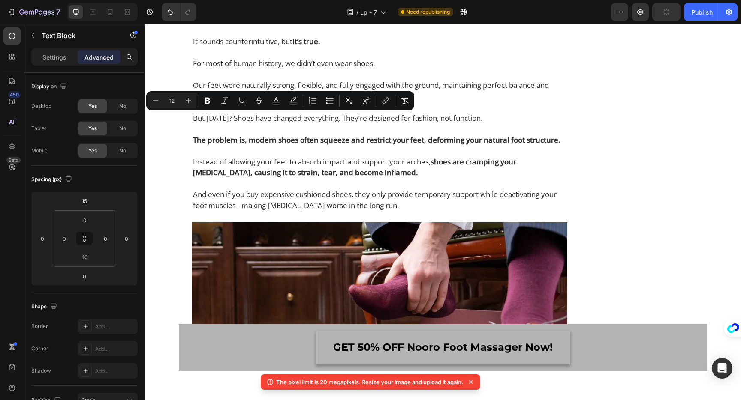
drag, startPoint x: 234, startPoint y: 119, endPoint x: 291, endPoint y: 120, distance: 56.6
drag, startPoint x: 373, startPoint y: 120, endPoint x: 238, endPoint y: 119, distance: 135.0
drag, startPoint x: 236, startPoint y: 119, endPoint x: 367, endPoint y: 123, distance: 130.8
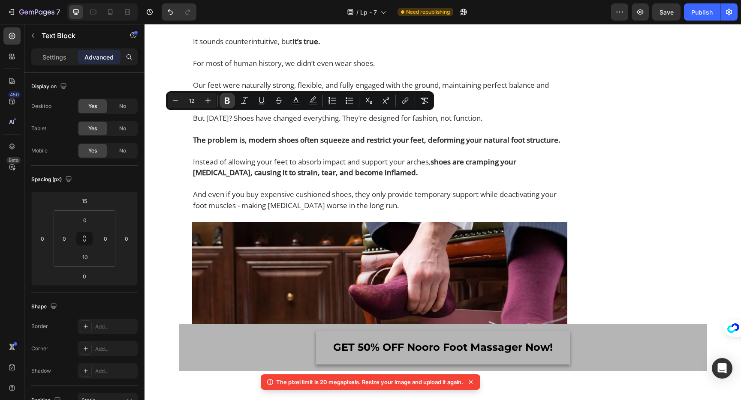
click at [233, 101] on button "Bold" at bounding box center [226, 100] width 15 height 15
click at [245, 101] on icon "Editor contextual toolbar" at bounding box center [244, 100] width 9 height 9
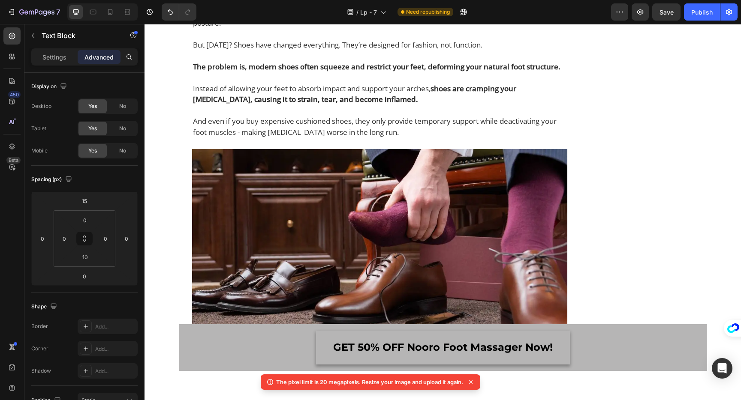
scroll to position [1413, 0]
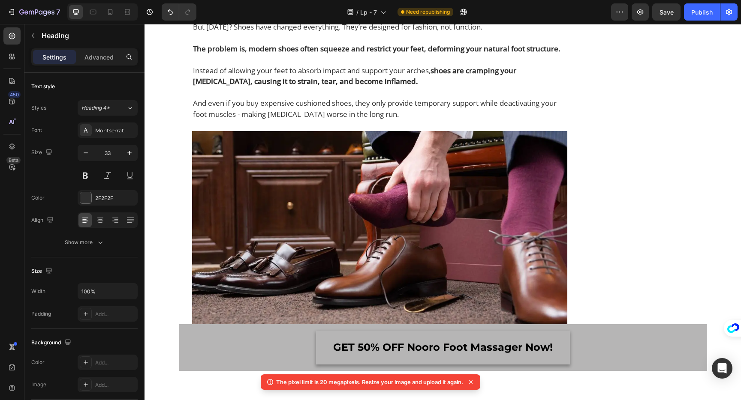
scroll to position [1428, 0]
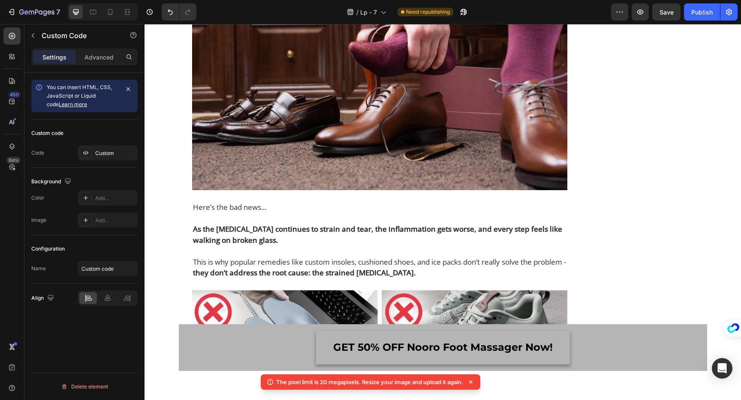
scroll to position [1559, 0]
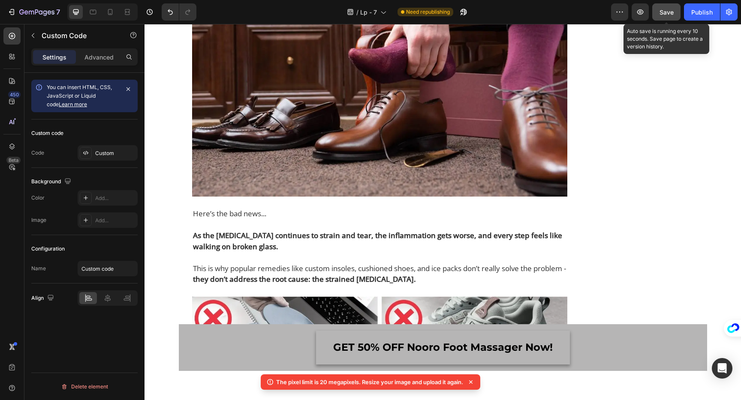
click at [666, 7] on button "Save" at bounding box center [666, 11] width 28 height 17
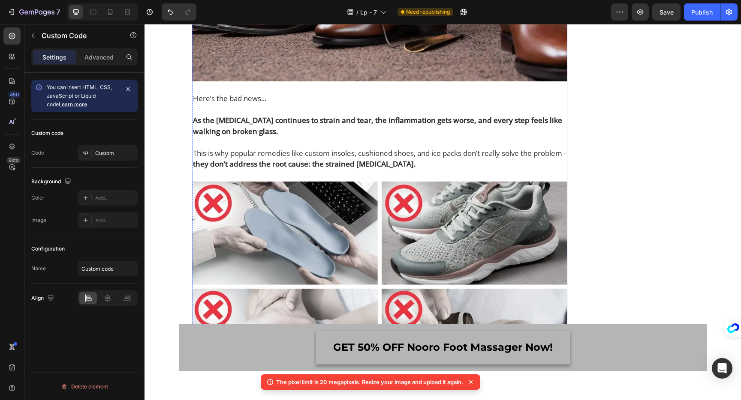
scroll to position [1689, 0]
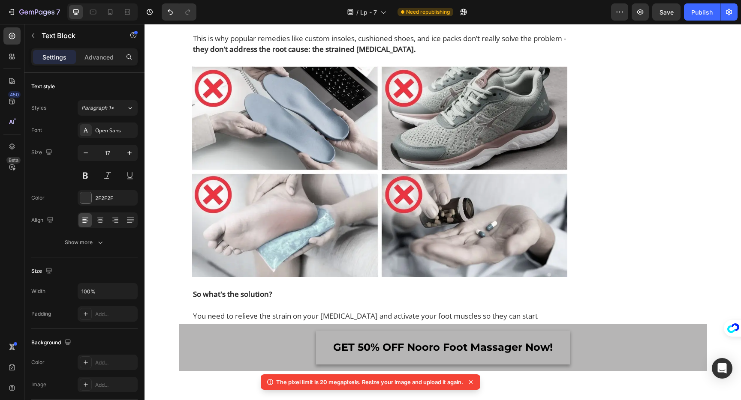
scroll to position [1792, 0]
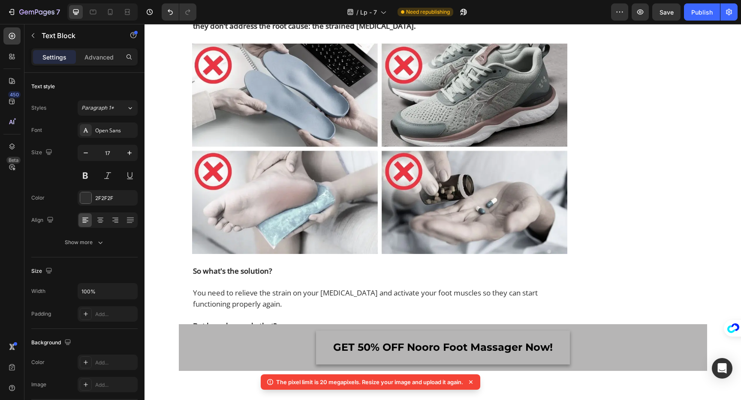
drag, startPoint x: 465, startPoint y: 201, endPoint x: 180, endPoint y: 138, distance: 291.0
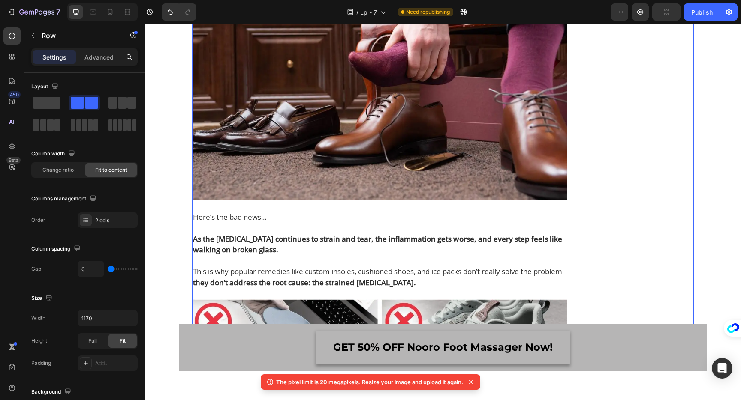
scroll to position [1500, 0]
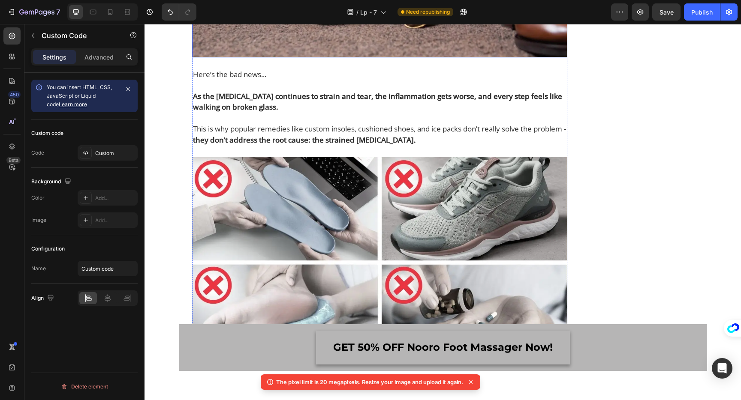
scroll to position [1691, 0]
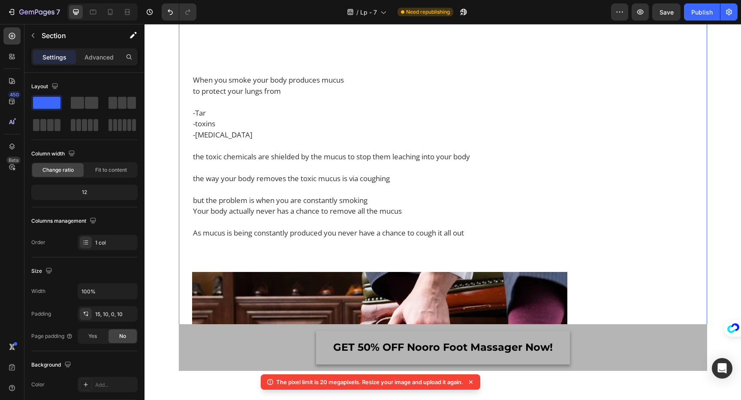
scroll to position [1240, 0]
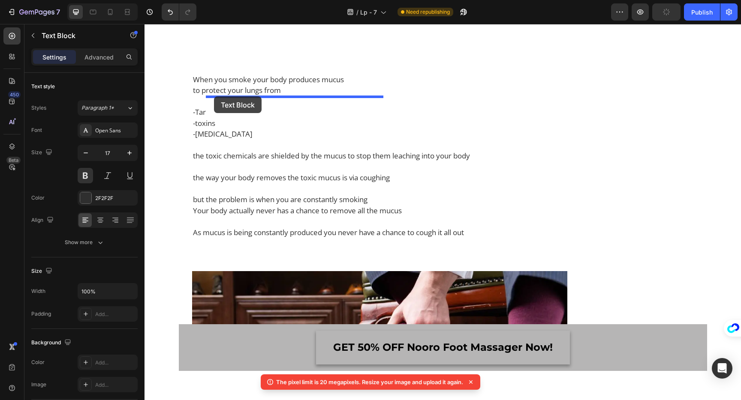
drag, startPoint x: 237, startPoint y: 142, endPoint x: 214, endPoint y: 96, distance: 51.2
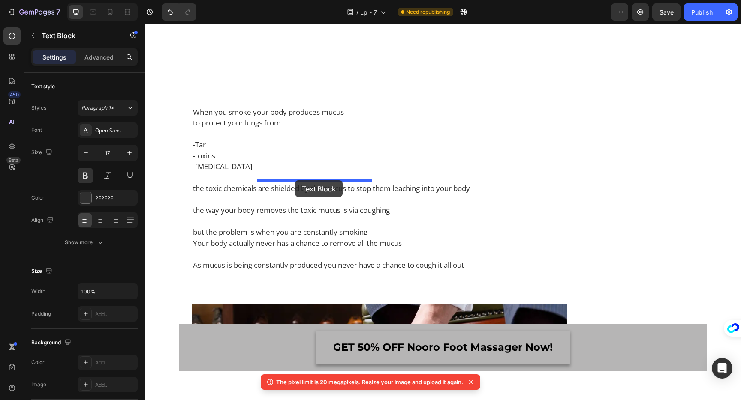
drag, startPoint x: 296, startPoint y: 105, endPoint x: 295, endPoint y: 179, distance: 74.2
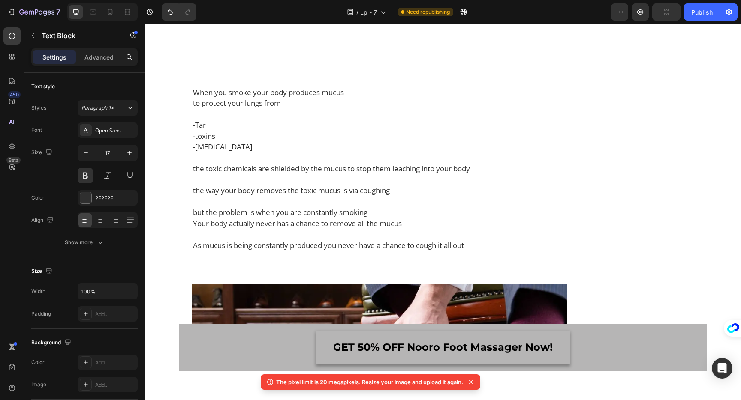
drag, startPoint x: 298, startPoint y: 179, endPoint x: 187, endPoint y: 102, distance: 134.7
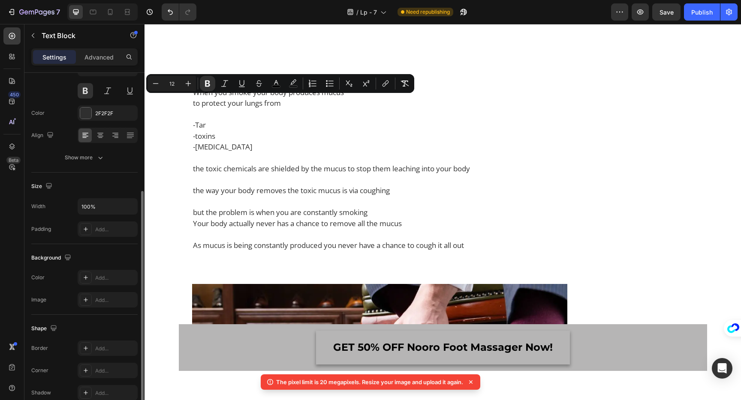
scroll to position [1, 0]
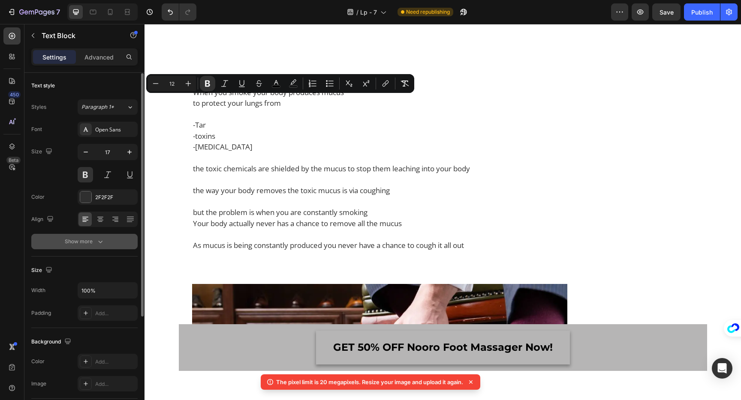
click at [76, 242] on div "Show more" at bounding box center [85, 241] width 40 height 9
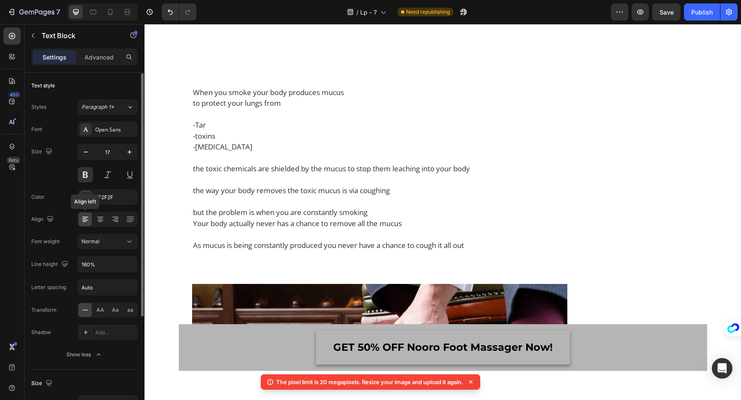
scroll to position [1, 0]
click at [104, 268] on input "160%" at bounding box center [107, 263] width 59 height 15
click at [125, 267] on icon "button" at bounding box center [129, 264] width 9 height 9
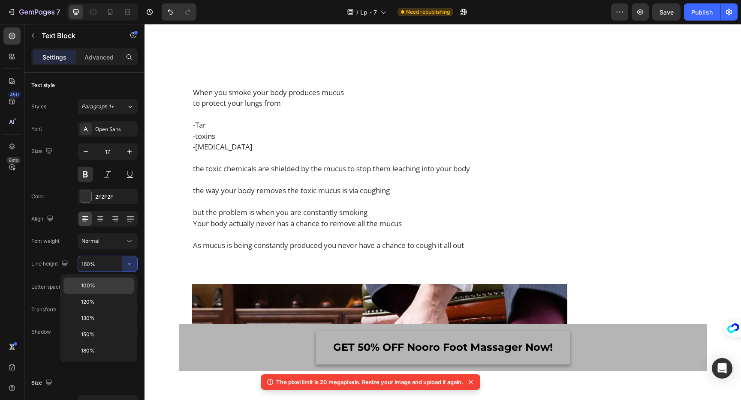
click at [100, 289] on p "100%" at bounding box center [105, 286] width 49 height 8
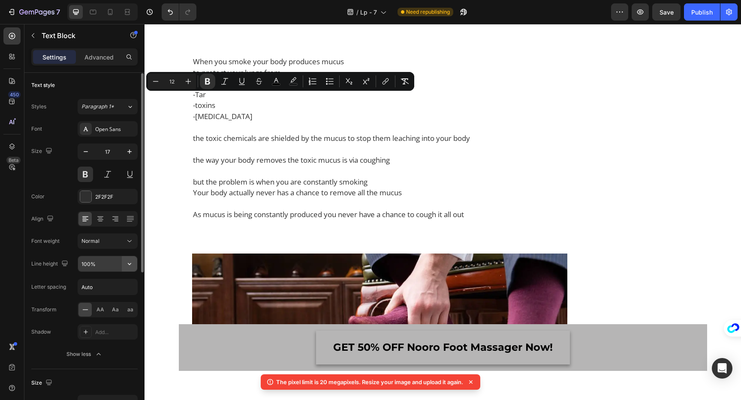
click at [129, 262] on icon "button" at bounding box center [129, 264] width 9 height 9
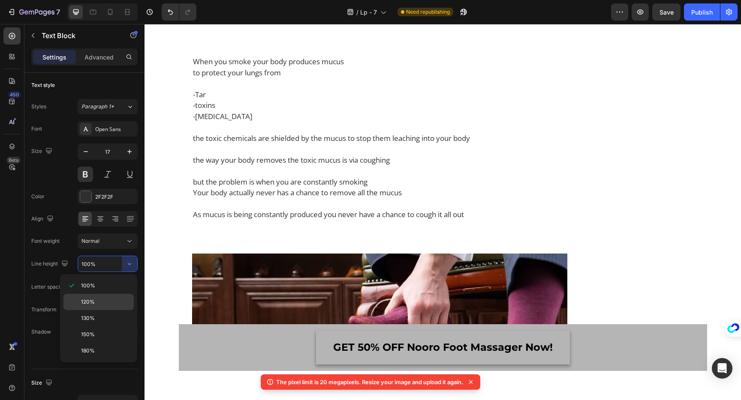
click at [102, 310] on div "120%" at bounding box center [98, 318] width 70 height 16
type input "120%"
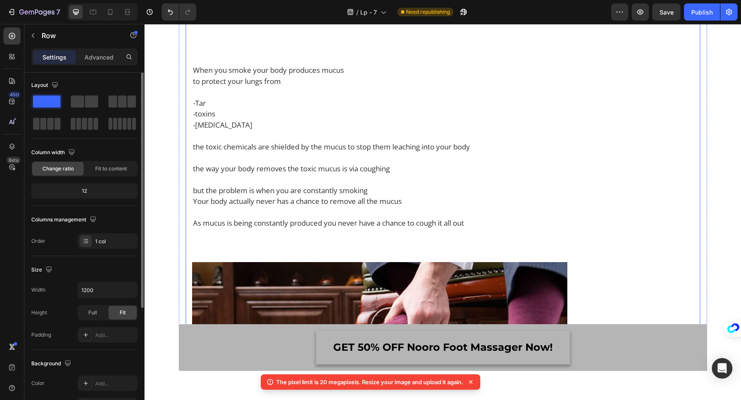
scroll to position [0, 0]
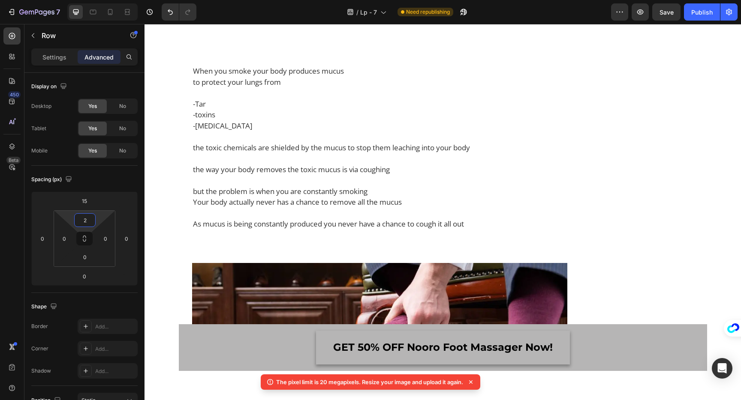
type input "4"
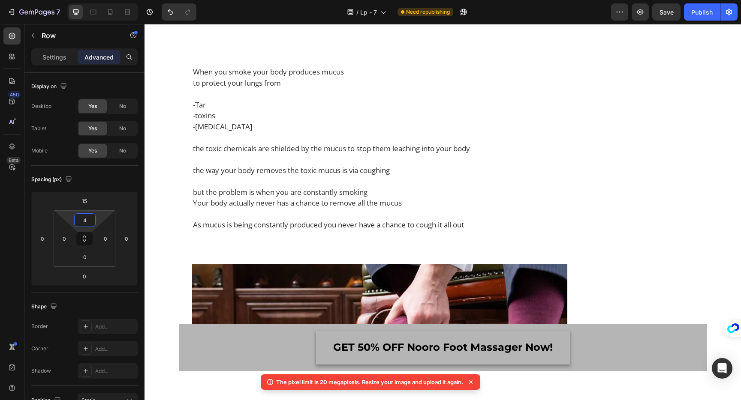
click at [98, 0] on html "7 Version history / Lp - 7 Need republishing Preview Save Publish 450 Beta Sect…" at bounding box center [370, 0] width 741 height 0
click at [96, 0] on html "7 Version history / Lp - 7 Need republishing Preview Save Publish 450 Beta Sect…" at bounding box center [370, 0] width 741 height 0
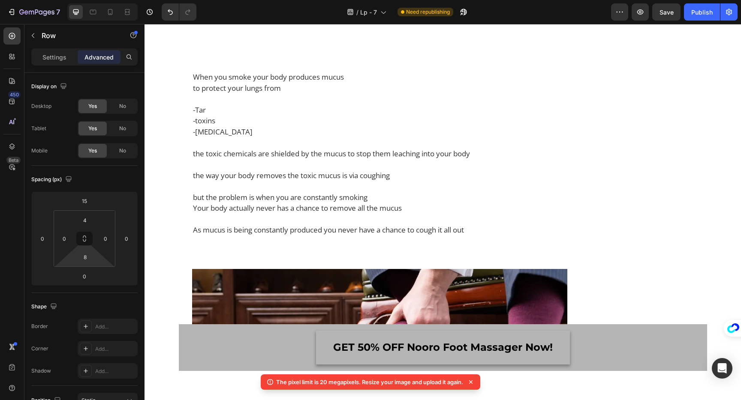
type input "6"
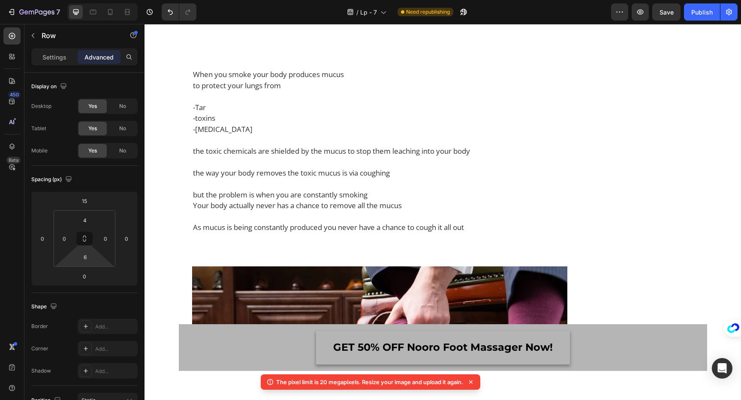
click at [95, 0] on html "7 Version history / Lp - 7 Need republishing Preview Save Publish 450 Beta Sect…" at bounding box center [370, 0] width 741 height 0
type input "6"
drag, startPoint x: 64, startPoint y: 248, endPoint x: 58, endPoint y: 246, distance: 6.1
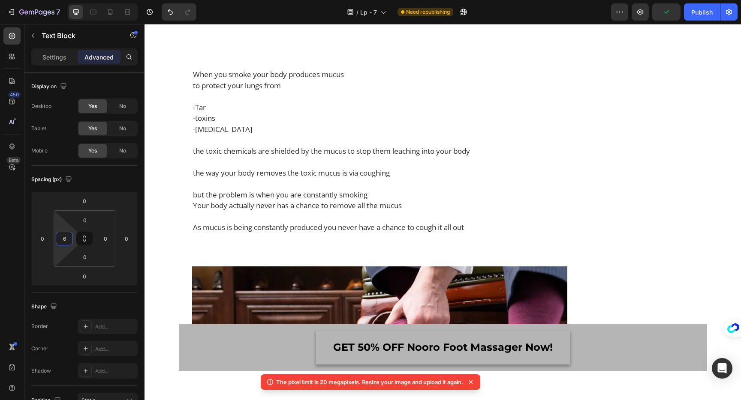
click at [58, 0] on html "7 Version history / Lp - 7 Need republishing Preview Publish 450 Beta Sections(…" at bounding box center [370, 0] width 741 height 0
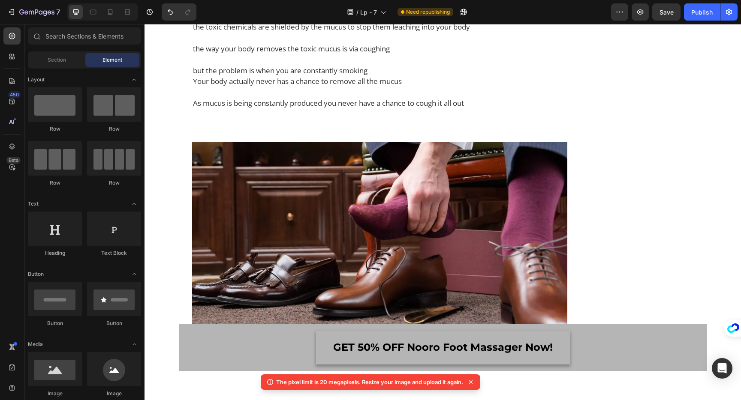
scroll to position [1363, 0]
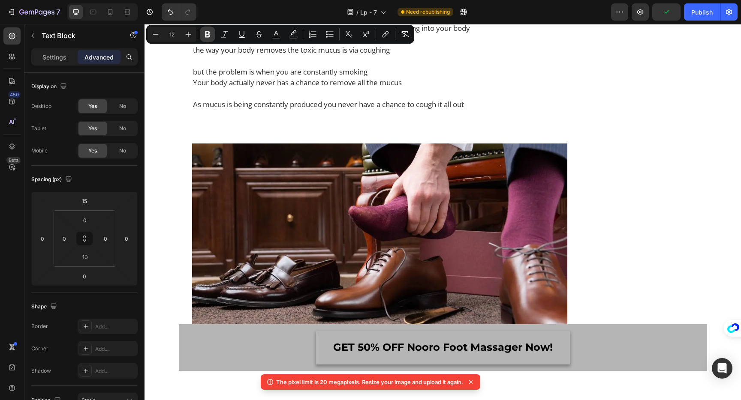
click at [207, 36] on icon "Editor contextual toolbar" at bounding box center [207, 34] width 9 height 9
click at [226, 36] on icon "Editor contextual toolbar" at bounding box center [224, 34] width 9 height 9
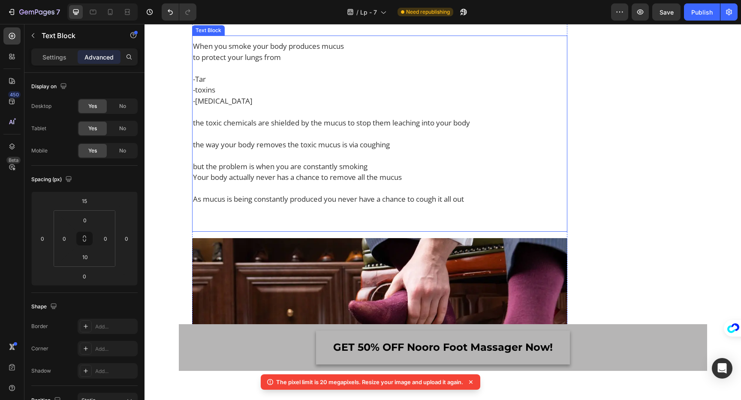
scroll to position [1246, 0]
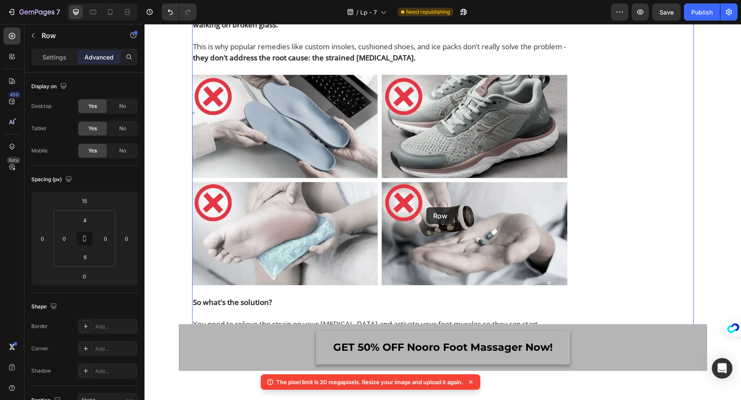
scroll to position [1832, 0]
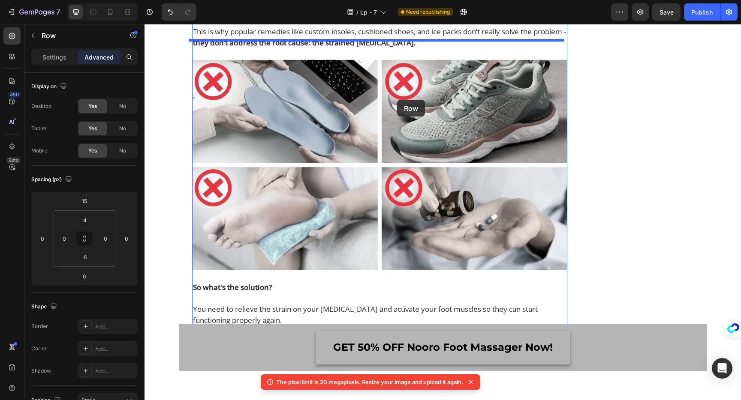
drag, startPoint x: 465, startPoint y: 183, endPoint x: 397, endPoint y: 100, distance: 107.9
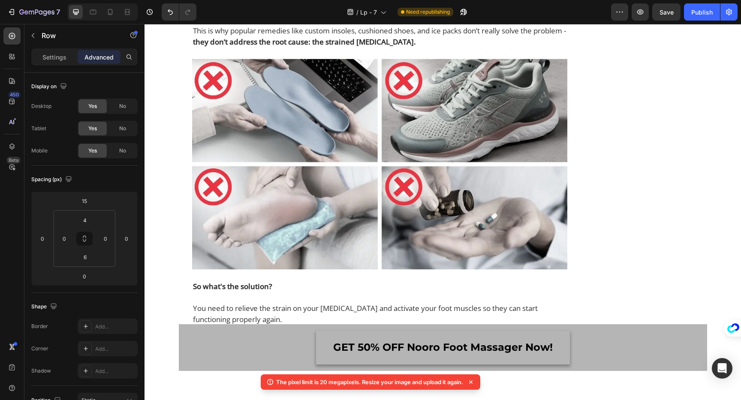
scroll to position [1758, 0]
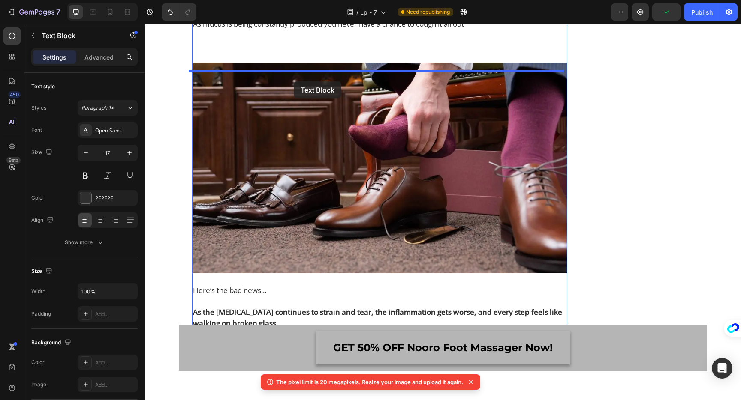
scroll to position [1697, 0]
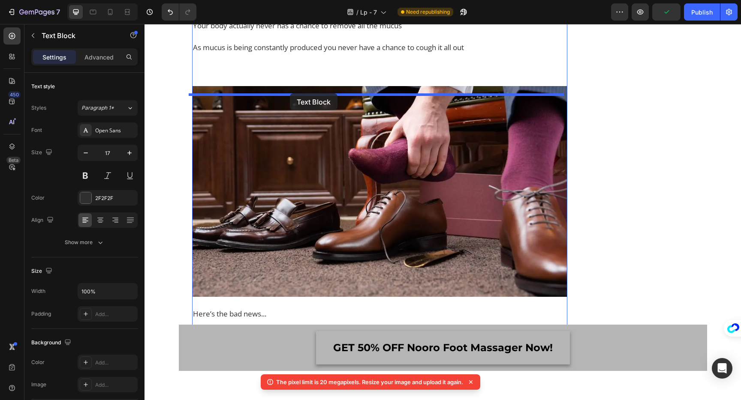
drag, startPoint x: 294, startPoint y: 209, endPoint x: 290, endPoint y: 93, distance: 115.8
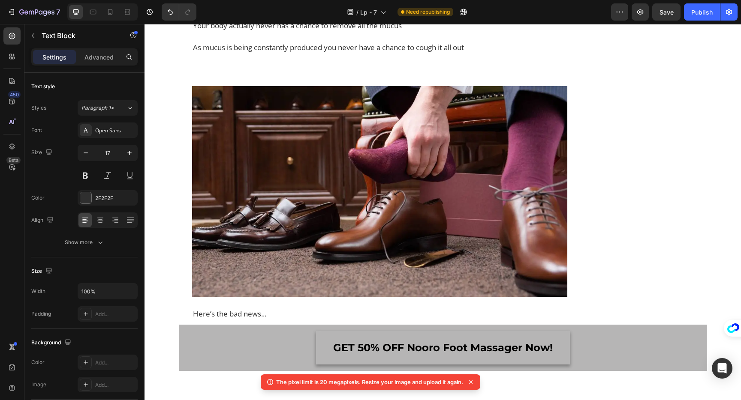
scroll to position [1721, 0]
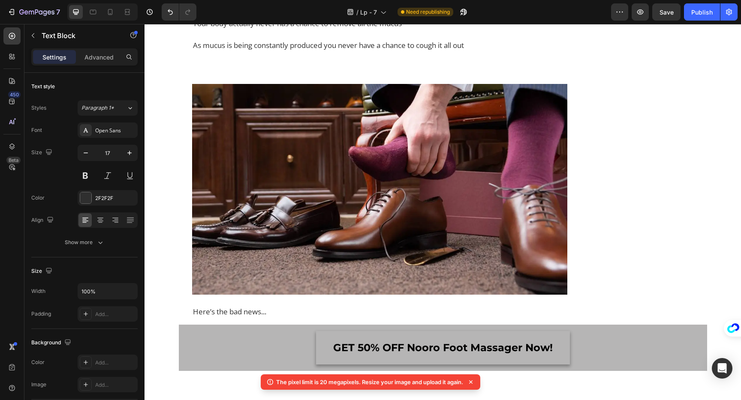
drag, startPoint x: 231, startPoint y: 163, endPoint x: 219, endPoint y: 155, distance: 14.5
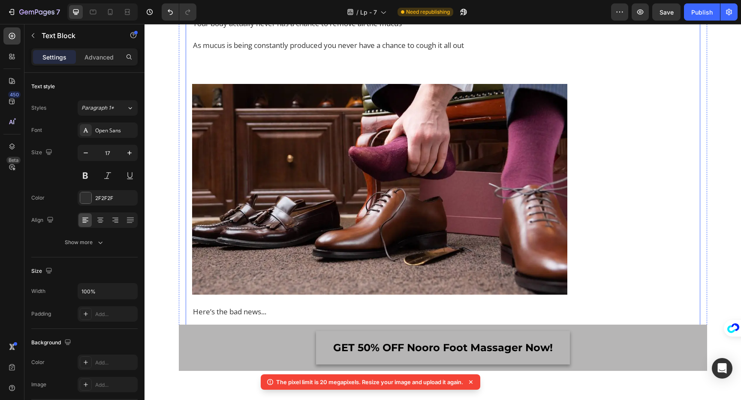
drag, startPoint x: 217, startPoint y: 156, endPoint x: 186, endPoint y: 135, distance: 37.7
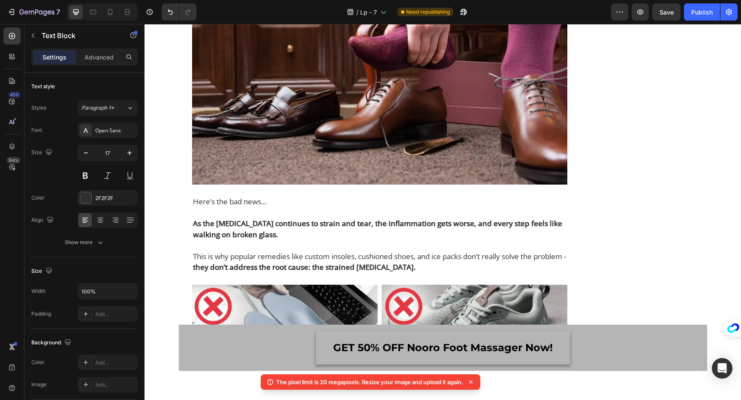
scroll to position [1834, 0]
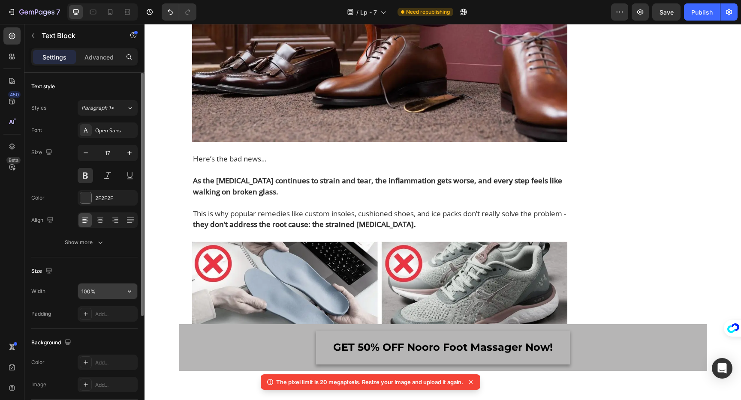
click at [105, 295] on input "100%" at bounding box center [107, 291] width 59 height 15
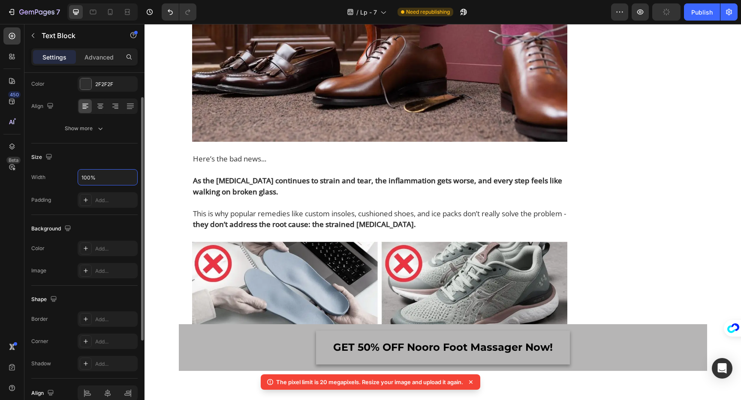
scroll to position [54, 0]
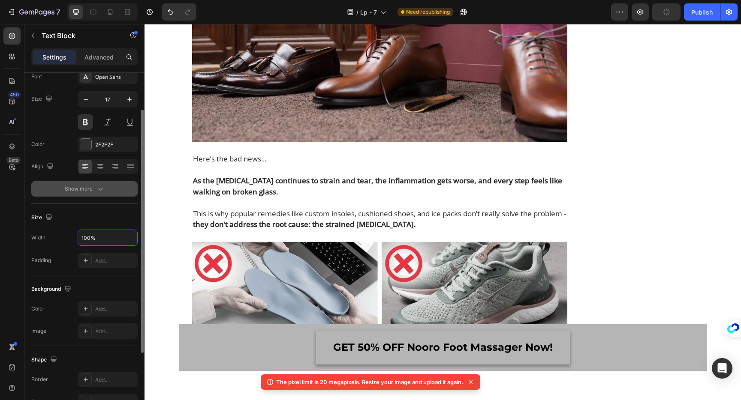
click at [88, 193] on div "Show more" at bounding box center [85, 189] width 40 height 9
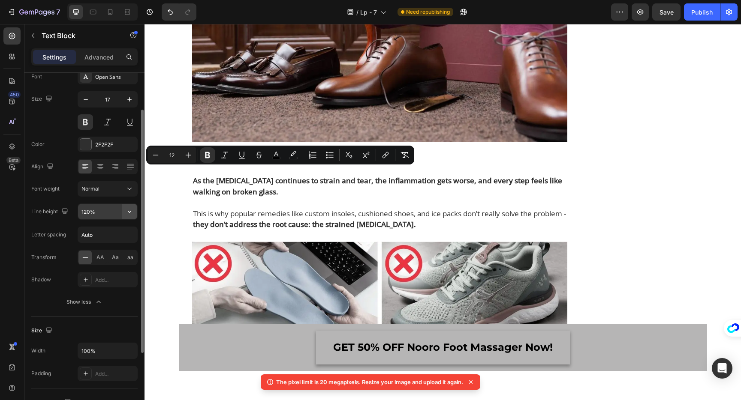
click at [134, 211] on button "button" at bounding box center [129, 211] width 15 height 15
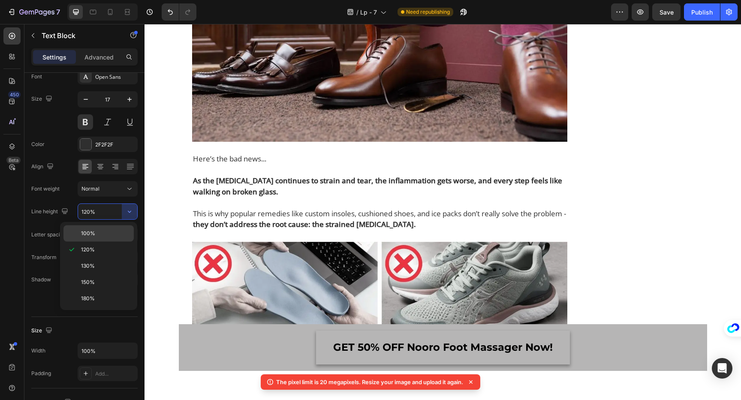
click at [100, 238] on div "100%" at bounding box center [98, 233] width 70 height 16
type input "100%"
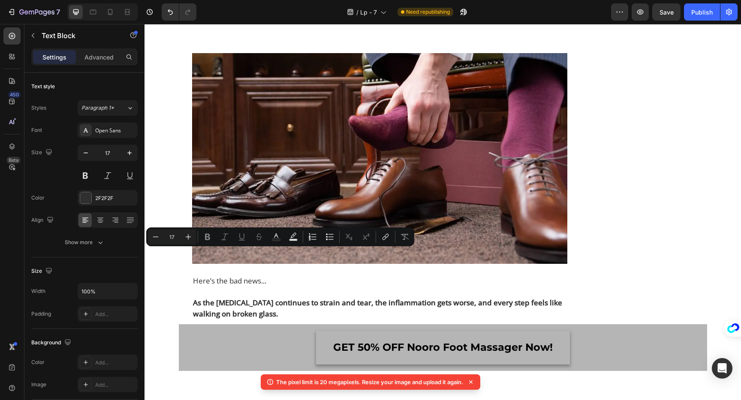
scroll to position [1723, 0]
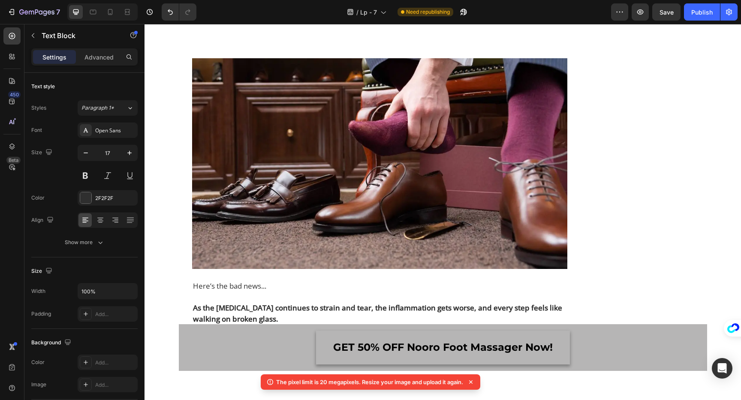
drag, startPoint x: 222, startPoint y: 291, endPoint x: 191, endPoint y: 173, distance: 122.4
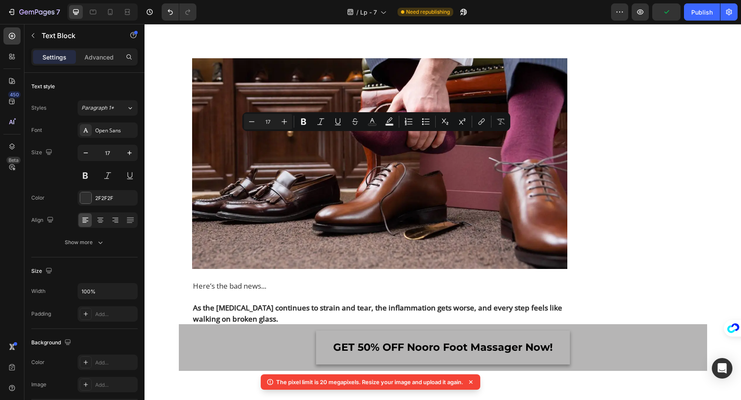
drag, startPoint x: 201, startPoint y: 287, endPoint x: 193, endPoint y: 109, distance: 178.1
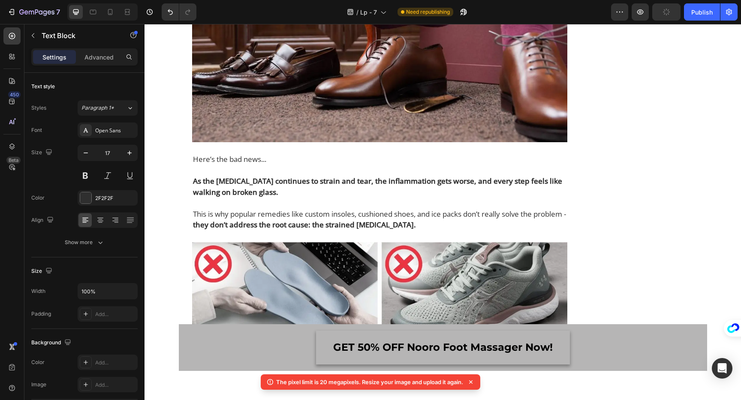
scroll to position [1670, 0]
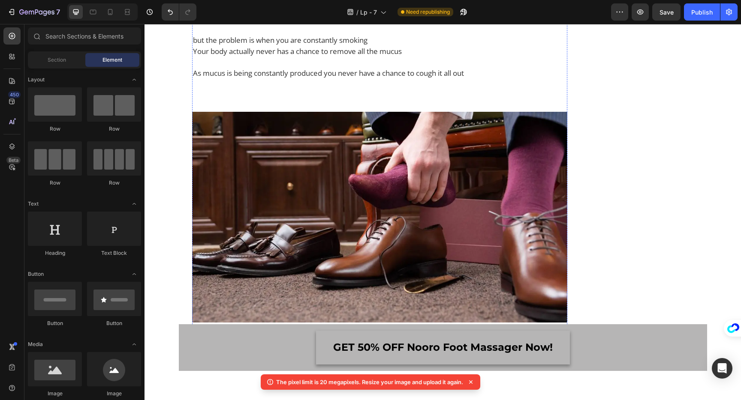
scroll to position [1505, 0]
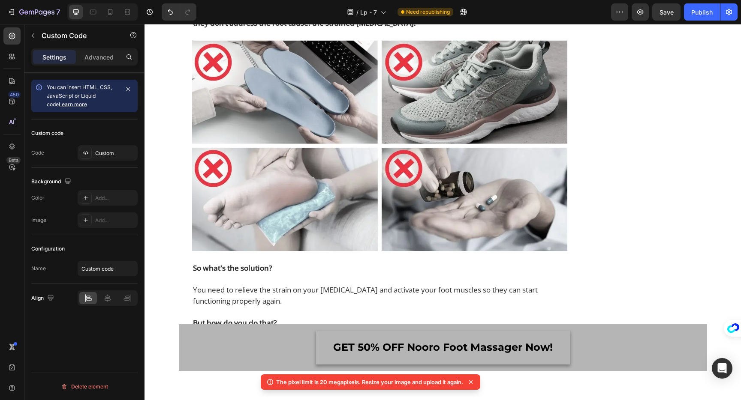
scroll to position [1877, 0]
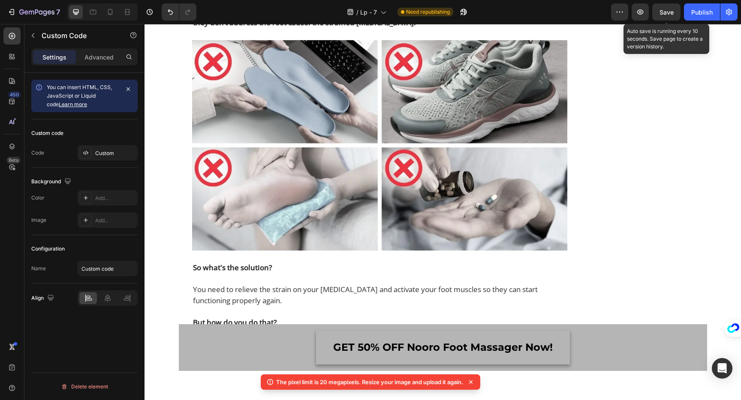
click at [665, 15] on span "Save" at bounding box center [666, 12] width 14 height 7
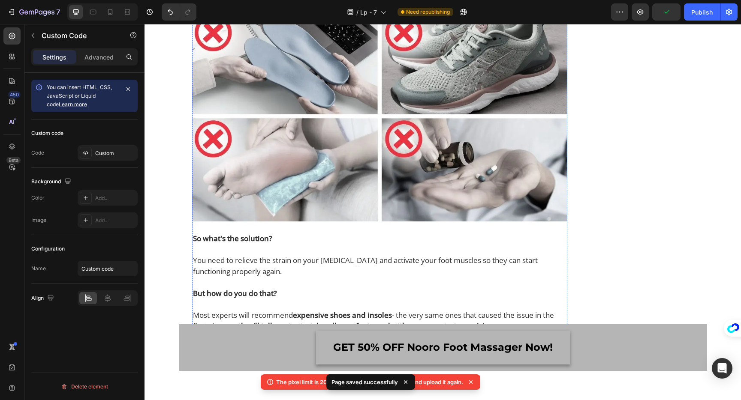
scroll to position [1919, 0]
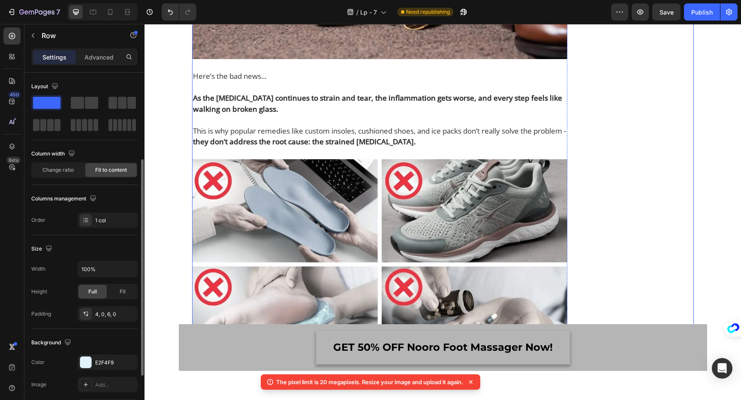
scroll to position [54, 0]
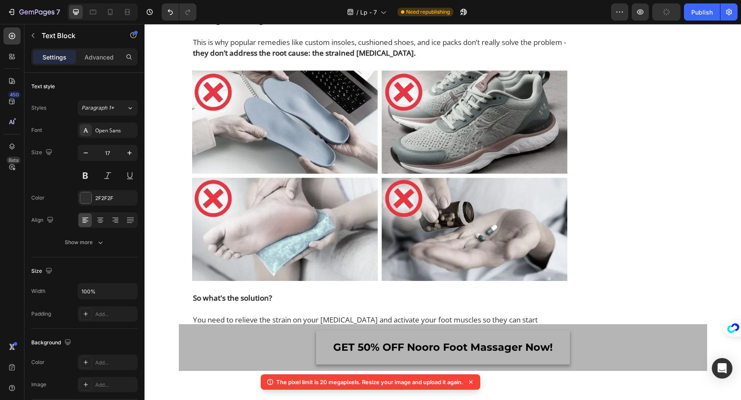
drag, startPoint x: 243, startPoint y: 144, endPoint x: 189, endPoint y: 118, distance: 60.0
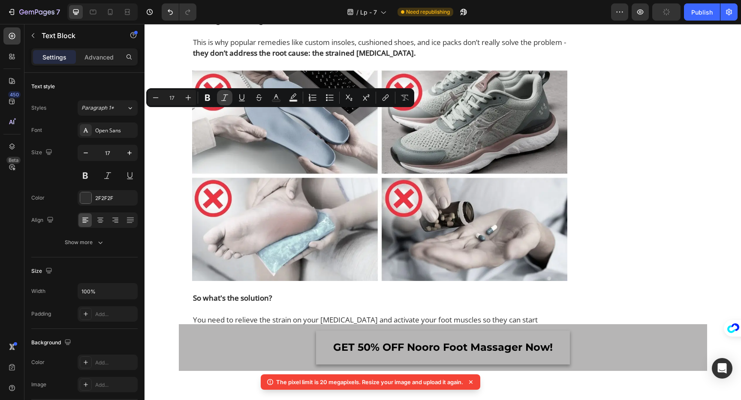
click at [230, 98] on button "Italic" at bounding box center [224, 97] width 15 height 15
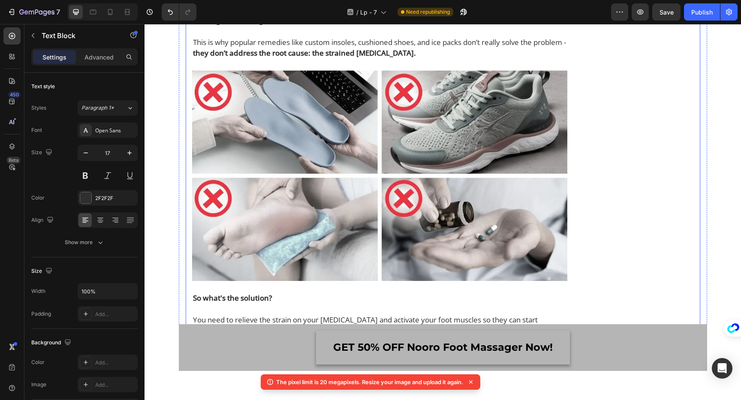
drag, startPoint x: 227, startPoint y: 138, endPoint x: 183, endPoint y: 117, distance: 49.1
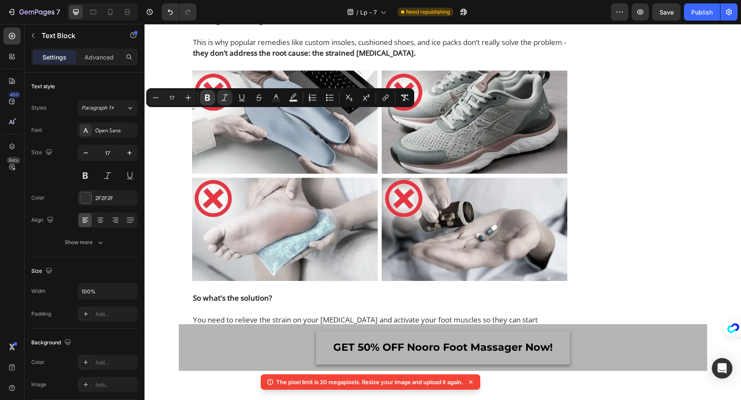
click at [208, 93] on icon "Editor contextual toolbar" at bounding box center [207, 97] width 9 height 9
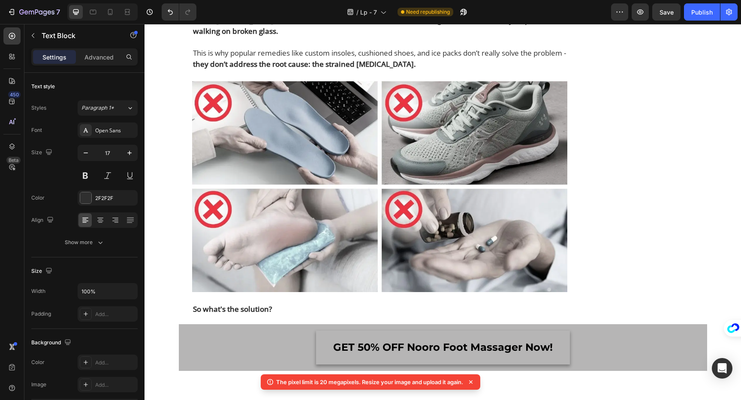
drag, startPoint x: 191, startPoint y: 103, endPoint x: 185, endPoint y: 103, distance: 5.6
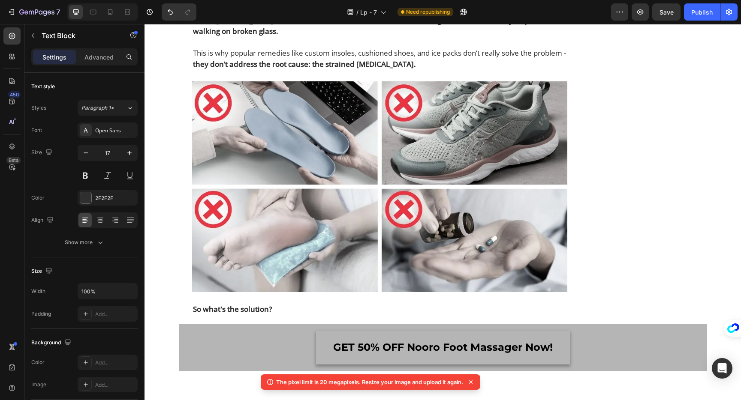
drag, startPoint x: 325, startPoint y: 171, endPoint x: 340, endPoint y: 172, distance: 15.0
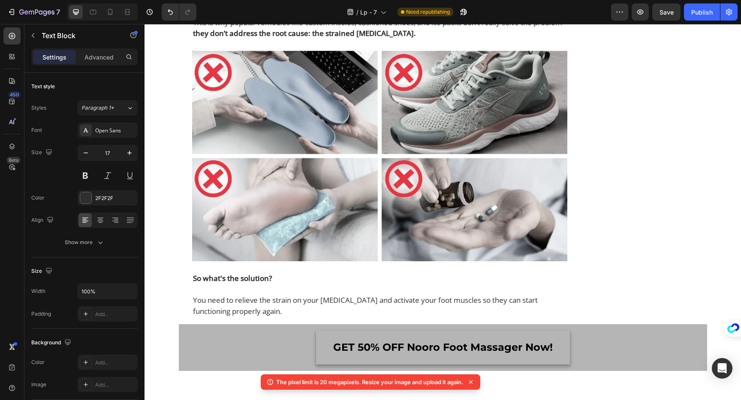
scroll to position [1780, 0]
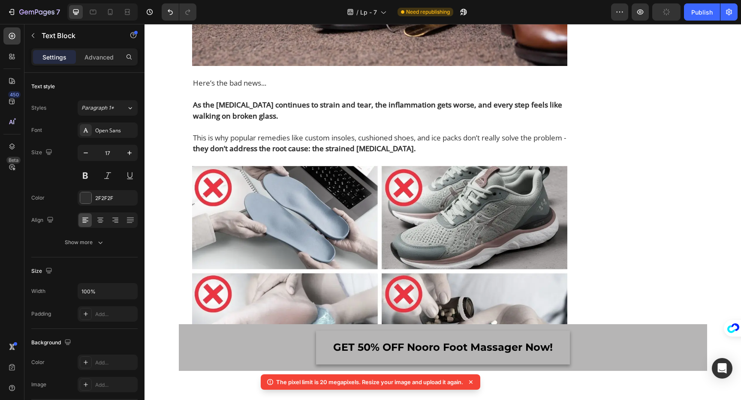
scroll to position [1650, 0]
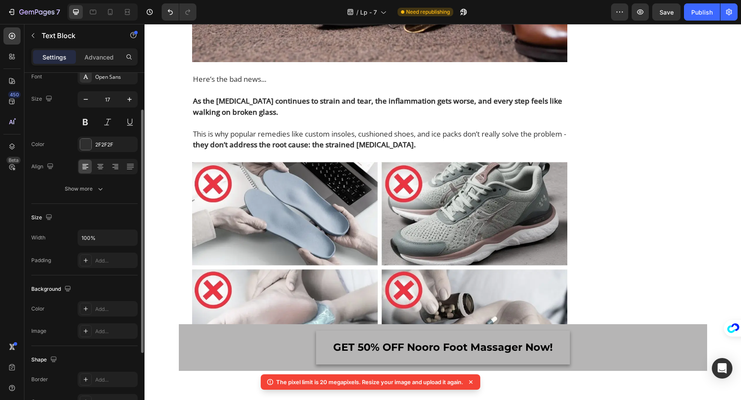
scroll to position [1857, 0]
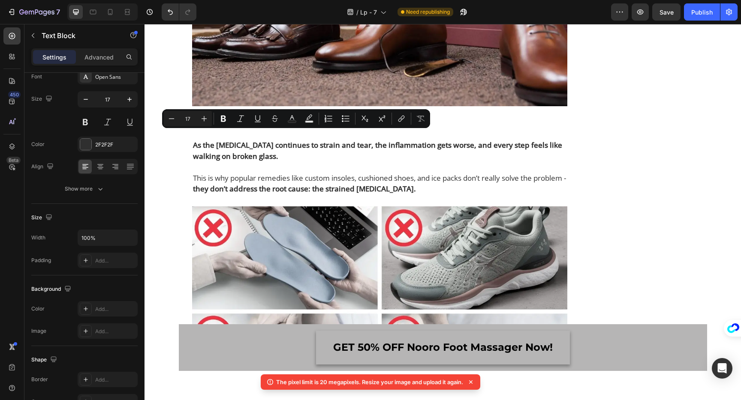
drag, startPoint x: 481, startPoint y: 140, endPoint x: 341, endPoint y: 121, distance: 141.4
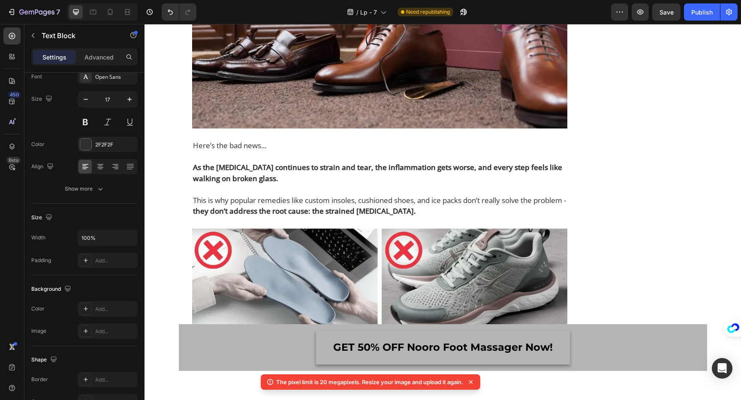
scroll to position [1794, 0]
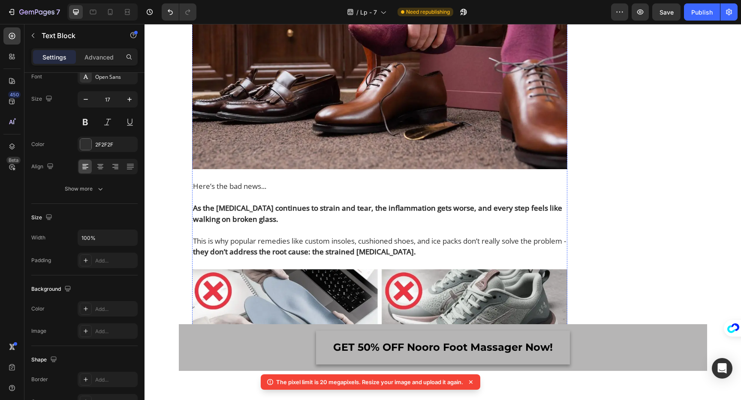
click at [671, 9] on span "Save" at bounding box center [666, 12] width 14 height 7
click at [678, 9] on button "Save" at bounding box center [666, 11] width 28 height 17
